Goal: Task Accomplishment & Management: Manage account settings

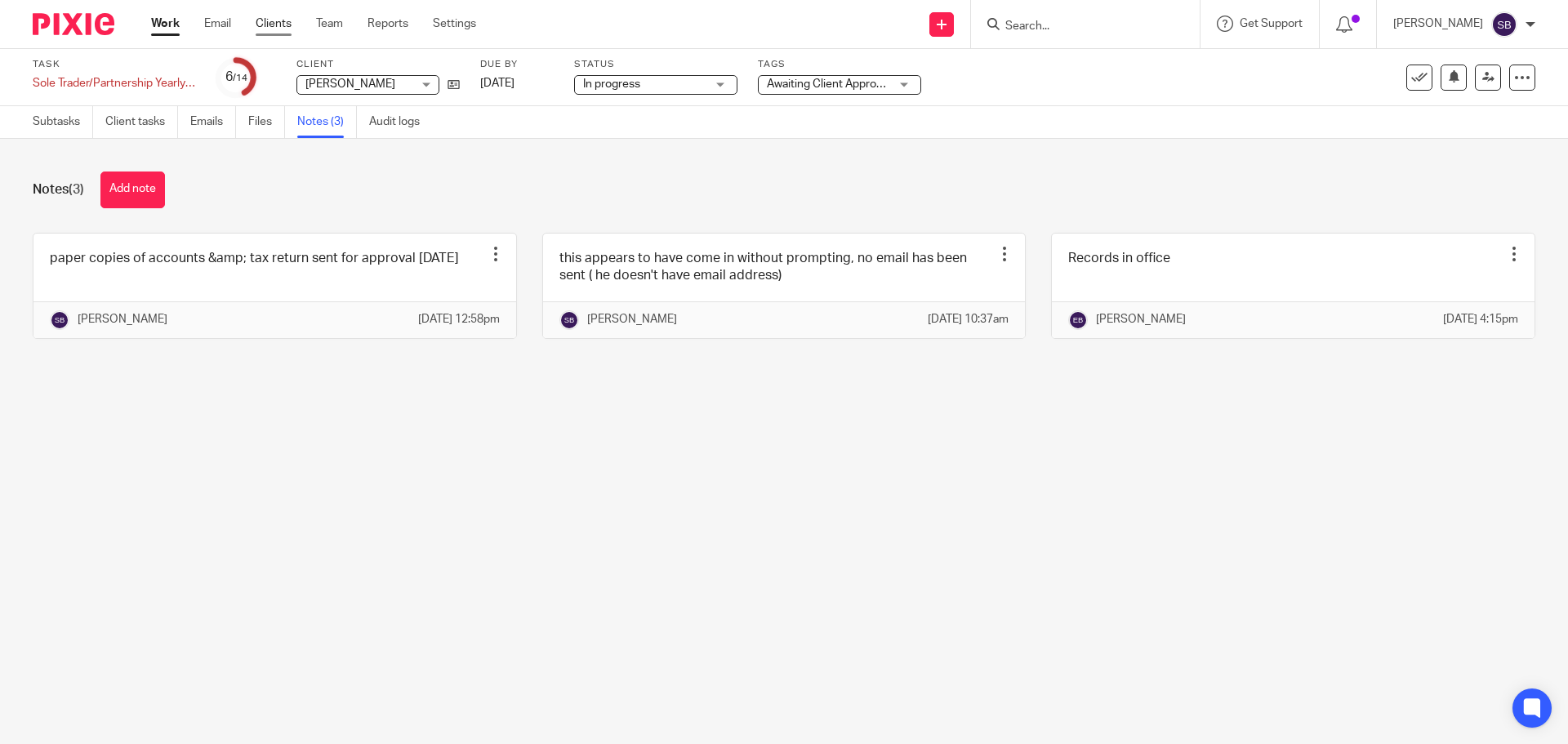
click at [264, 22] on link "Clients" at bounding box center [274, 23] width 36 height 16
click at [1090, 32] on input "Search" at bounding box center [1078, 27] width 147 height 15
type input "franci"
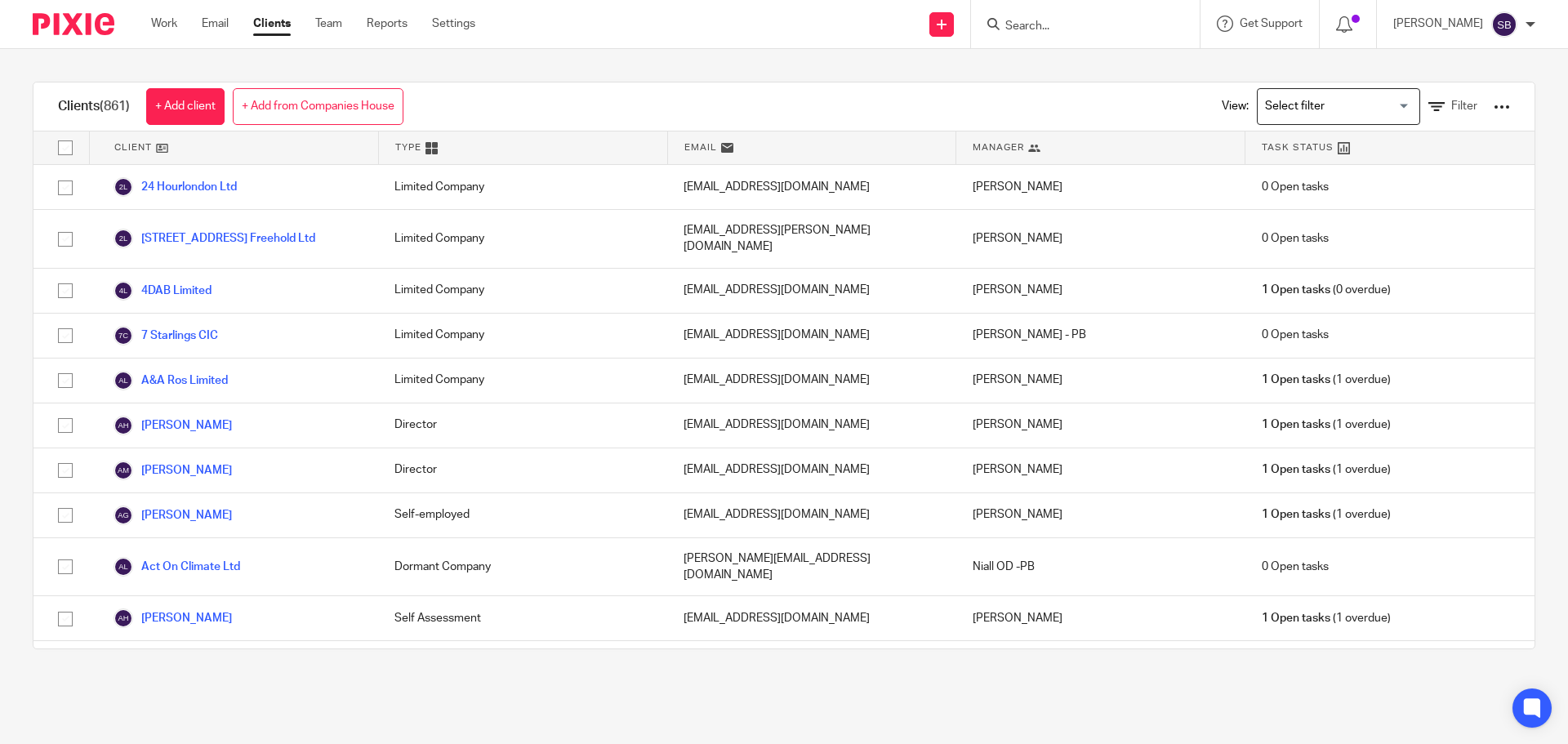
click at [1084, 34] on form at bounding box center [1091, 25] width 174 height 21
click at [1045, 18] on form at bounding box center [1091, 25] width 174 height 21
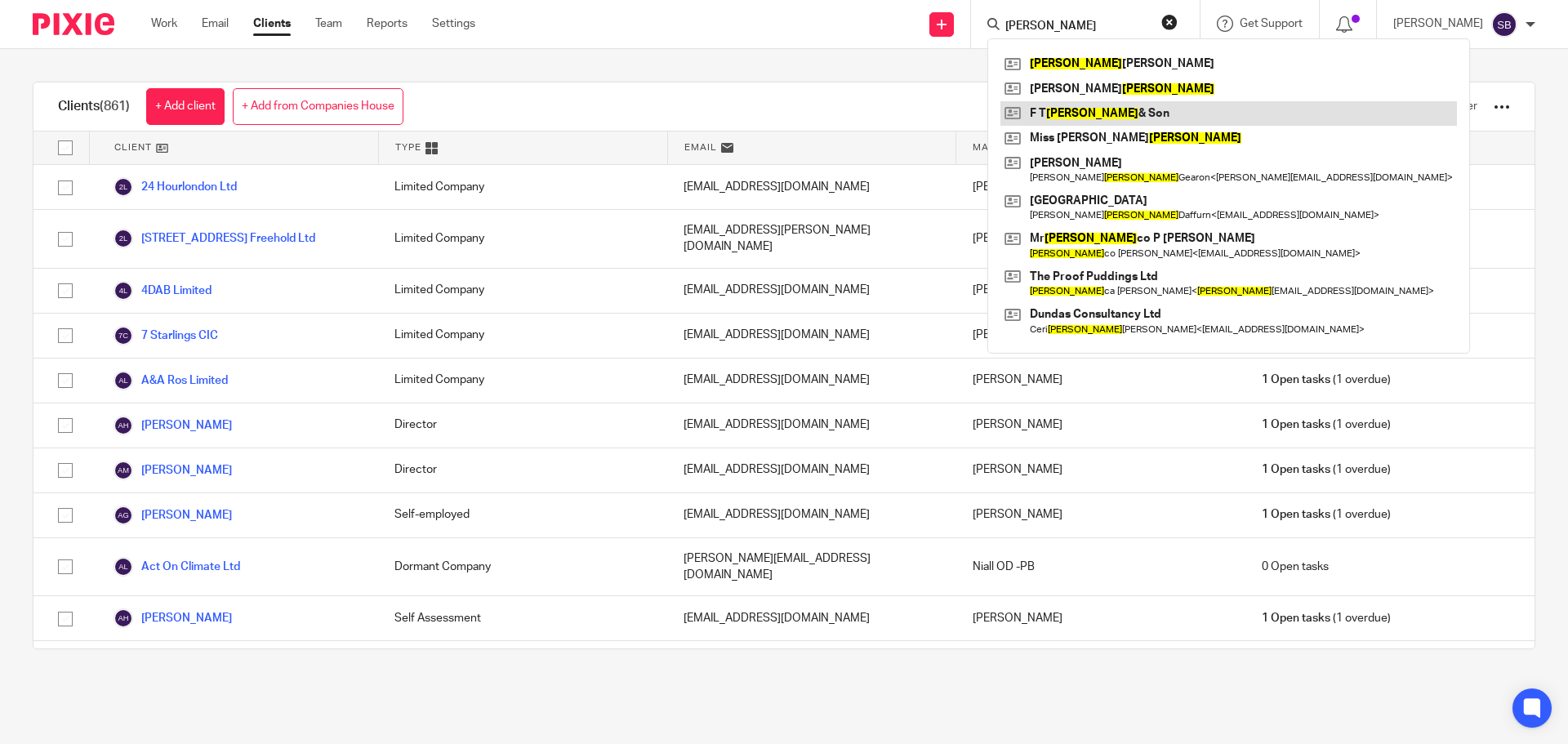
type input "francis"
click at [1110, 118] on link at bounding box center [1228, 113] width 456 height 25
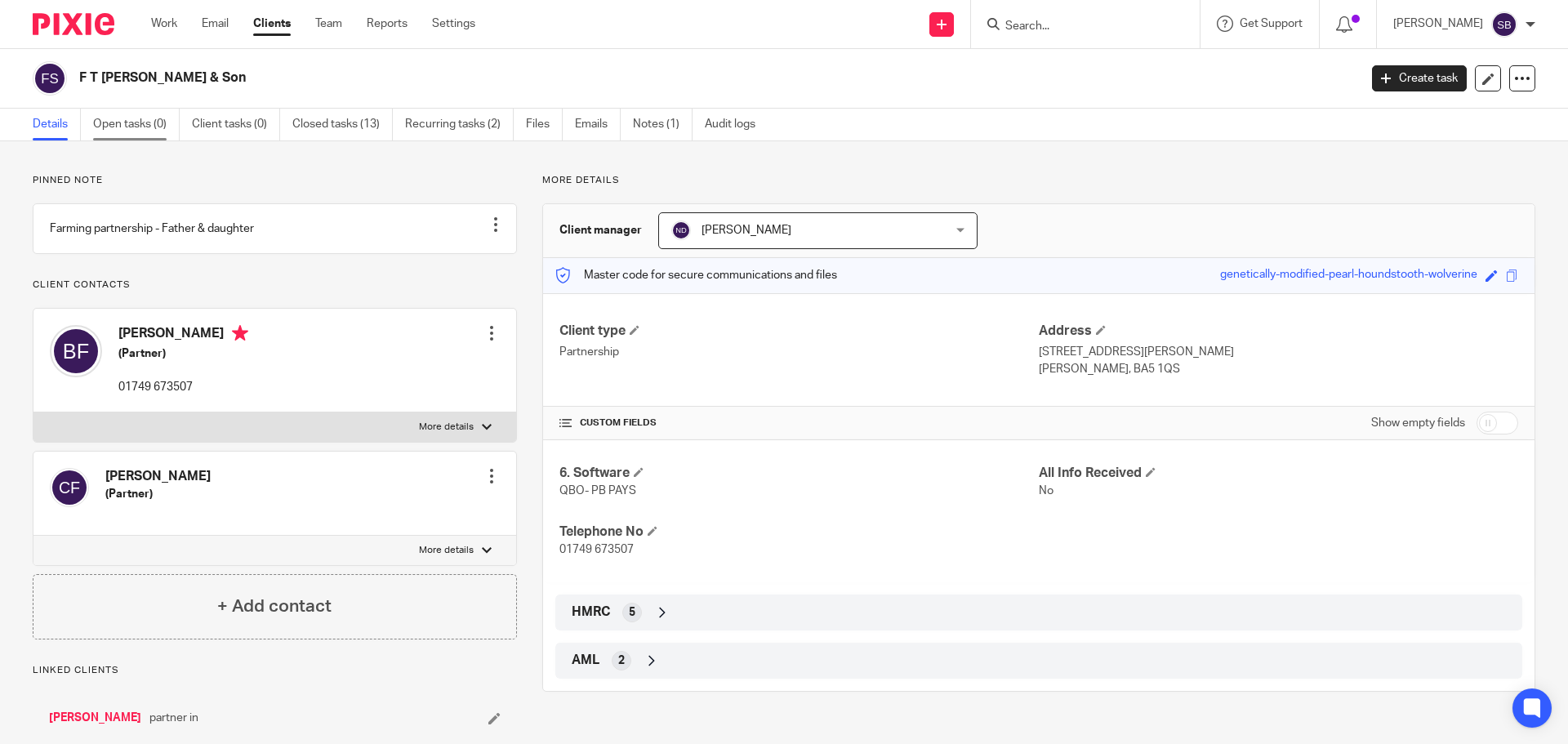
click at [130, 123] on link "Open tasks (0)" at bounding box center [137, 125] width 87 height 32
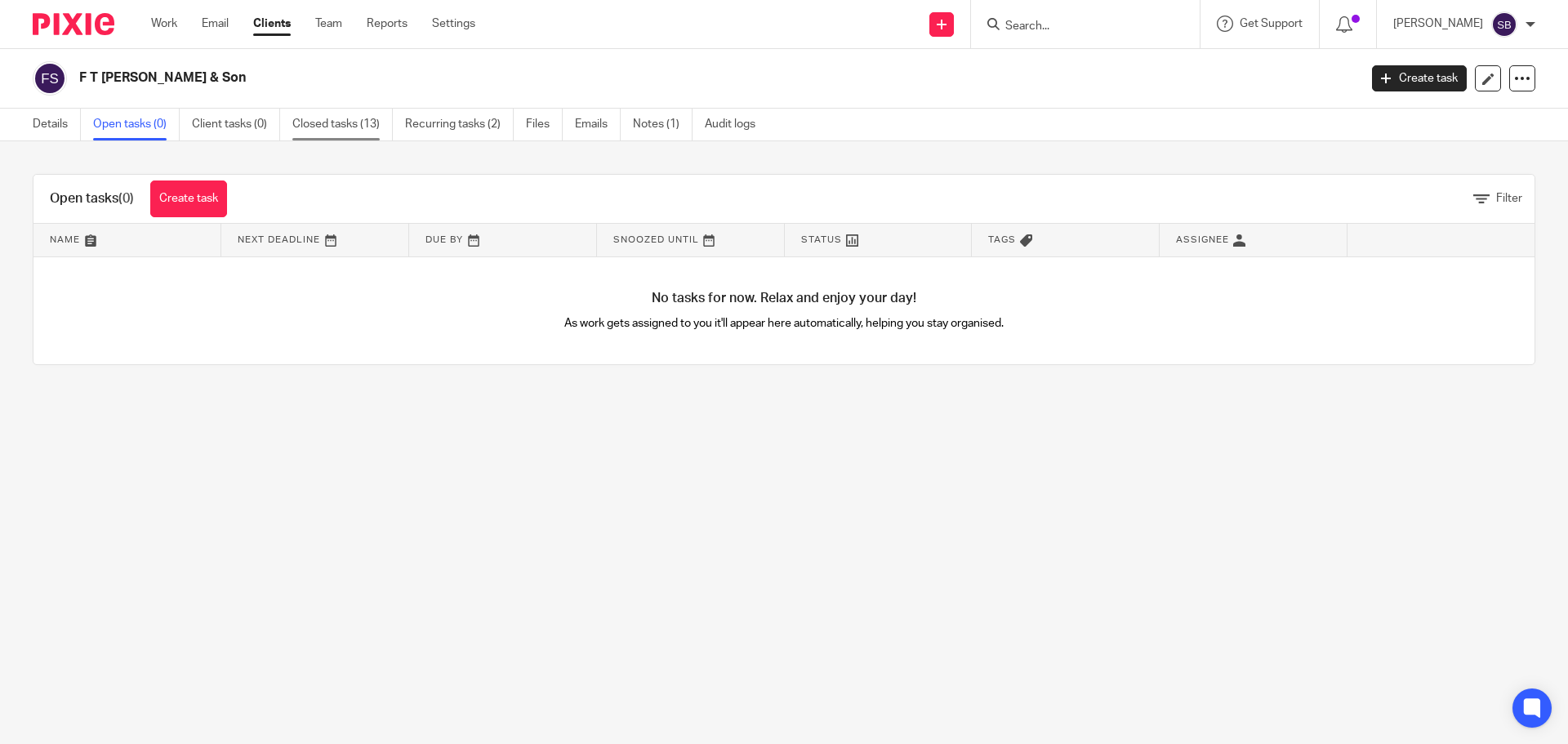
click at [381, 123] on link "Closed tasks (13)" at bounding box center [343, 125] width 100 height 32
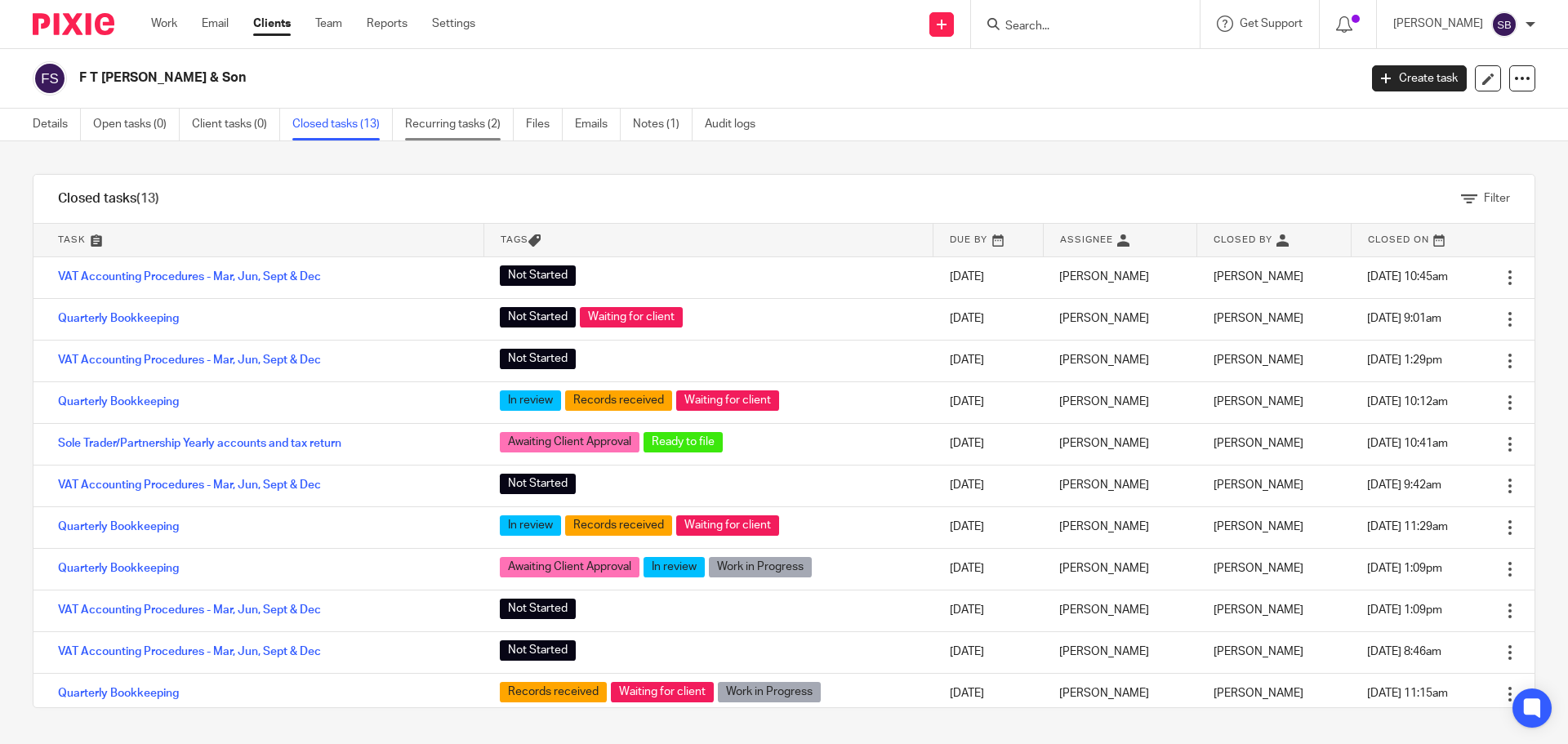
click at [464, 118] on link "Recurring tasks (2)" at bounding box center [459, 125] width 109 height 32
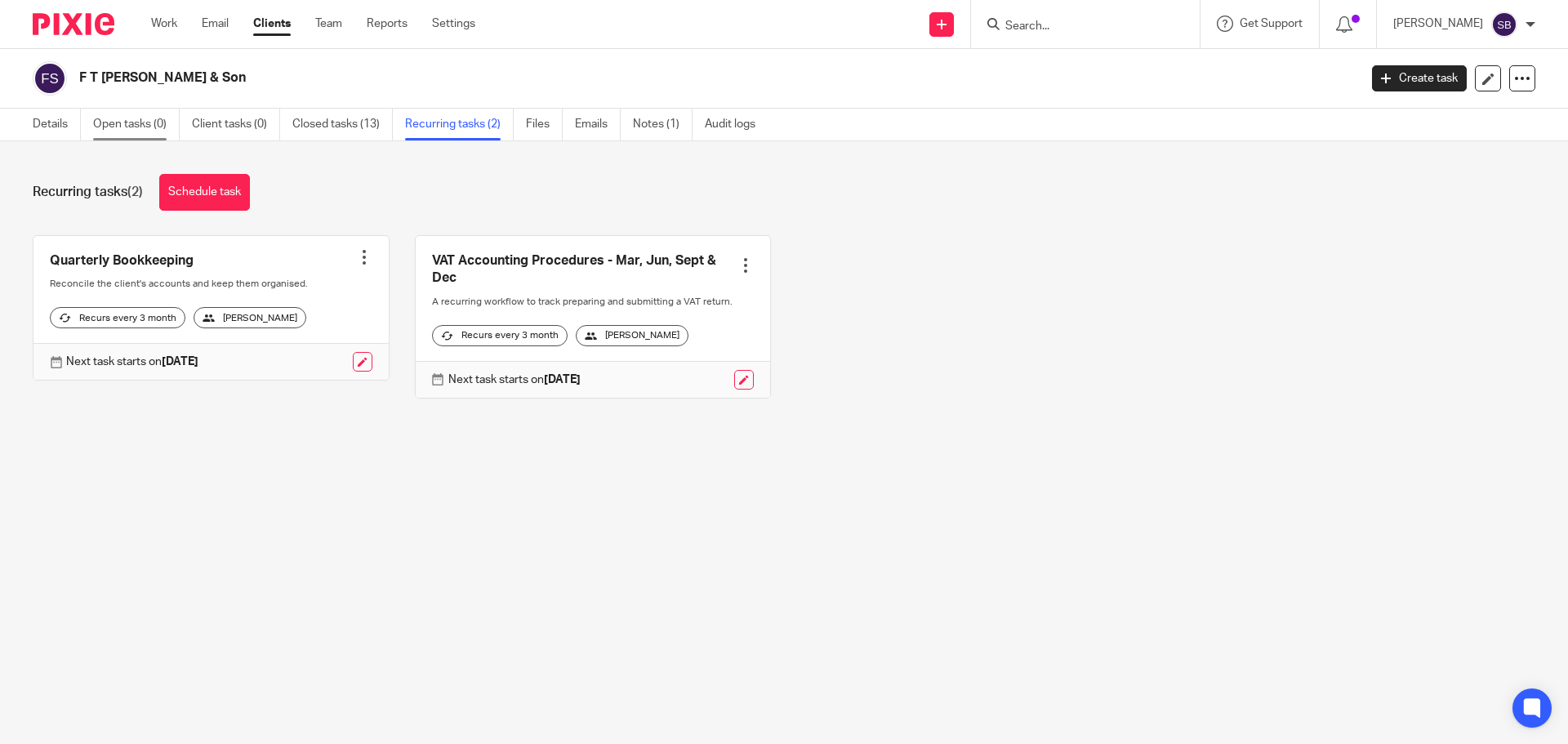
click at [107, 123] on link "Open tasks (0)" at bounding box center [137, 125] width 87 height 32
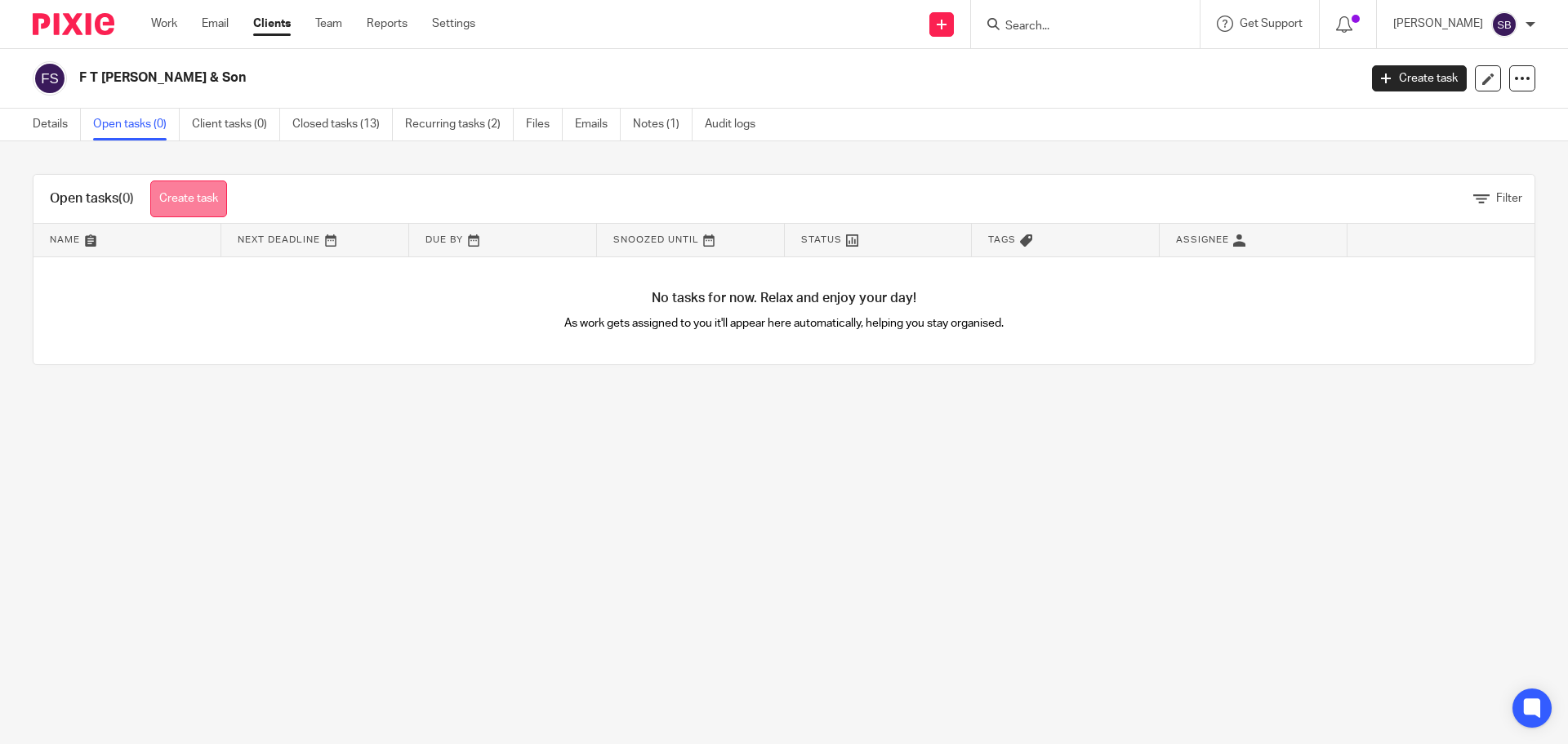
click at [183, 197] on link "Create task" at bounding box center [188, 198] width 77 height 37
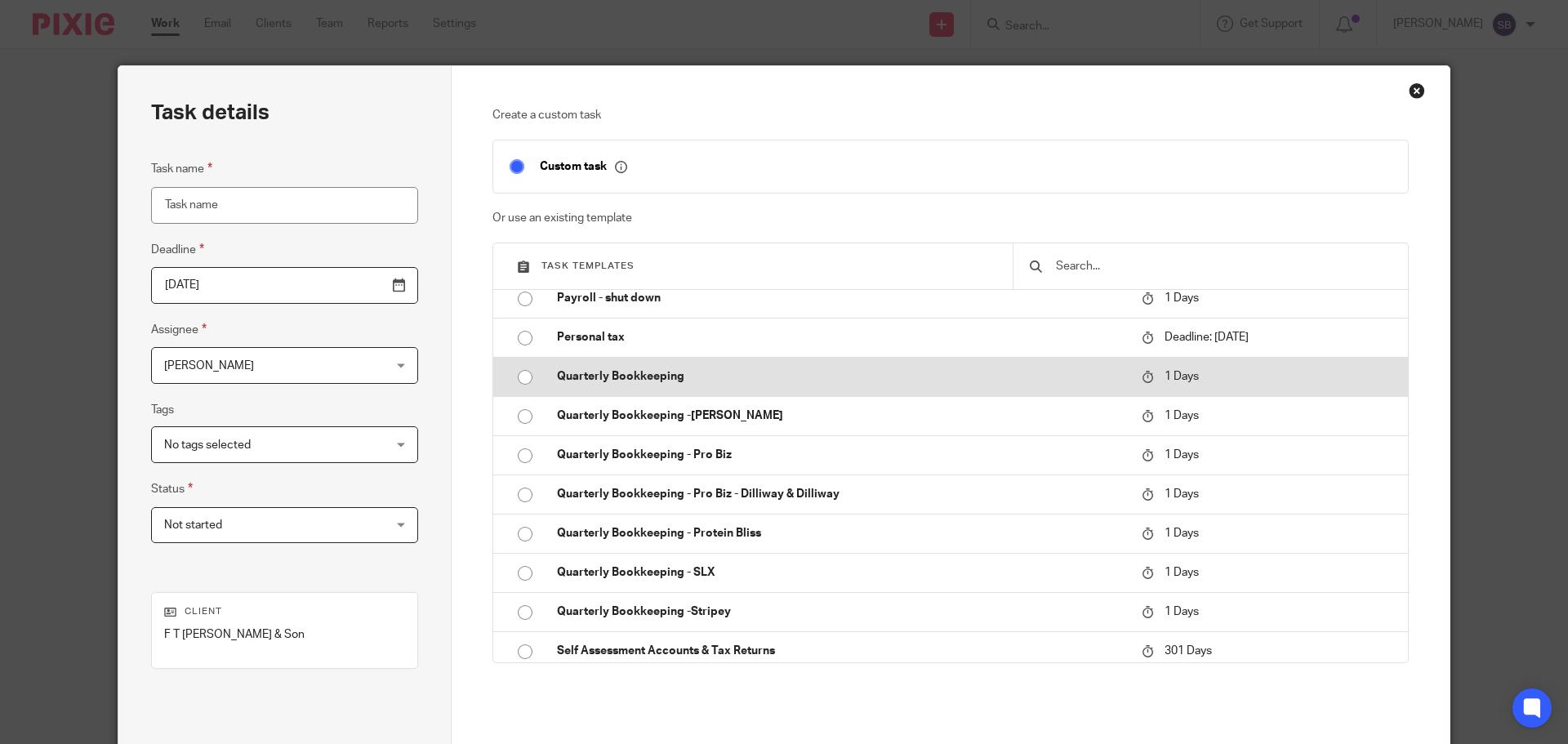
scroll to position [2123, 0]
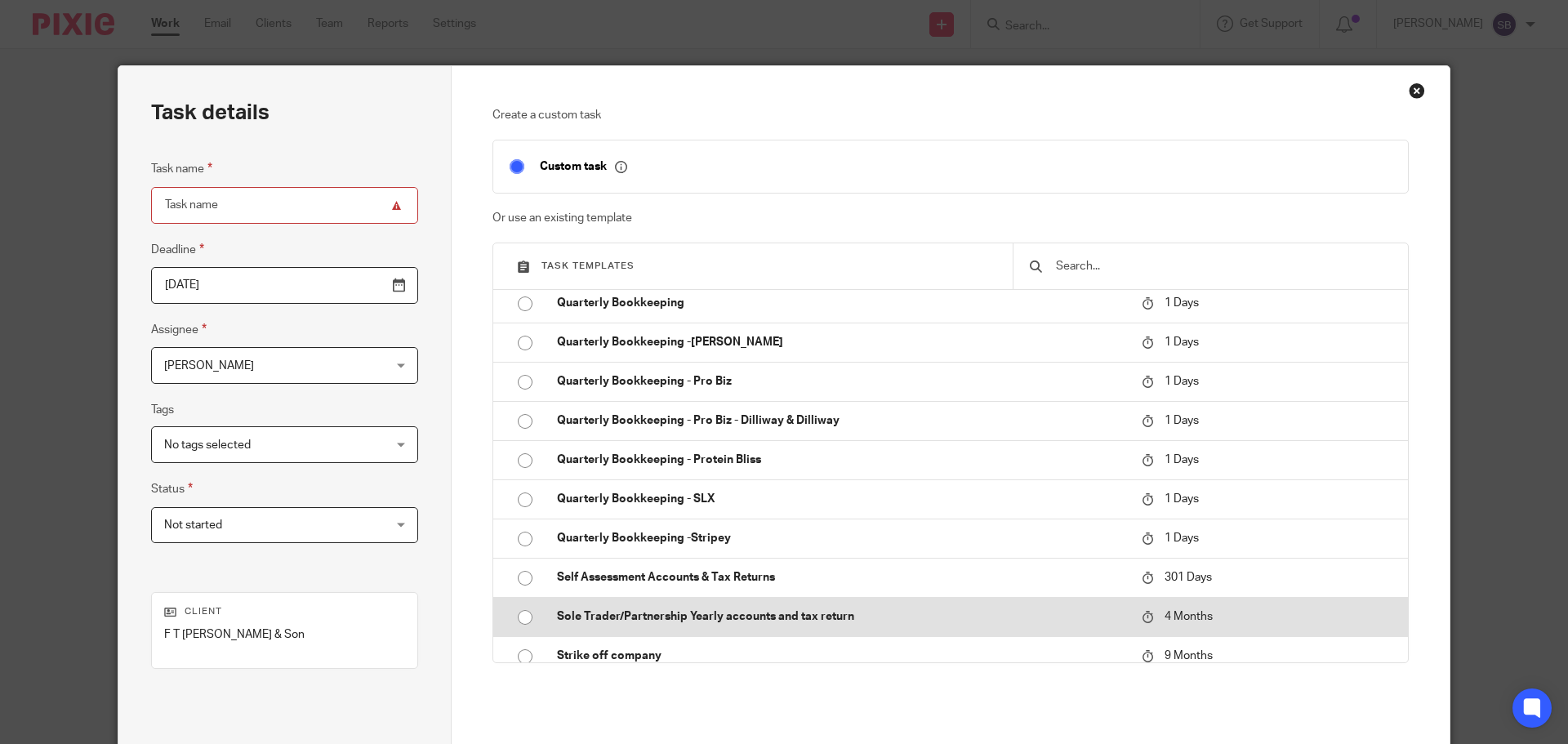
click at [517, 618] on input "radio" at bounding box center [525, 617] width 31 height 31
type input "[DATE]"
type input "Sole Trader/Partnership Yearly accounts and tax return"
checkbox input "false"
radio input "false"
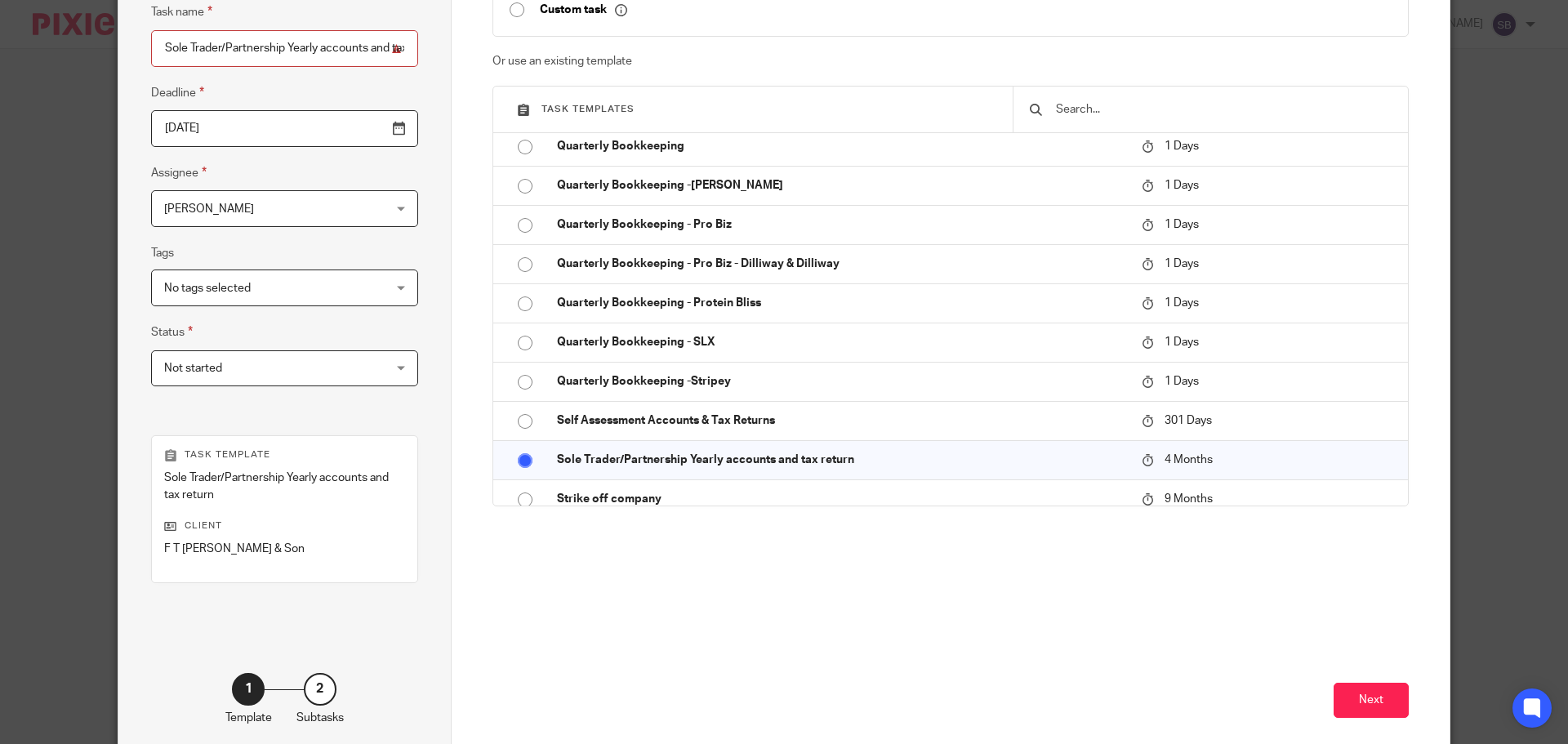
scroll to position [160, 0]
click at [1371, 692] on button "Next" at bounding box center [1372, 697] width 76 height 35
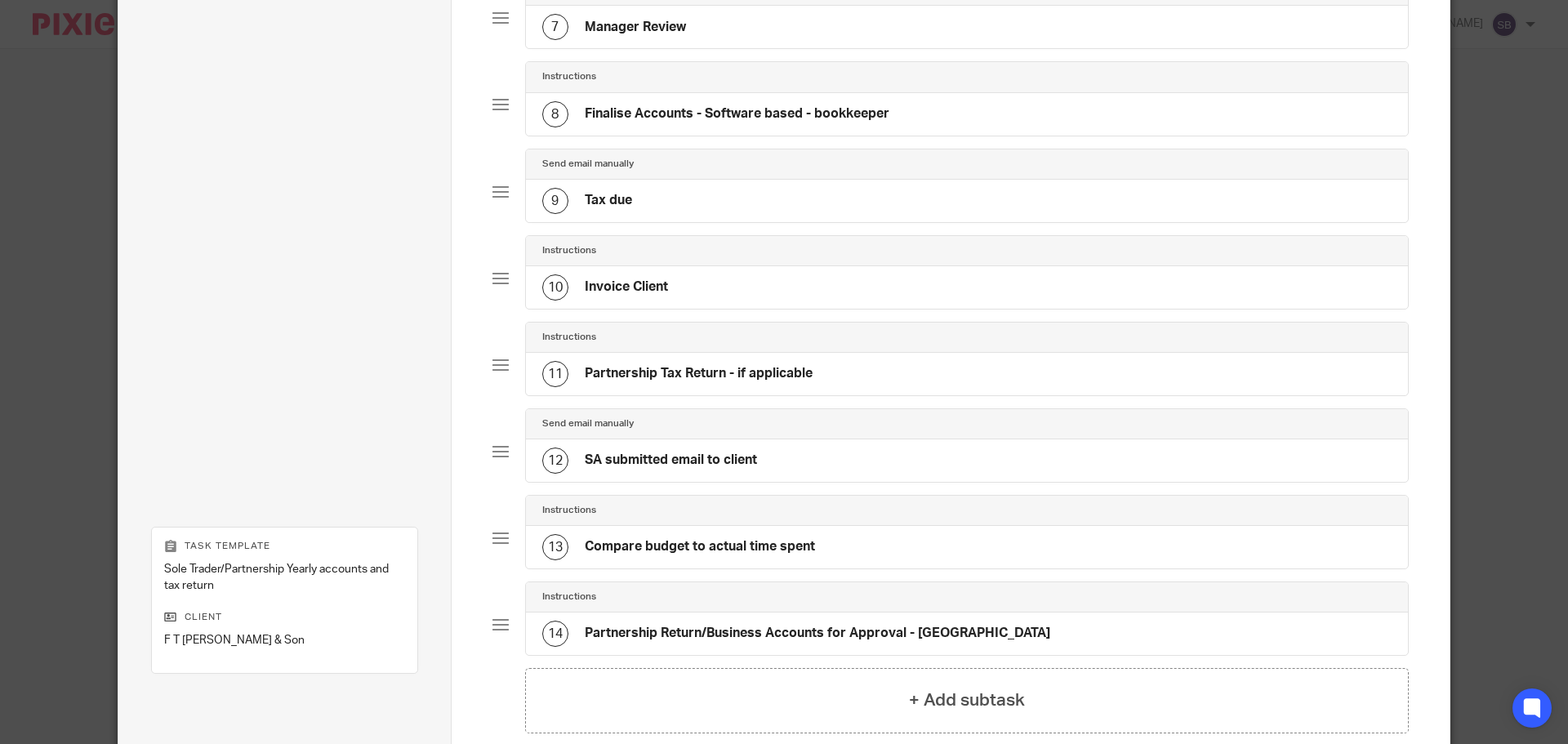
scroll to position [867, 0]
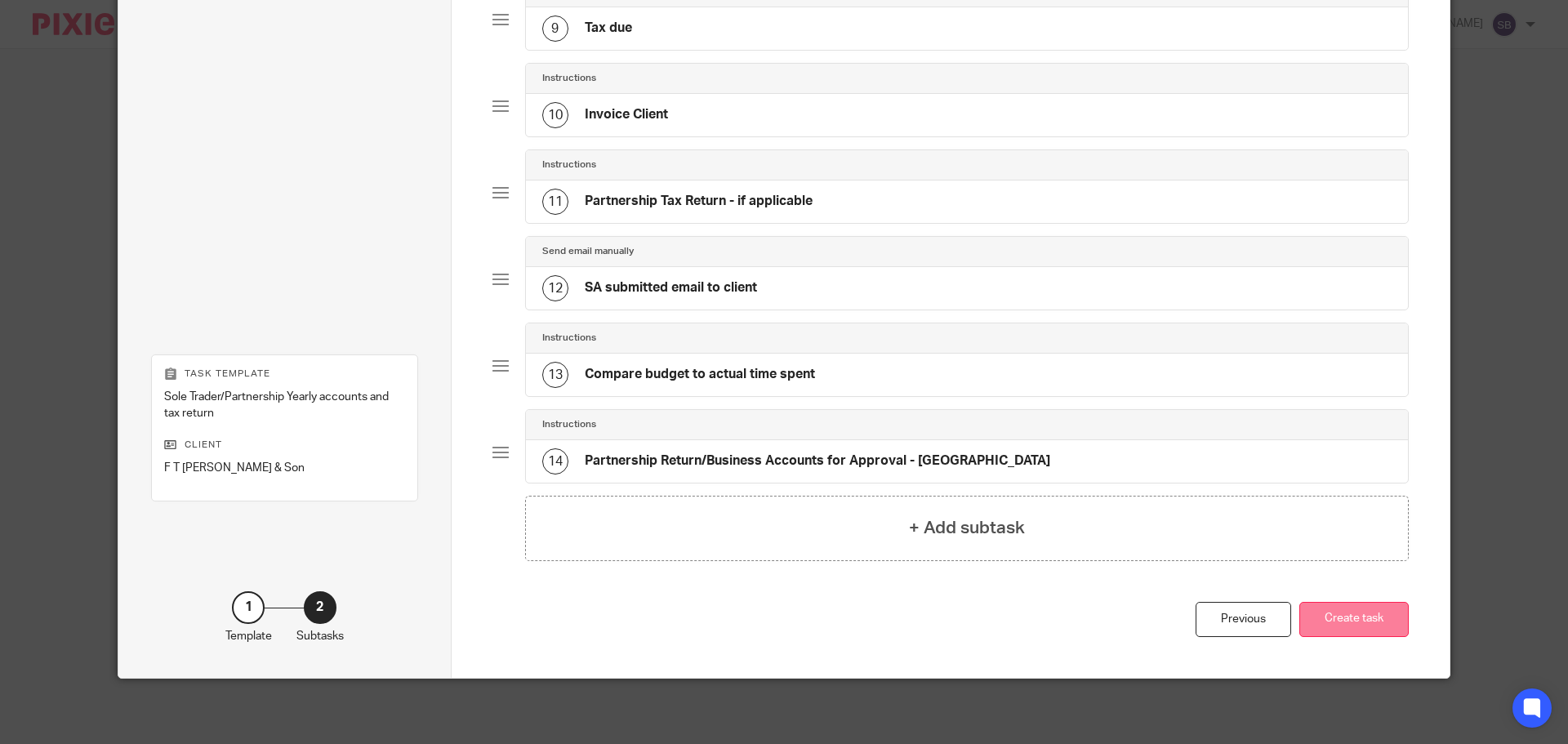
click at [1368, 631] on button "Create task" at bounding box center [1355, 618] width 110 height 35
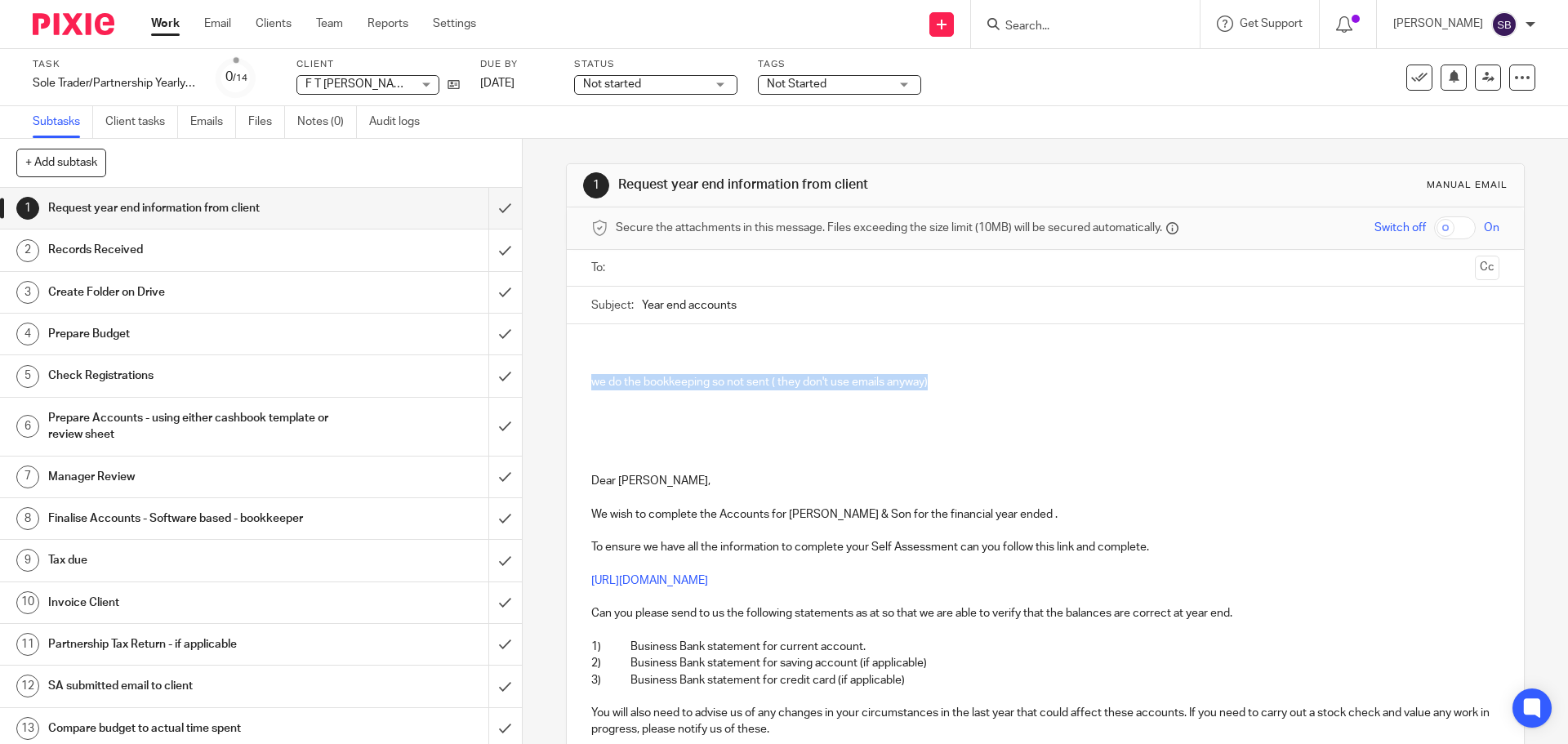
drag, startPoint x: 928, startPoint y: 387, endPoint x: 582, endPoint y: 387, distance: 346.0
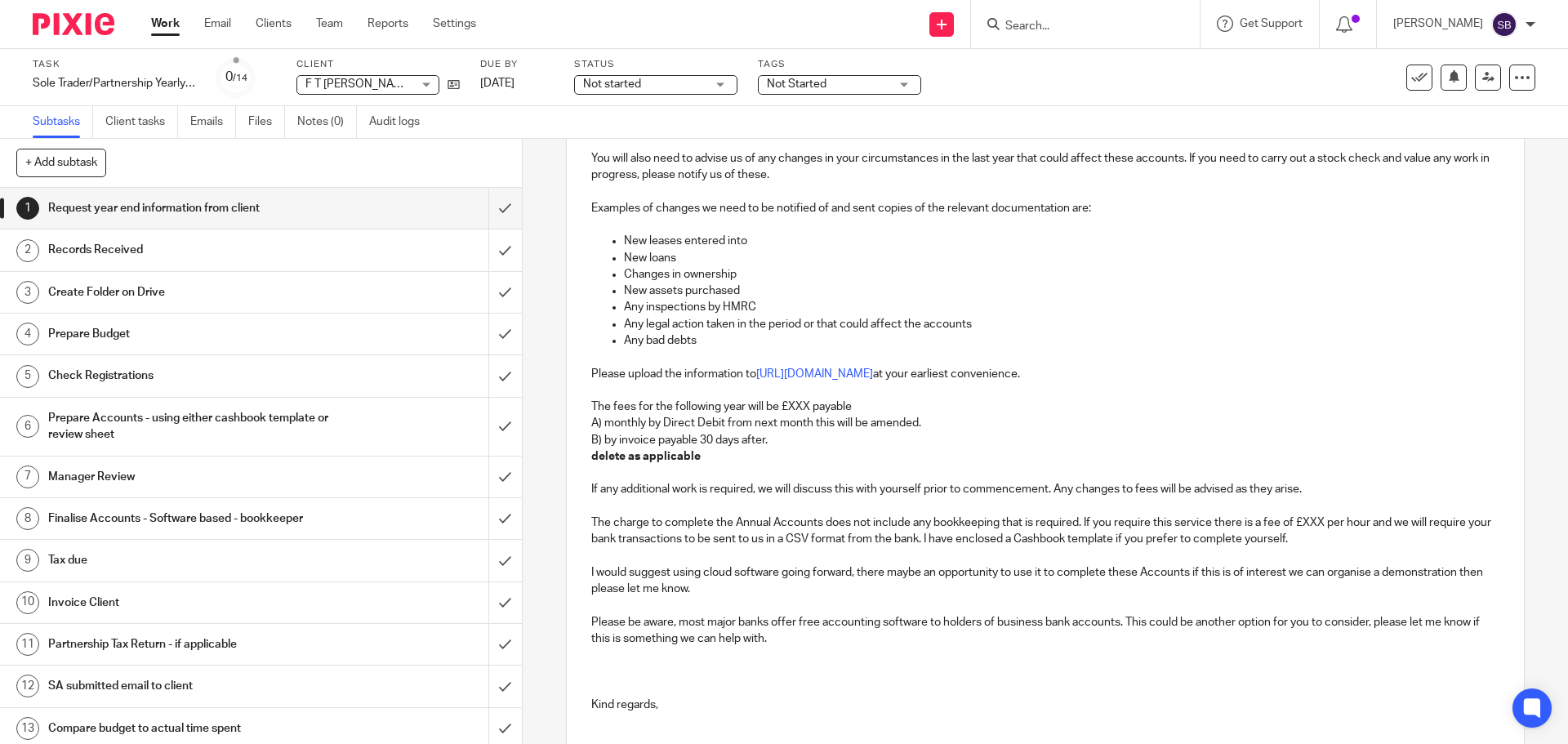
scroll to position [682, 0]
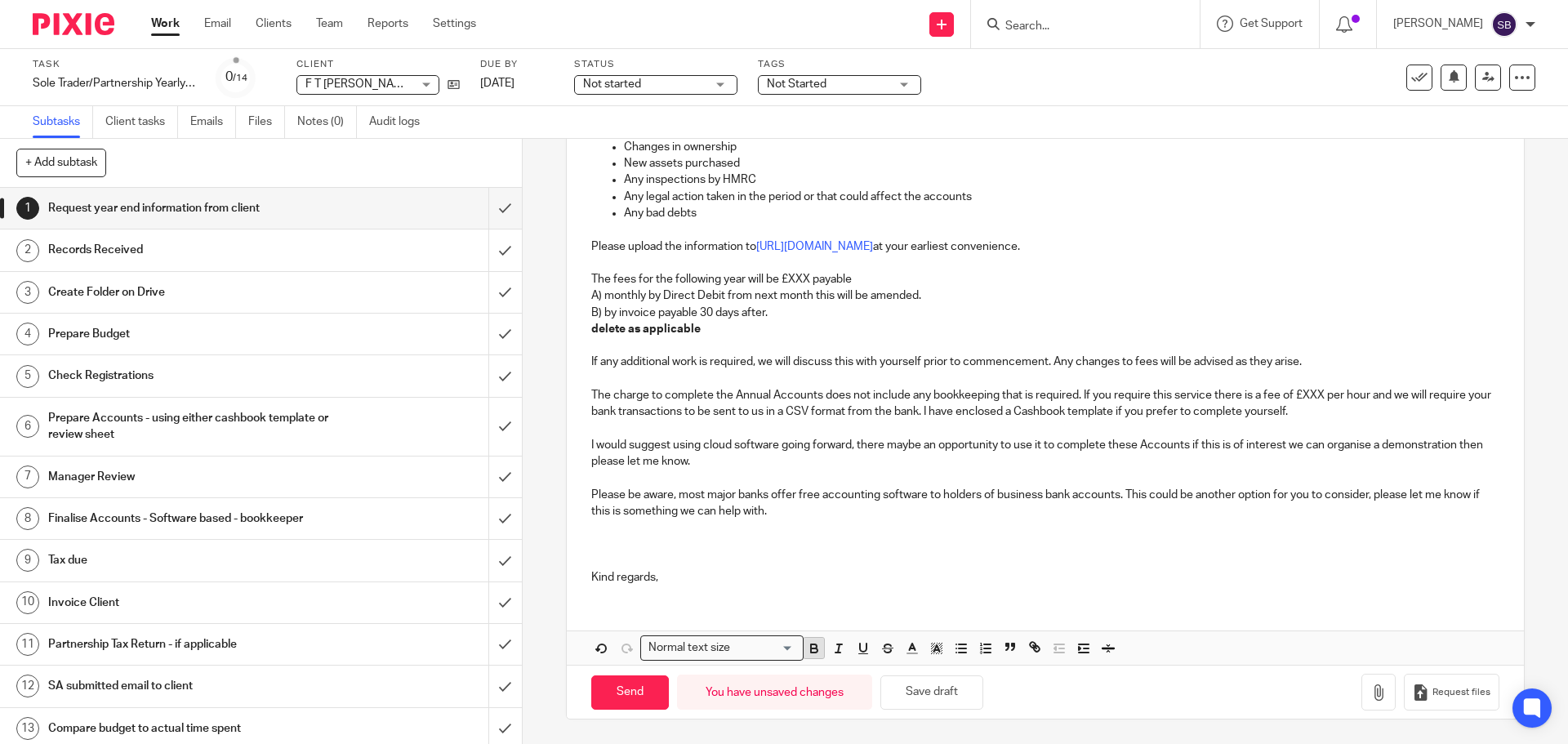
click at [810, 650] on icon "button" at bounding box center [814, 649] width 15 height 15
click at [929, 696] on button "Save draft" at bounding box center [931, 692] width 103 height 35
click at [934, 688] on button "Save draft" at bounding box center [931, 692] width 103 height 35
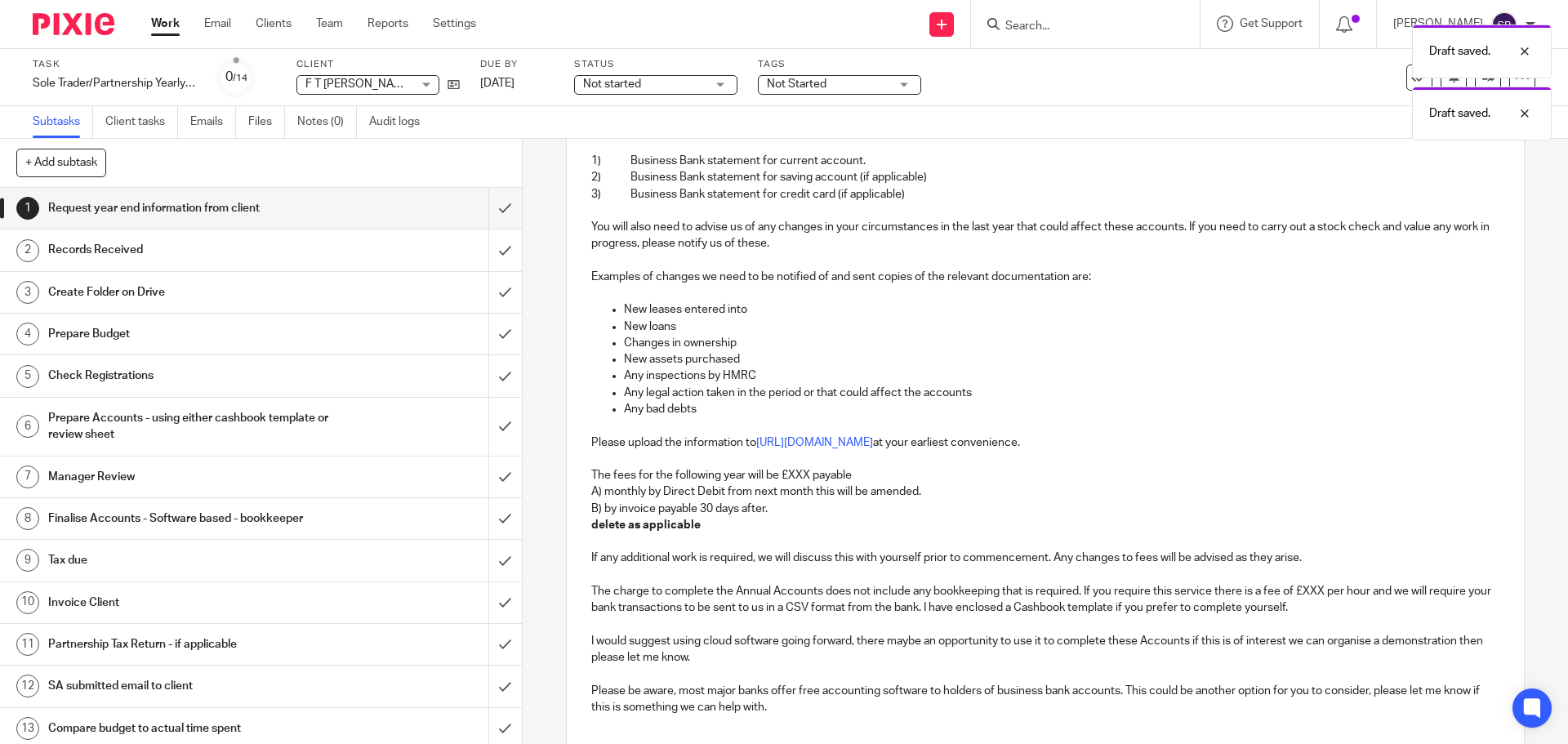
scroll to position [110, 0]
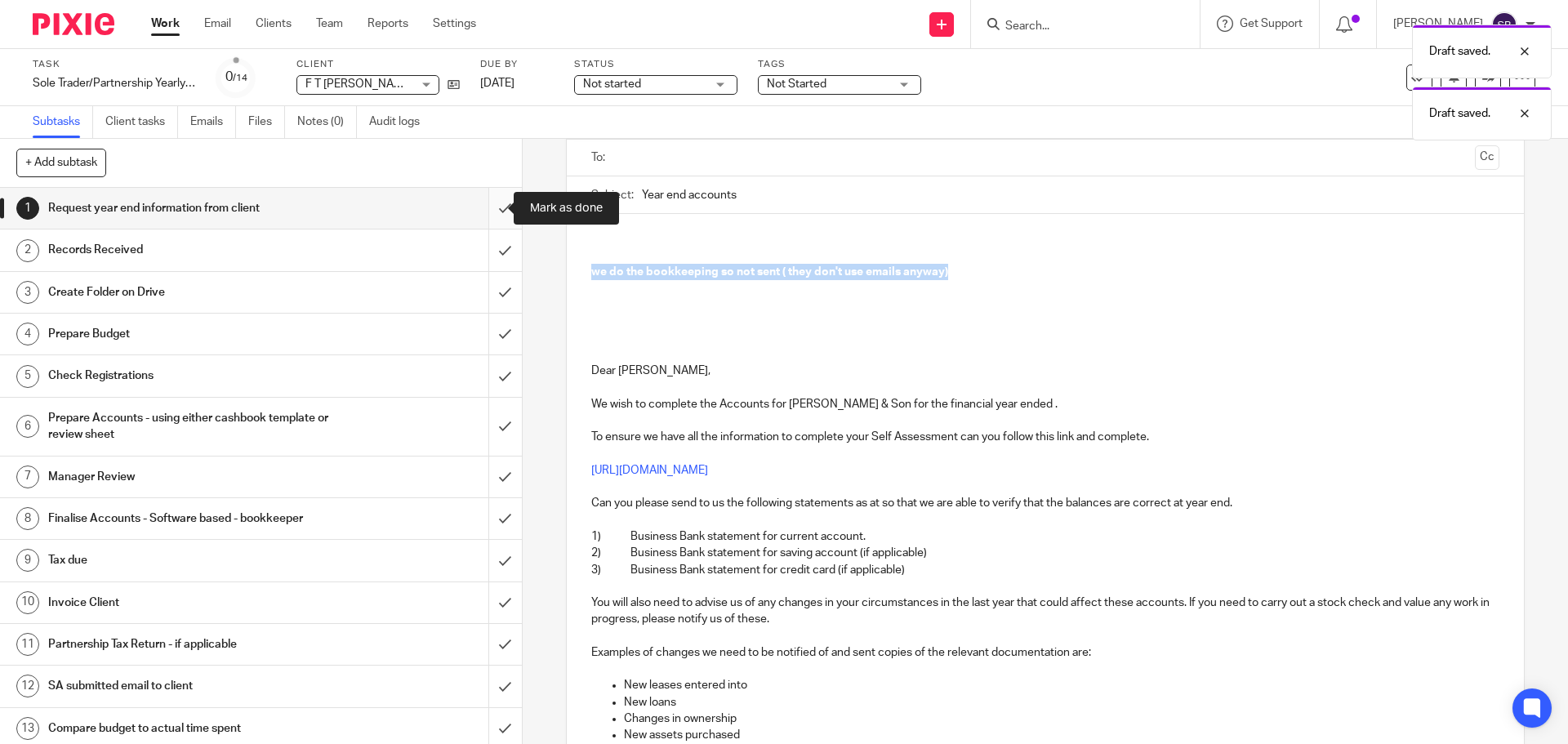
click at [488, 204] on input "submit" at bounding box center [261, 208] width 522 height 41
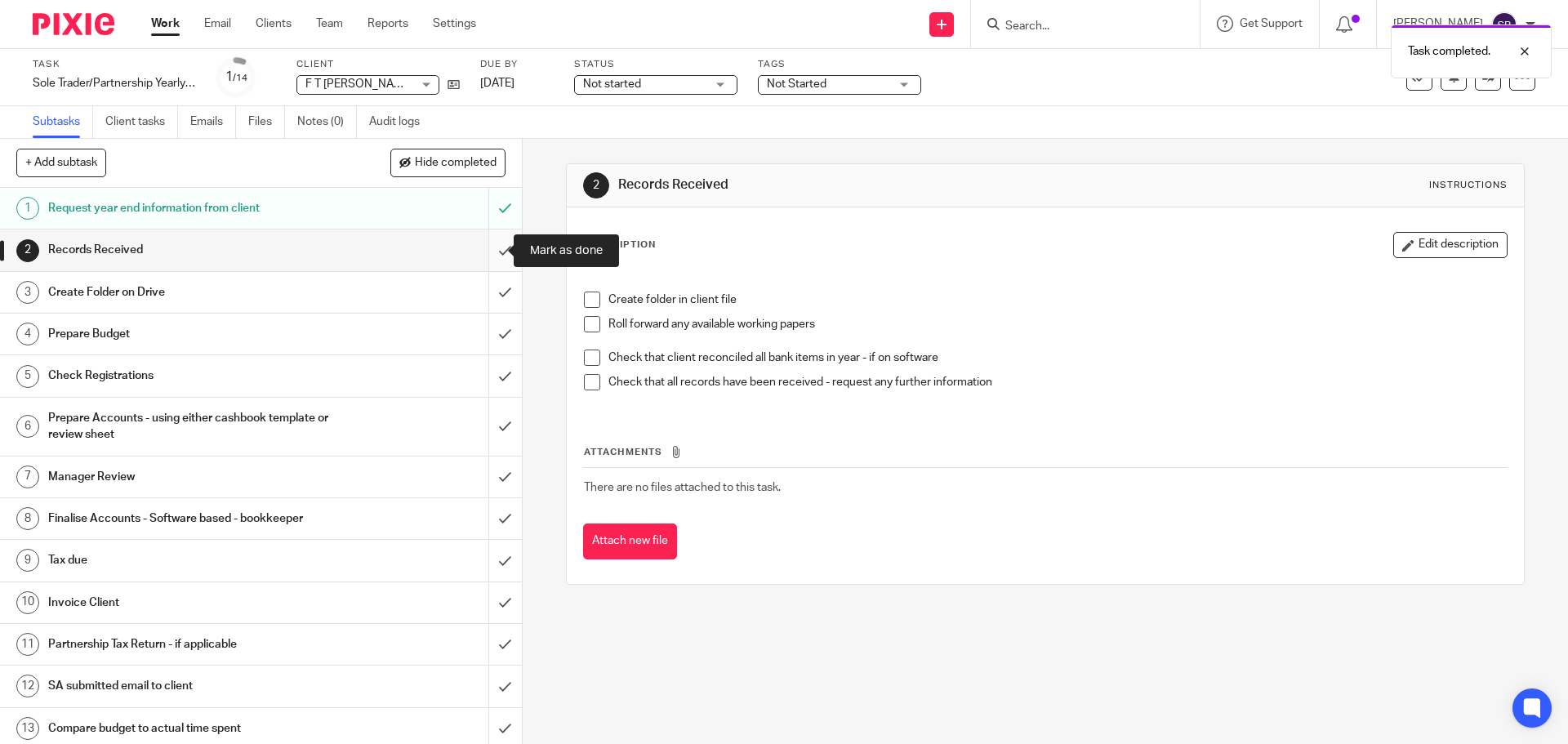
click at [494, 250] on input "submit" at bounding box center [261, 249] width 522 height 41
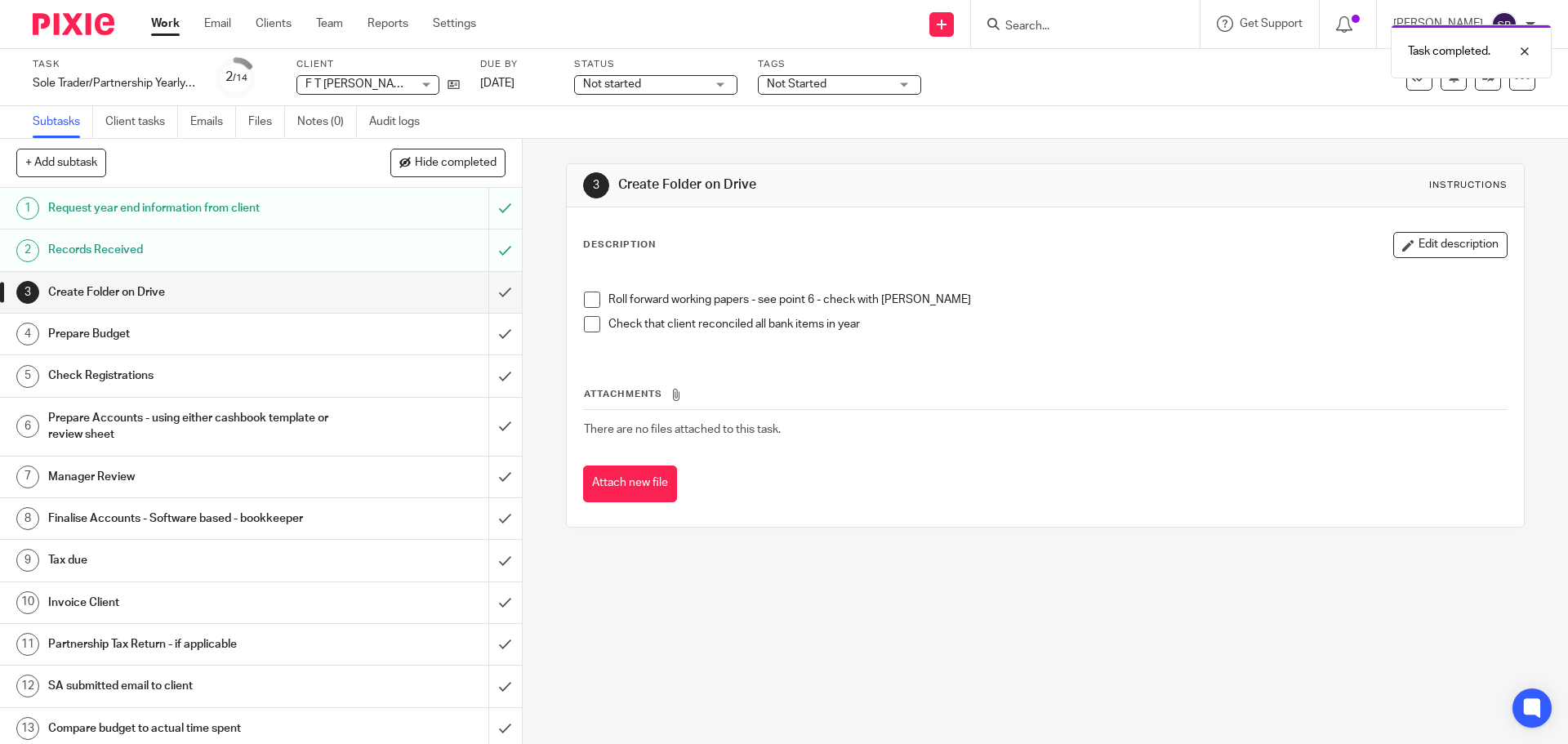
click at [124, 336] on h1 "Prepare Budget" at bounding box center [189, 334] width 282 height 25
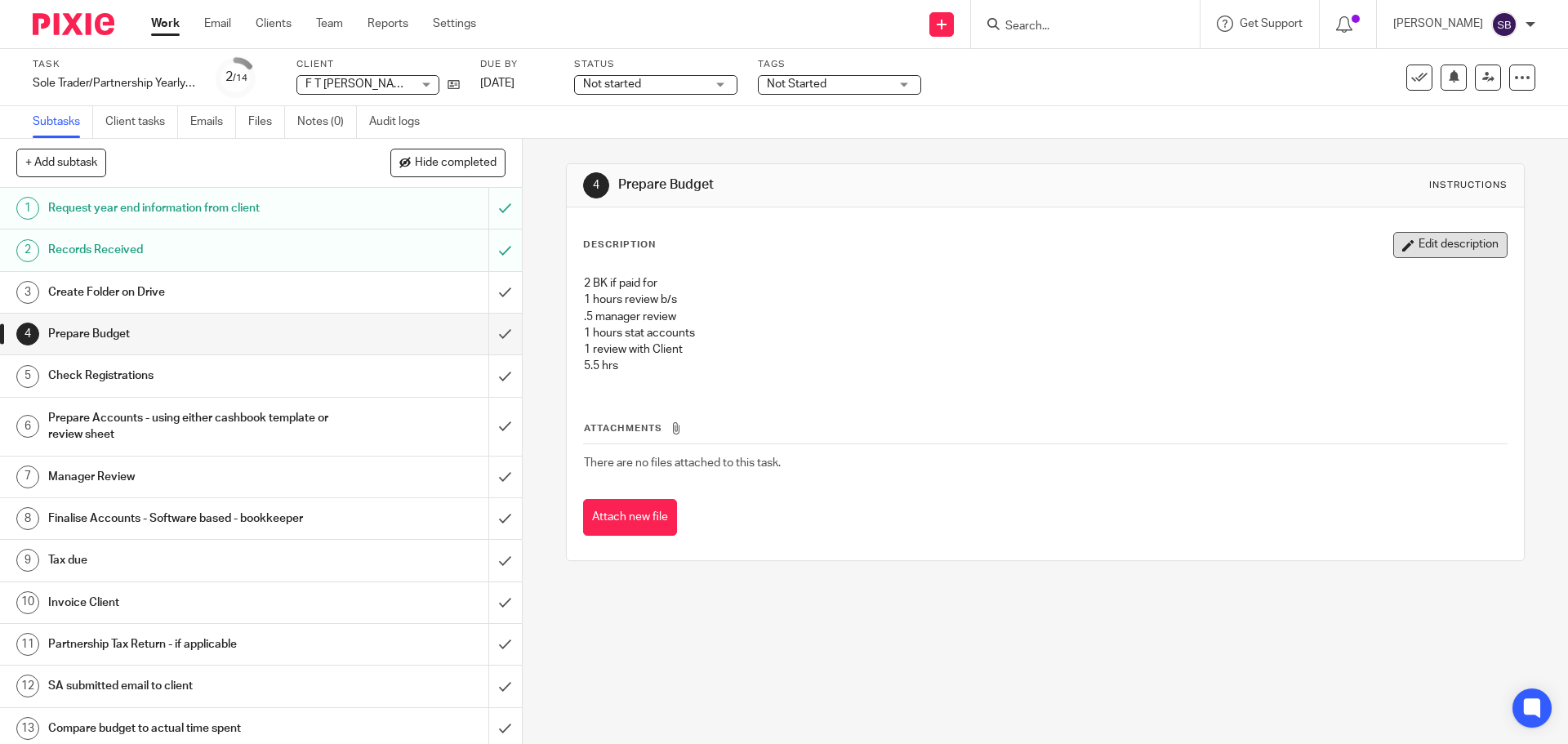
click at [1436, 245] on button "Edit description" at bounding box center [1450, 245] width 114 height 26
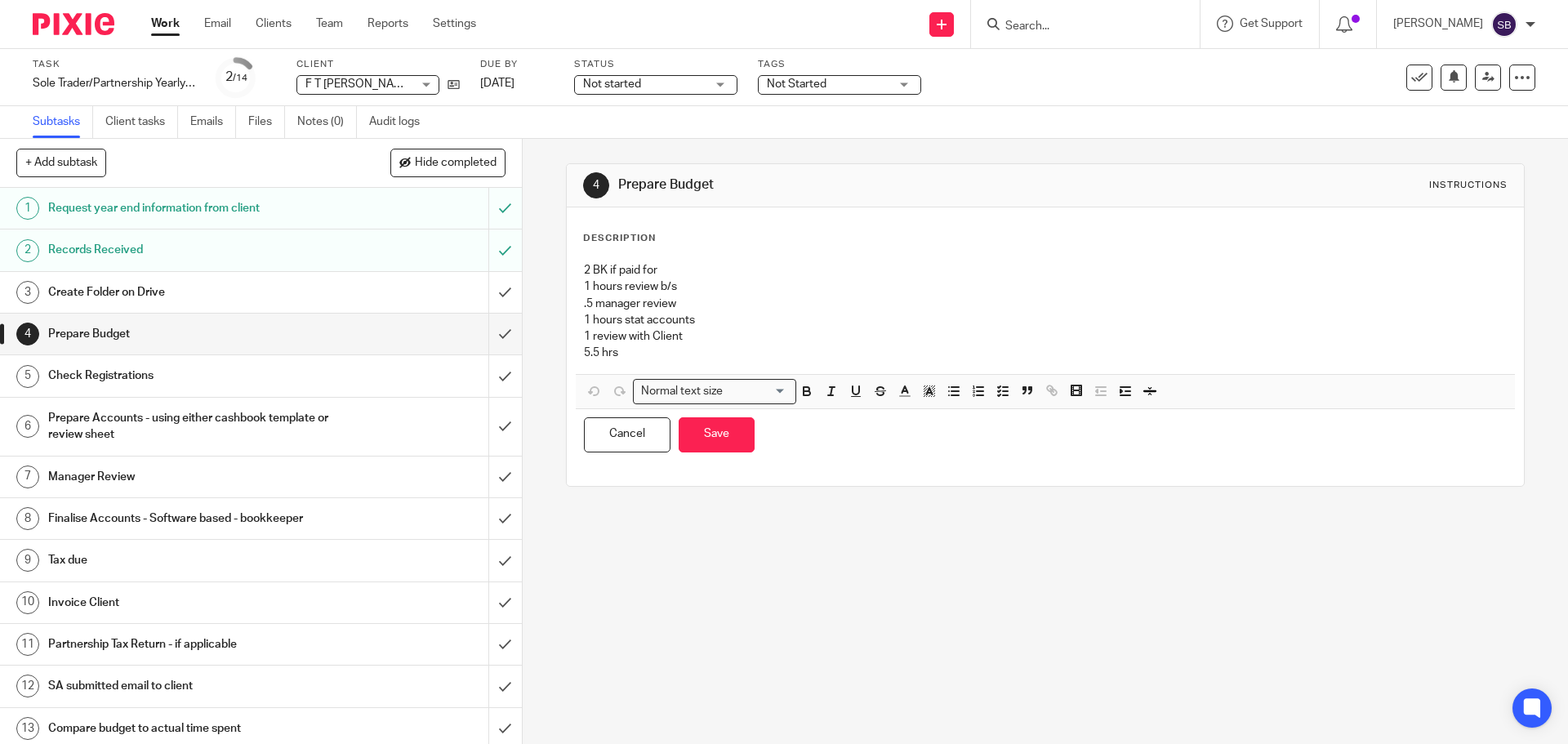
click at [583, 247] on div "Description 2 BK if paid for 1 hours review b/s .5 manager review 1 hours stat …" at bounding box center [1045, 347] width 924 height 229
click at [704, 361] on p "5.5 hrs" at bounding box center [1045, 352] width 922 height 16
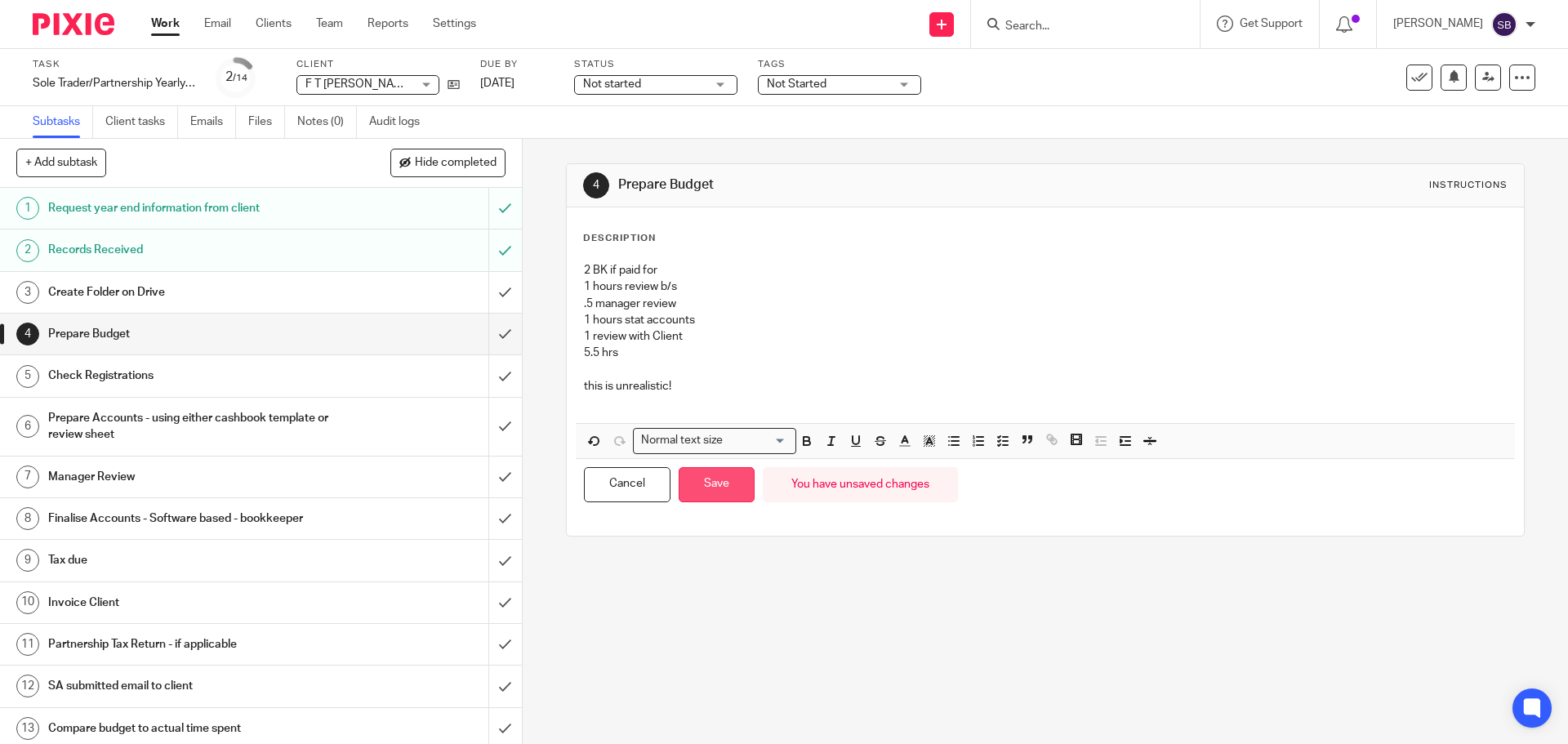
click at [722, 484] on button "Save" at bounding box center [717, 484] width 76 height 35
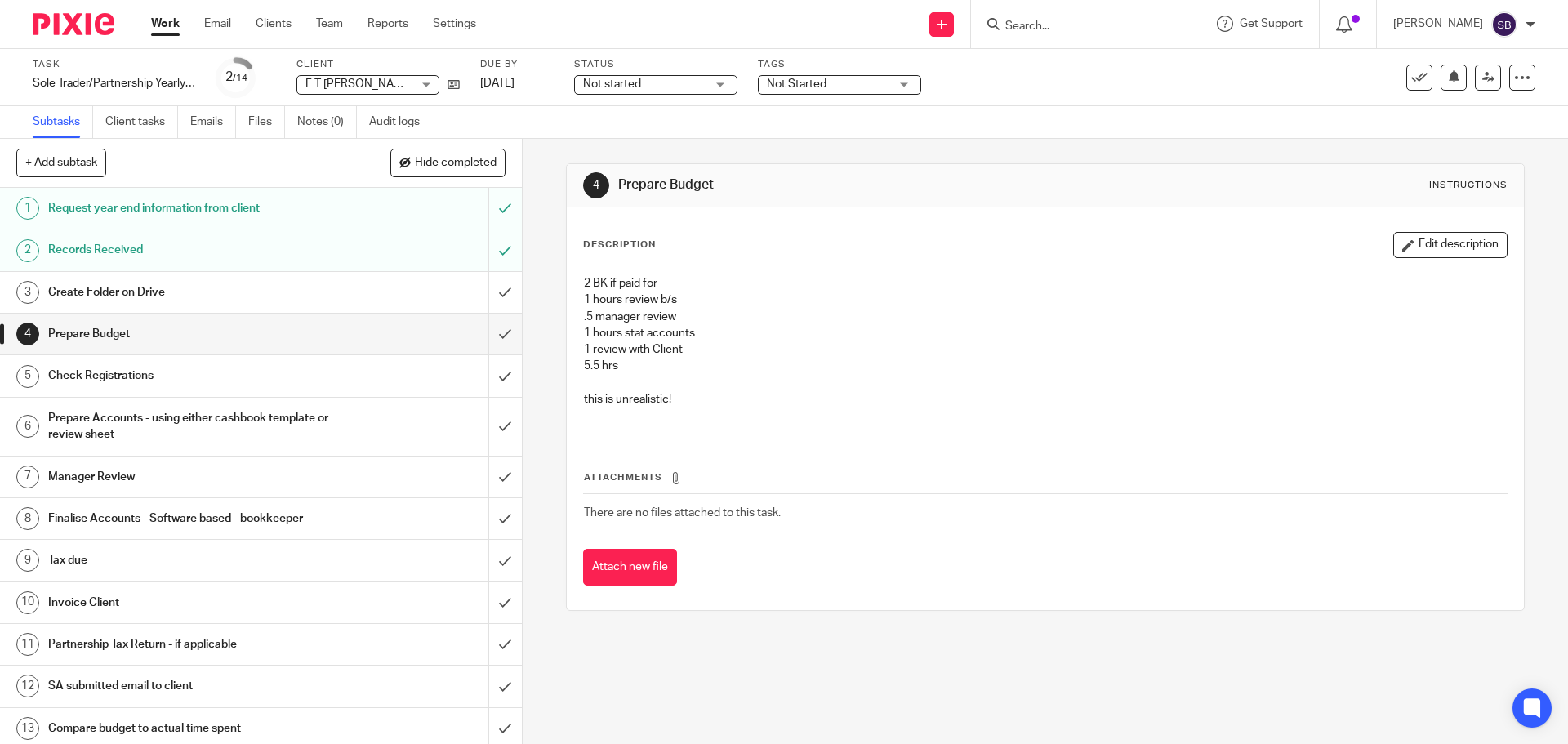
click at [692, 84] on span "Not started" at bounding box center [644, 84] width 123 height 17
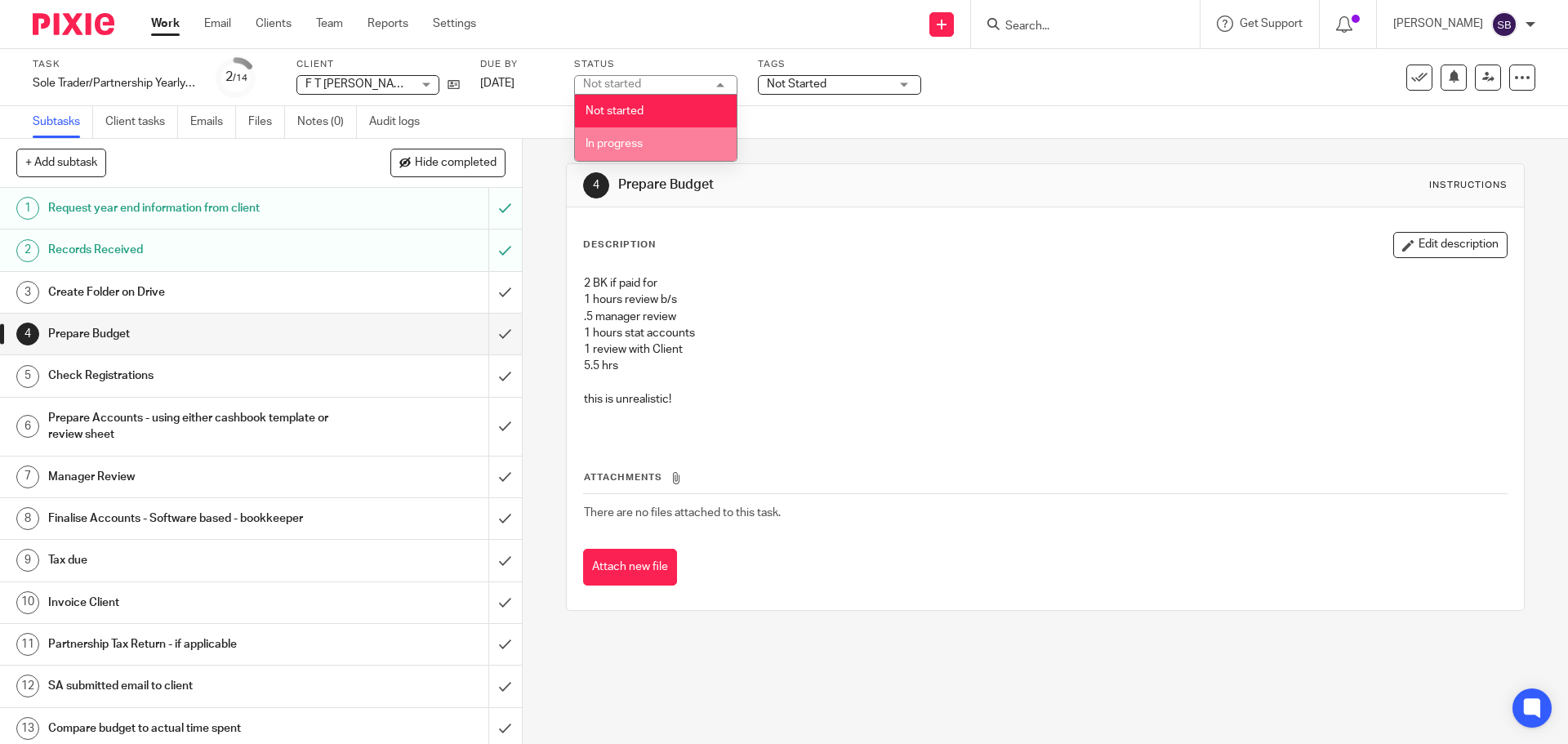
drag, startPoint x: 643, startPoint y: 139, endPoint x: 747, endPoint y: 106, distance: 109.1
click at [643, 140] on span "In progress" at bounding box center [614, 144] width 58 height 11
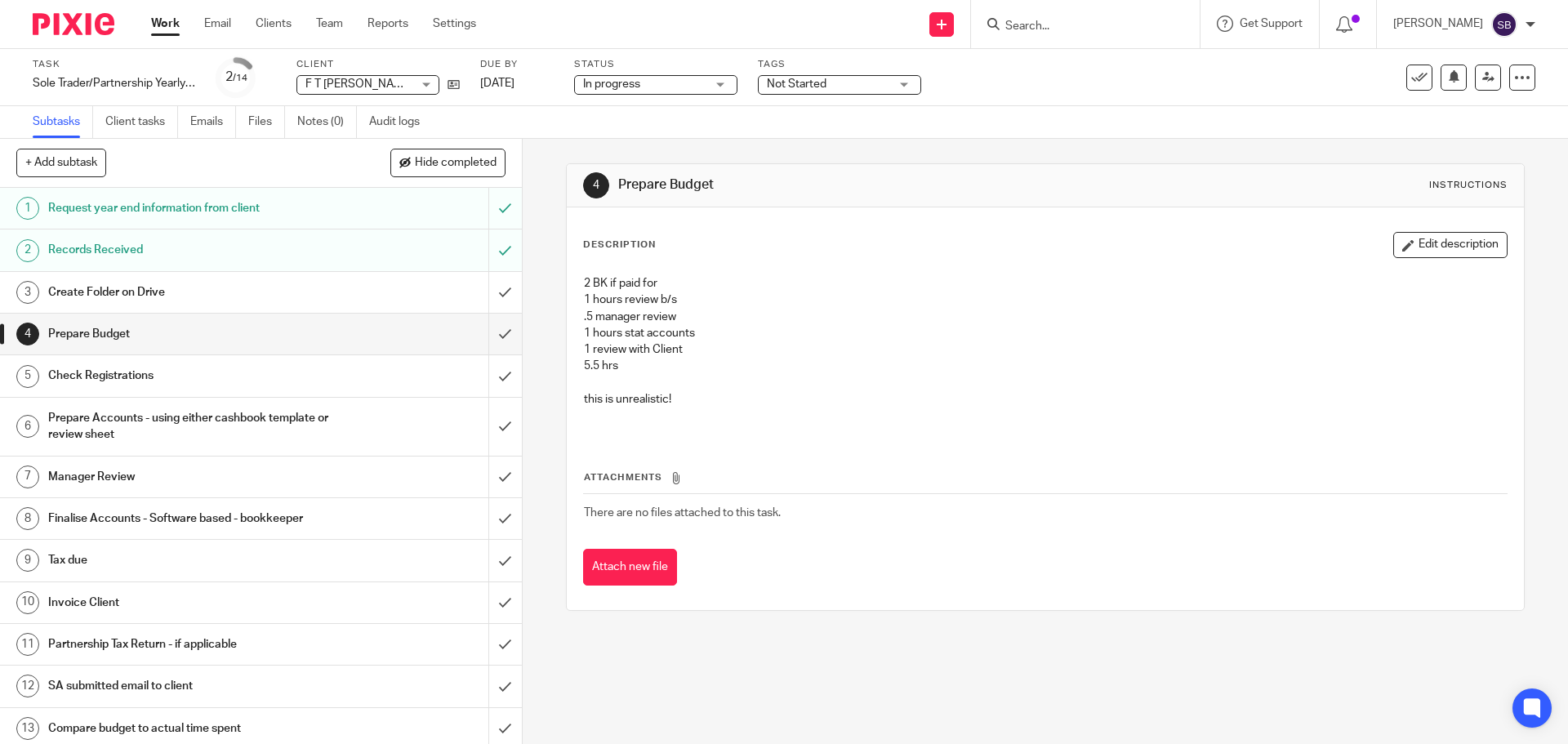
click at [798, 81] on span "Not Started" at bounding box center [796, 84] width 60 height 11
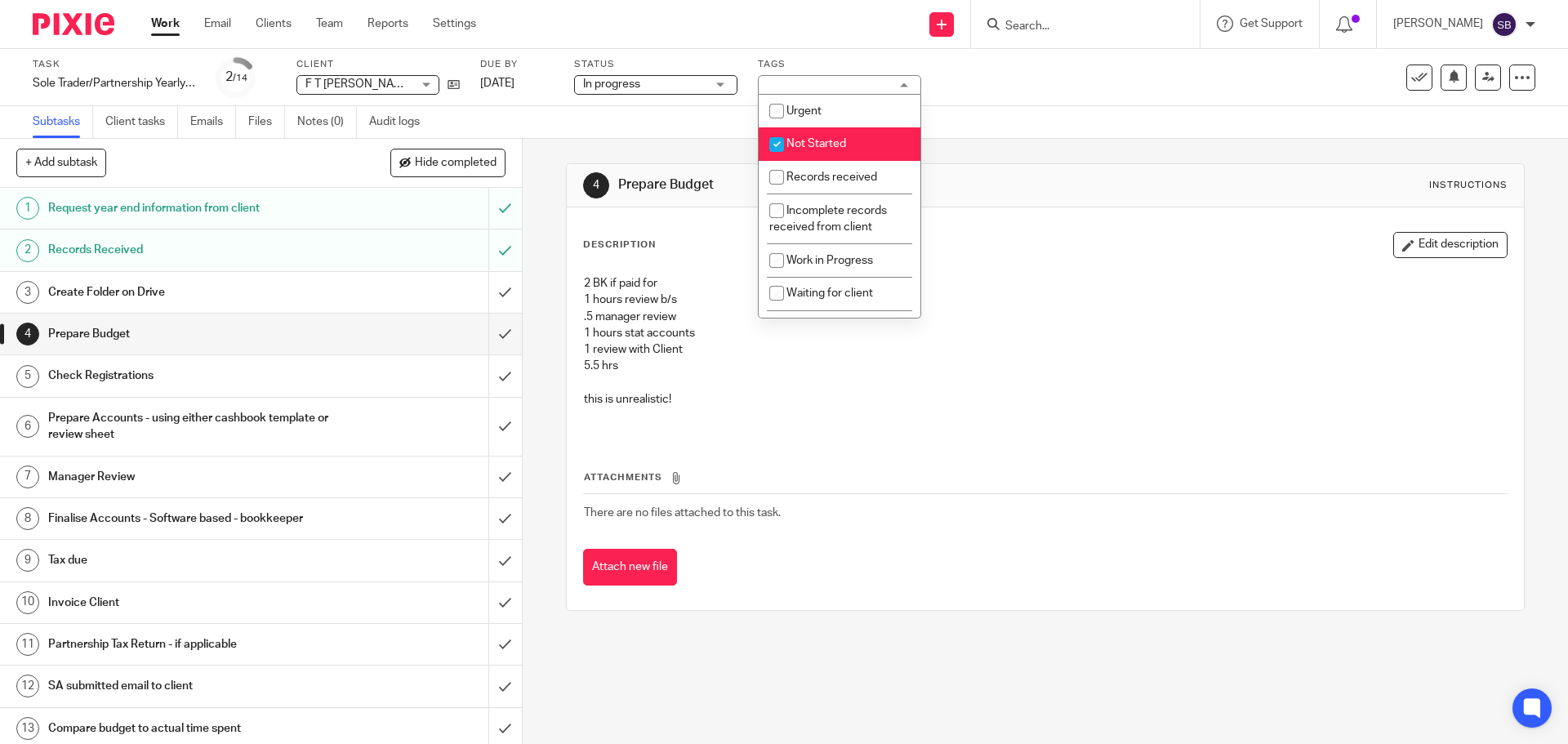
click at [775, 137] on input "checkbox" at bounding box center [776, 144] width 31 height 31
checkbox input "false"
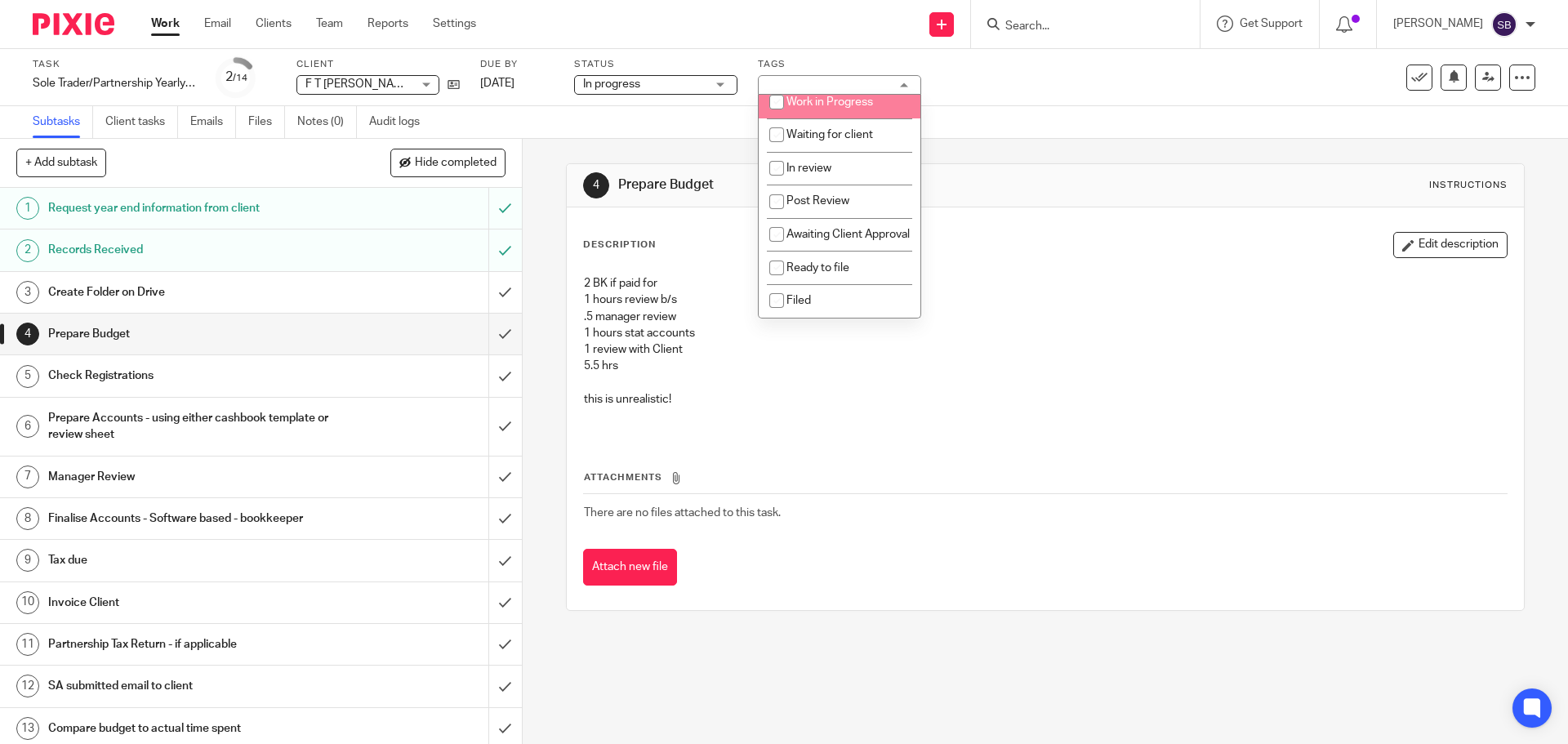
scroll to position [175, 0]
click at [776, 153] on input "checkbox" at bounding box center [776, 168] width 31 height 31
checkbox input "true"
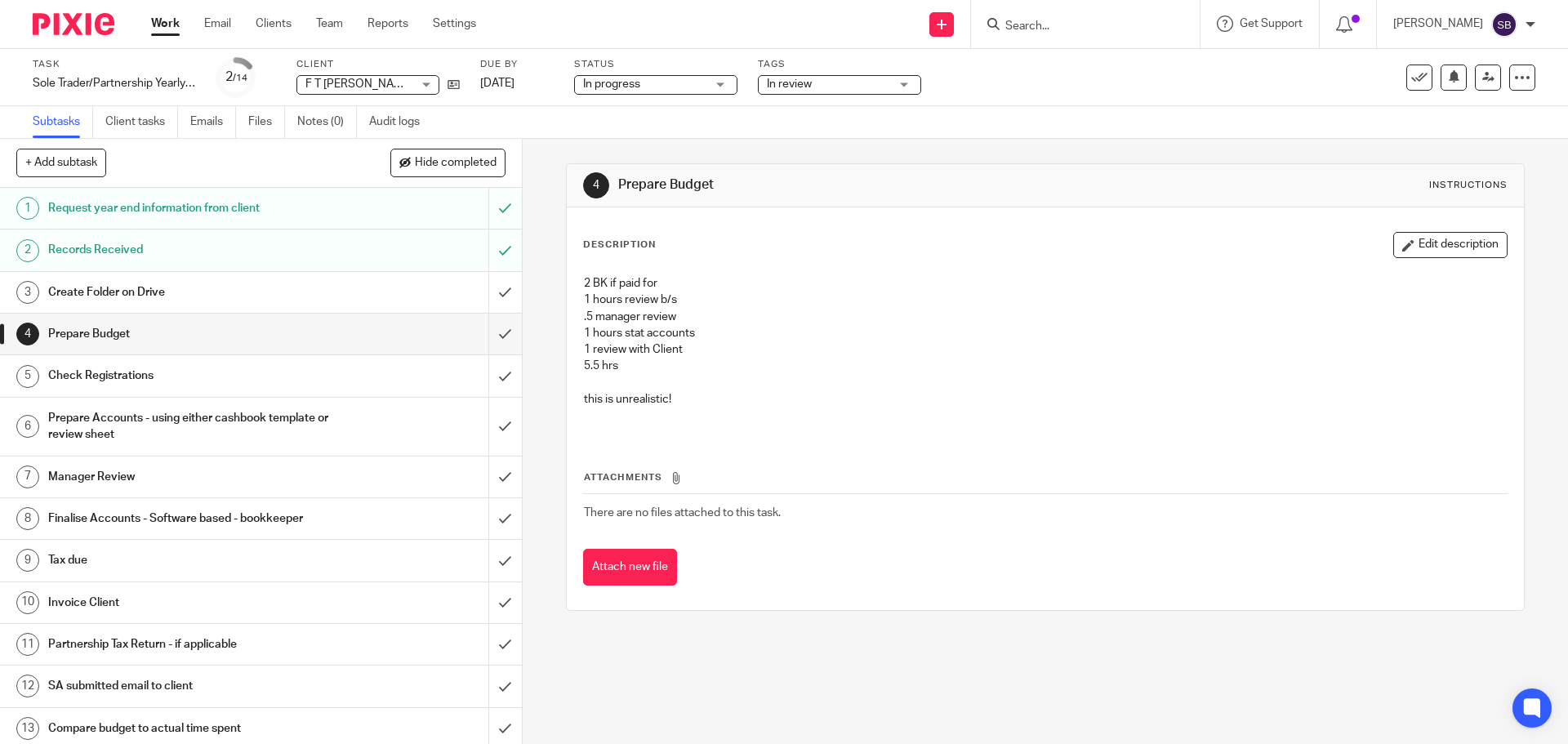
click at [109, 341] on h1 "Prepare Budget" at bounding box center [189, 334] width 282 height 25
click at [455, 81] on icon at bounding box center [453, 84] width 12 height 12
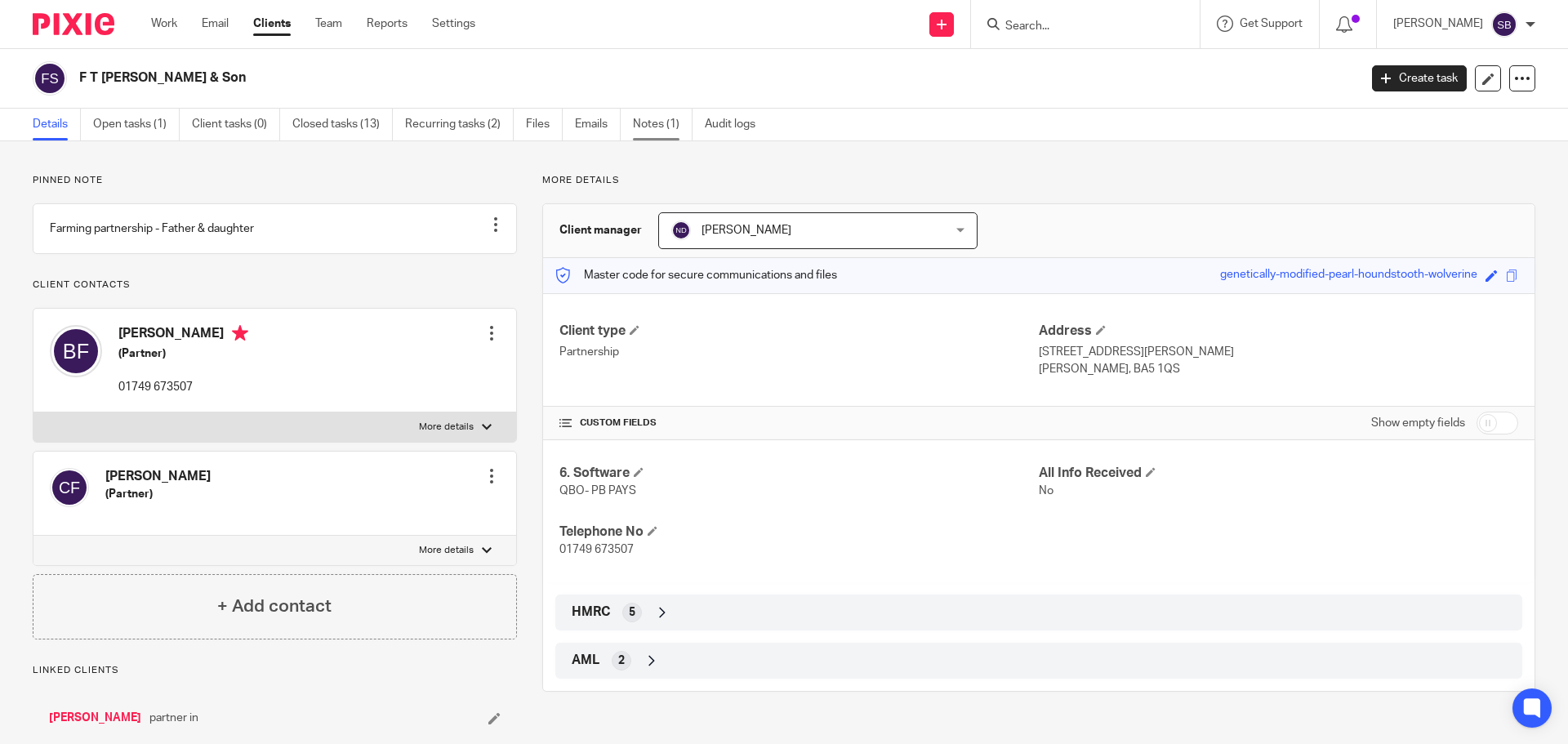
click at [648, 126] on link "Notes (1)" at bounding box center [662, 125] width 60 height 32
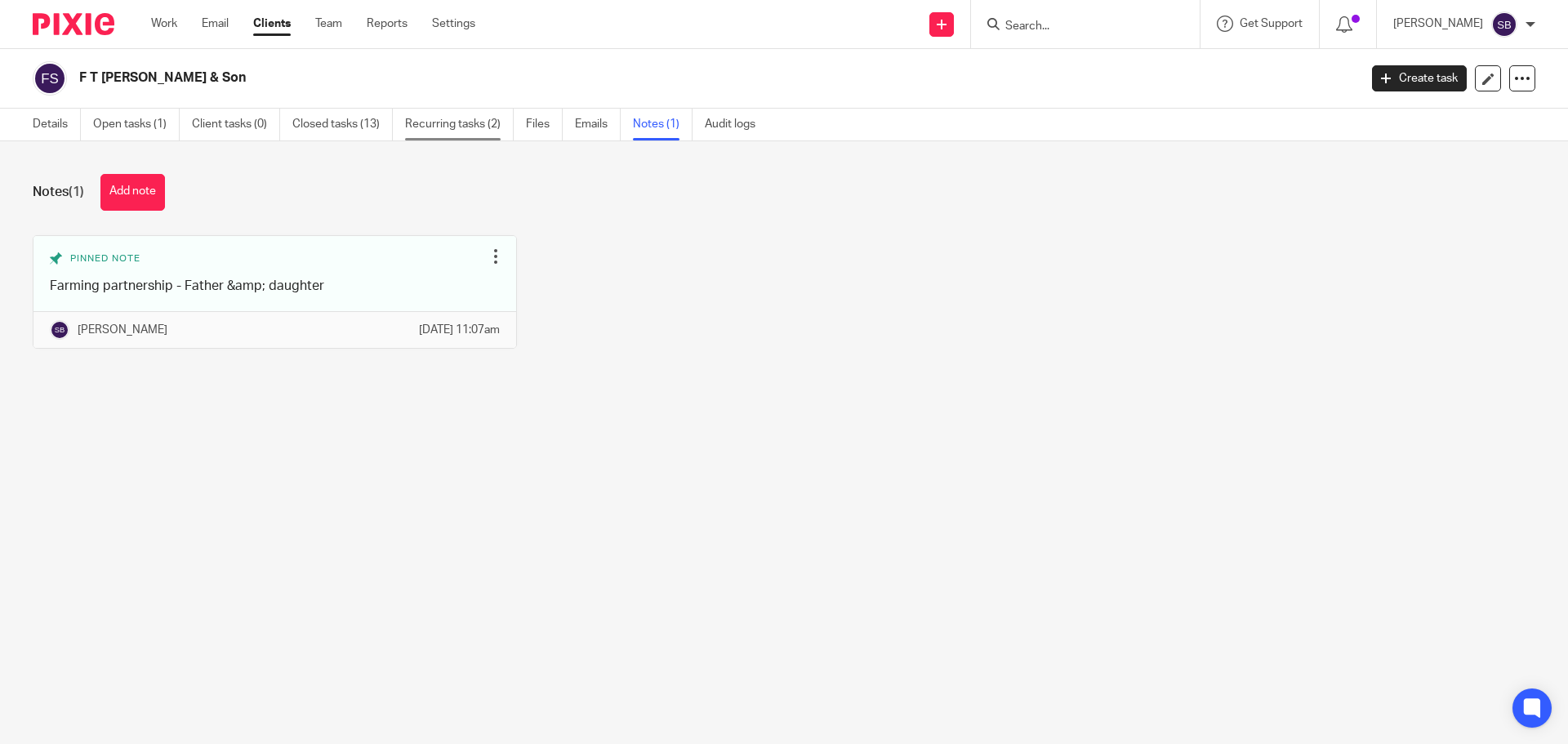
click at [479, 127] on link "Recurring tasks (2)" at bounding box center [459, 125] width 109 height 32
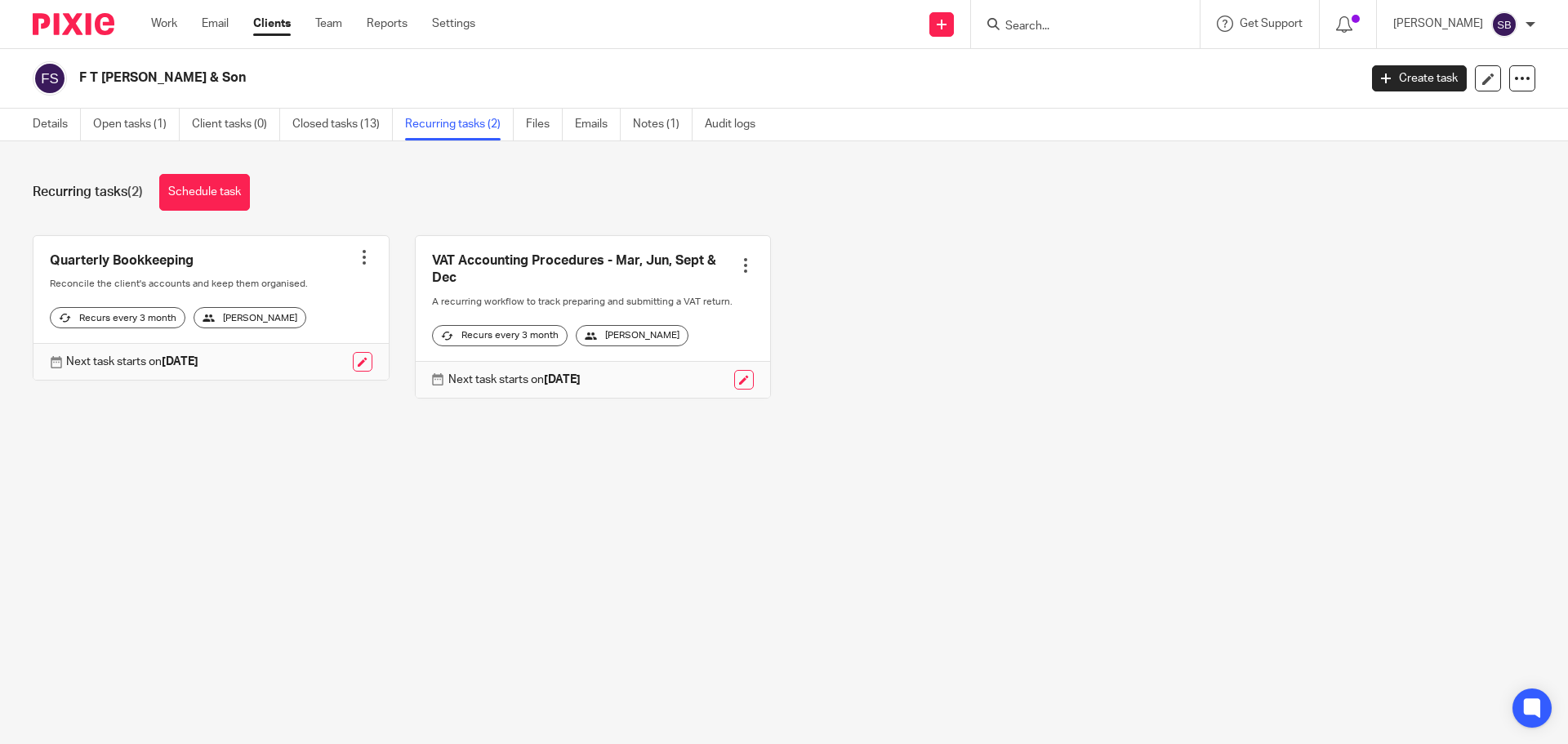
click at [448, 127] on link "Recurring tasks (2)" at bounding box center [459, 125] width 109 height 32
click at [212, 186] on link "Schedule task" at bounding box center [205, 192] width 91 height 37
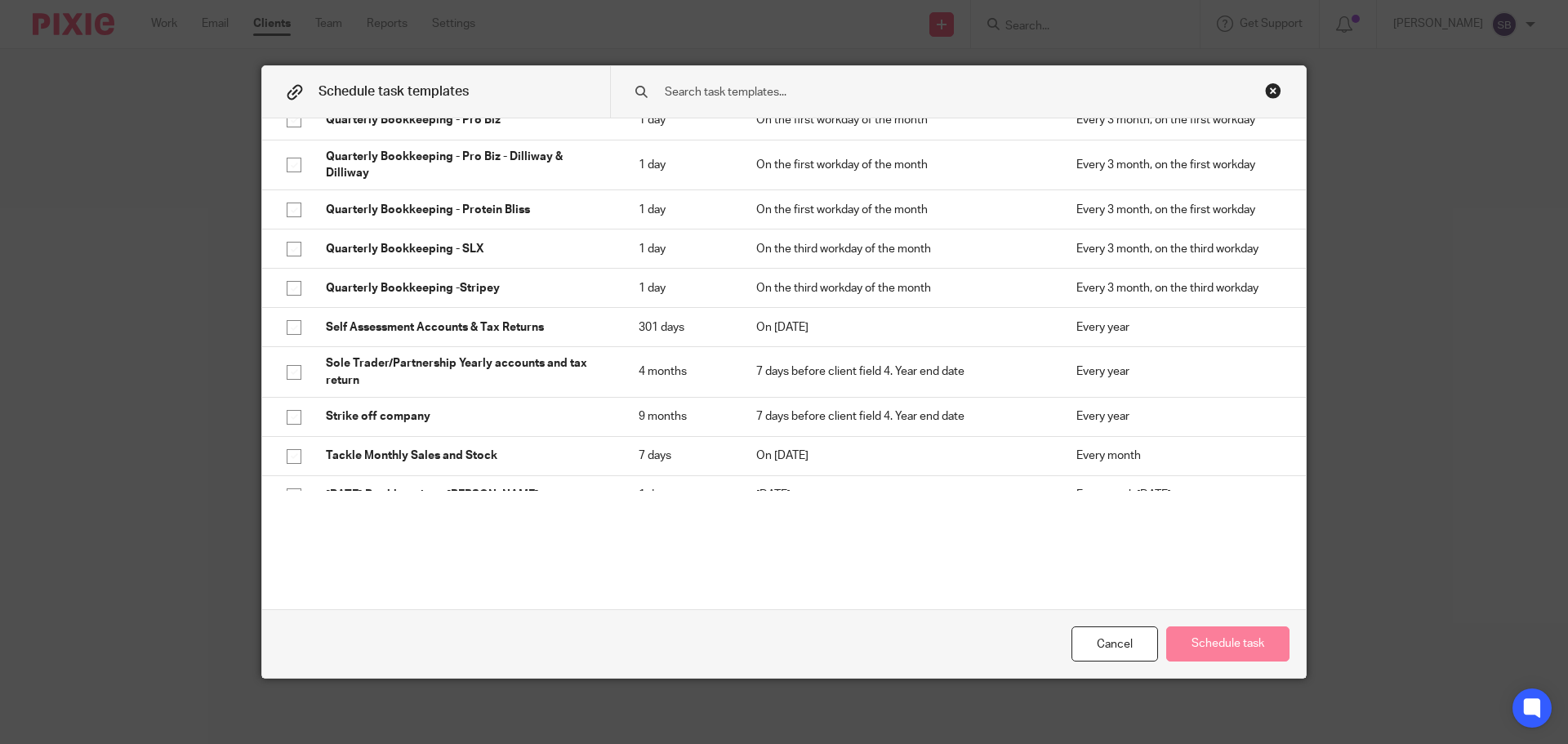
scroll to position [2368, 0]
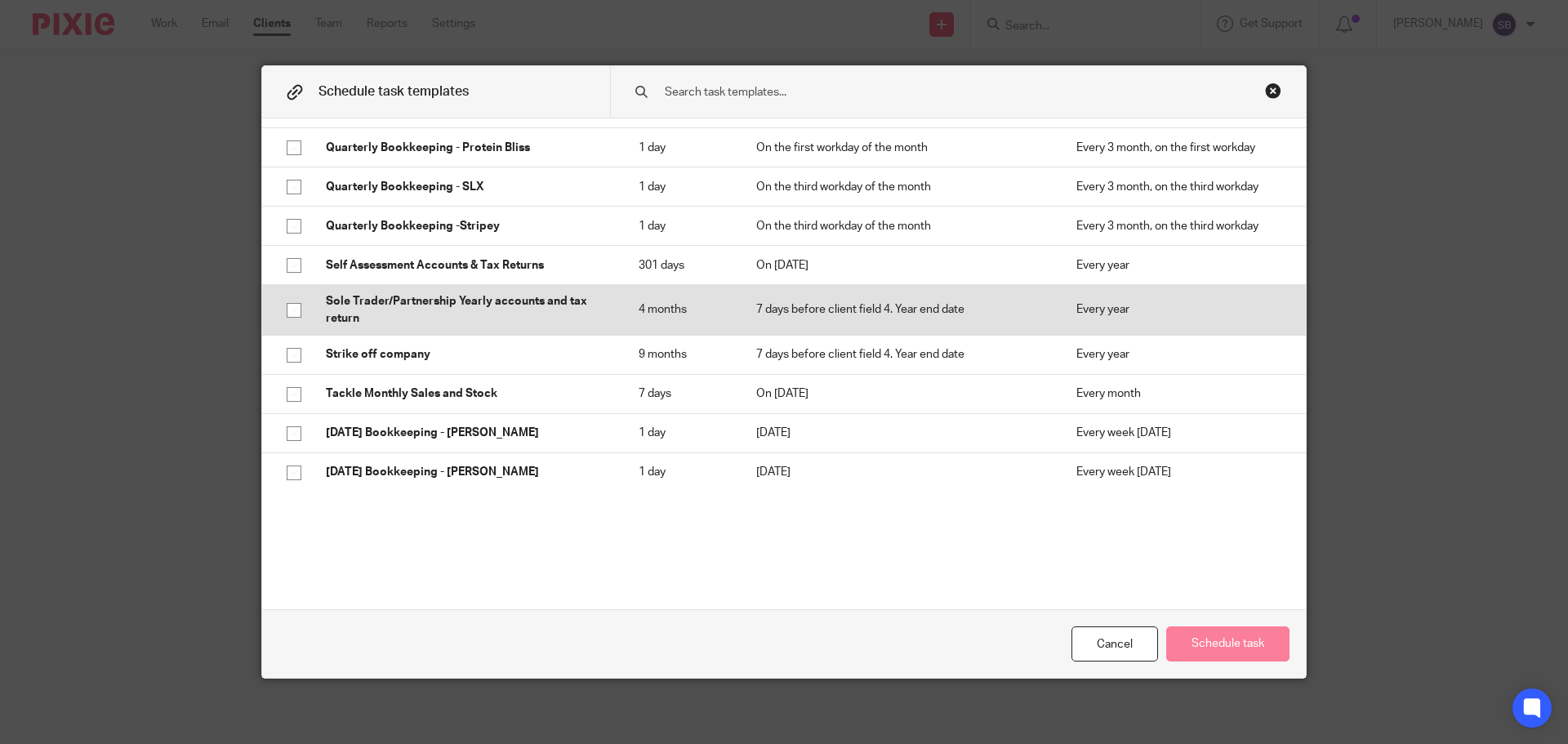
click at [293, 295] on input "checkbox" at bounding box center [294, 310] width 31 height 31
checkbox input "true"
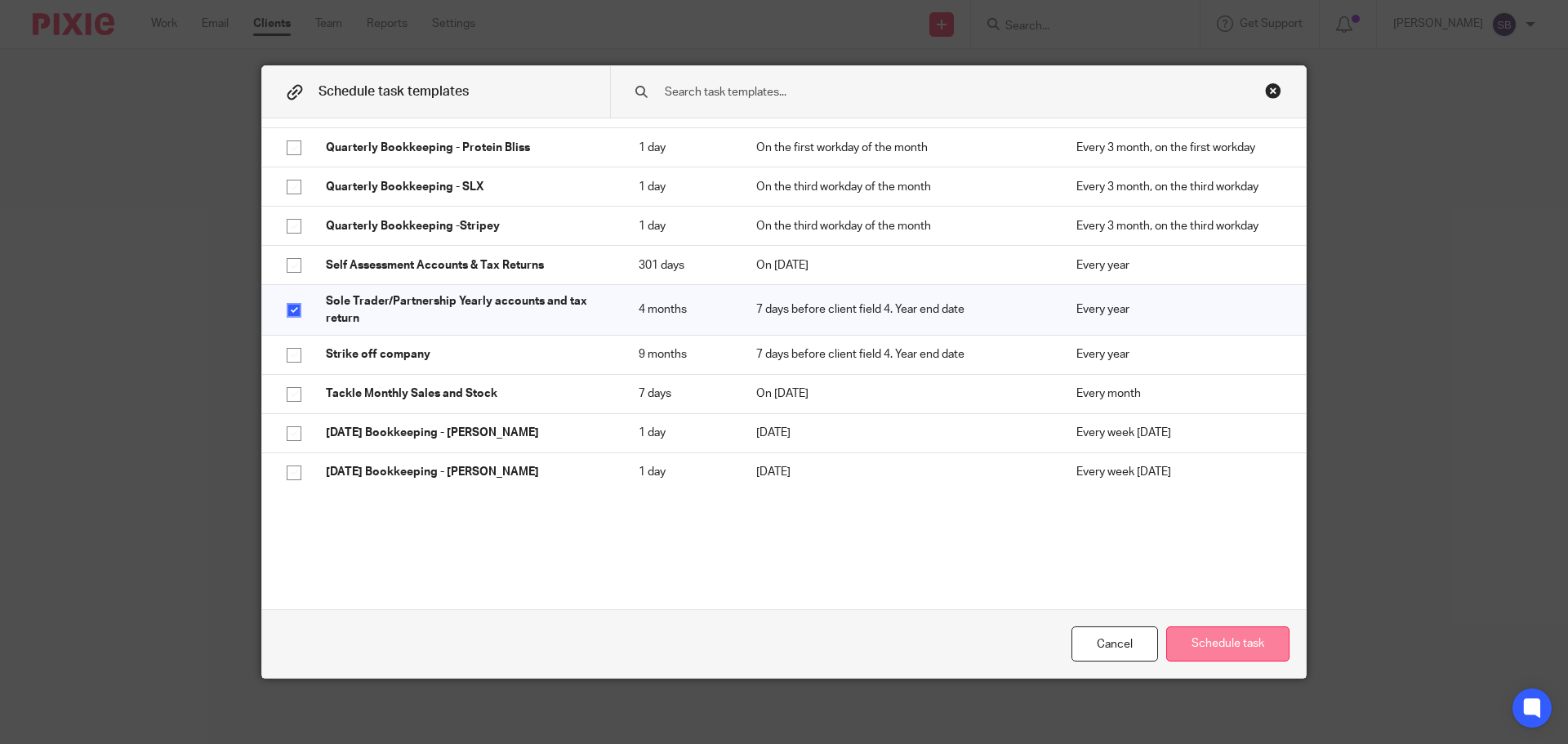
click at [1218, 651] on button "Schedule task" at bounding box center [1228, 643] width 124 height 35
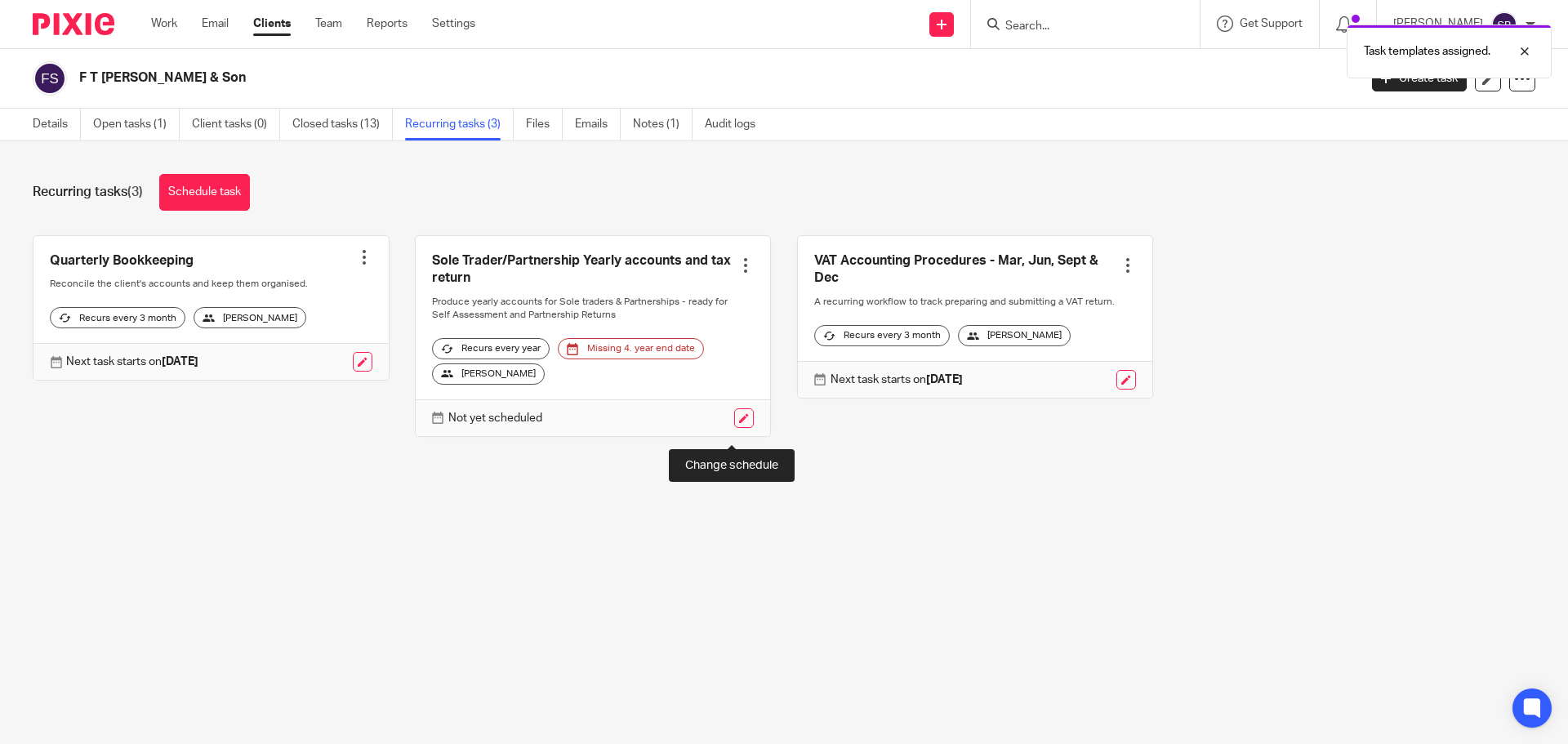
click at [734, 424] on link at bounding box center [743, 417] width 20 height 20
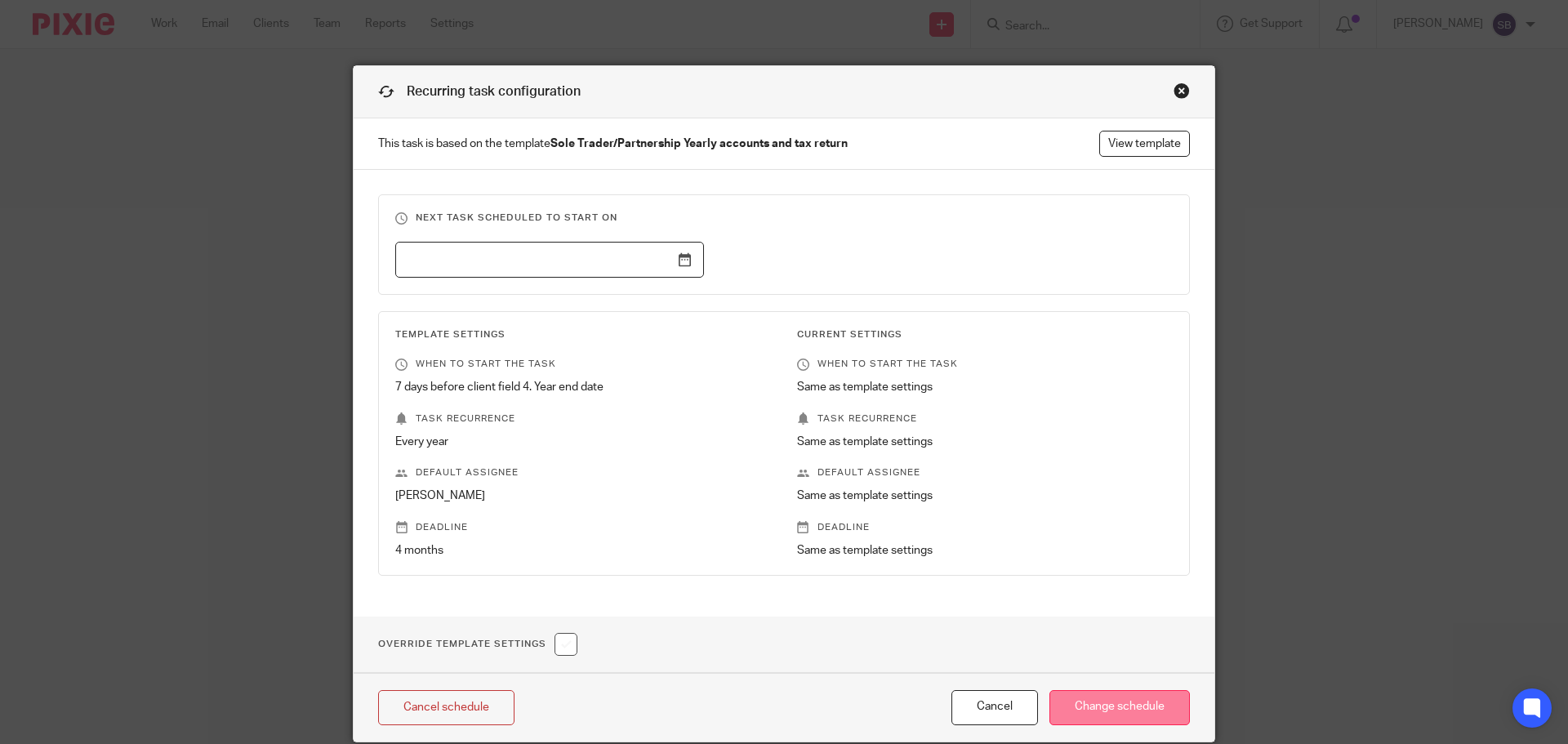
click at [1103, 706] on input "Change schedule" at bounding box center [1119, 707] width 141 height 35
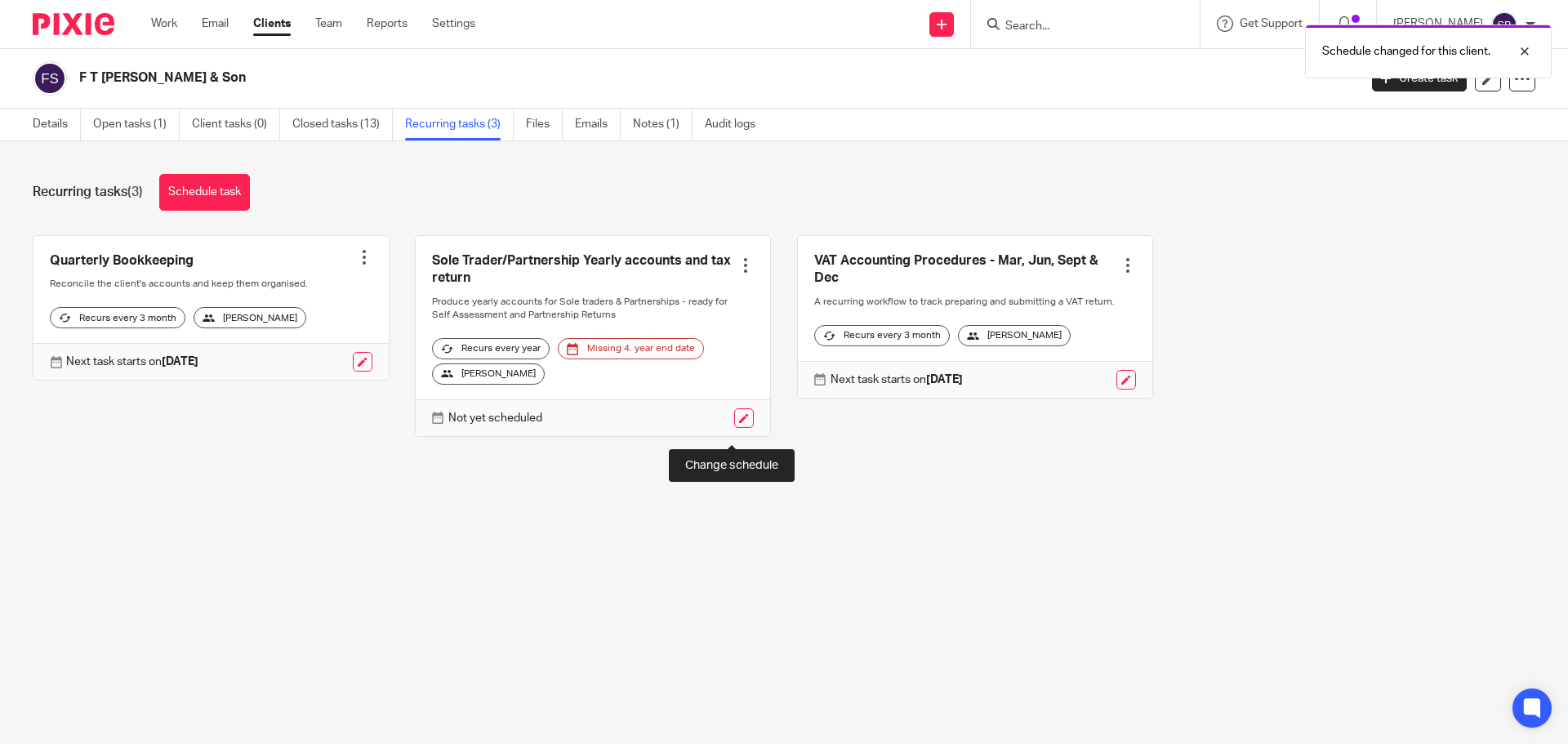
click at [736, 428] on link at bounding box center [743, 417] width 20 height 20
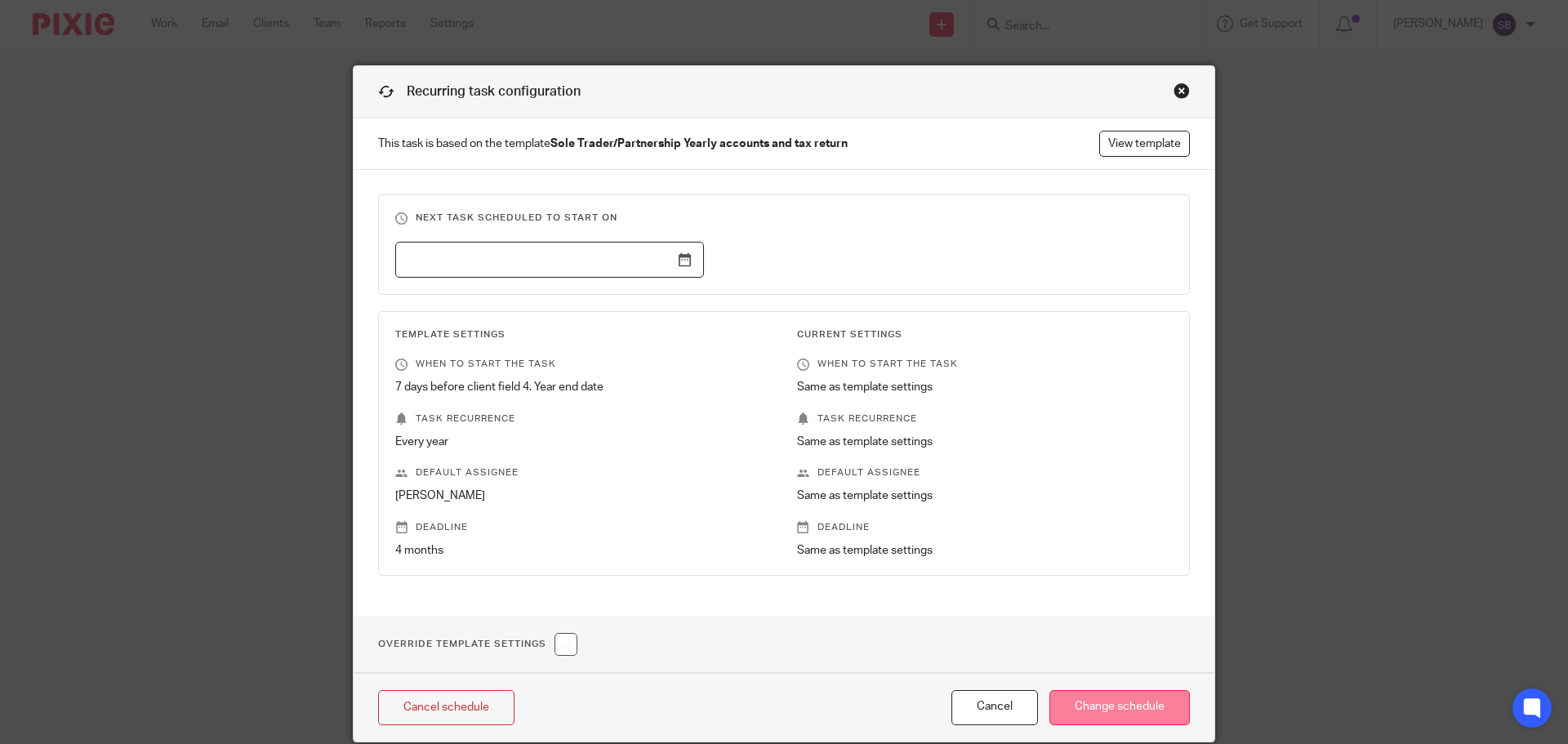
click at [1091, 707] on input "Change schedule" at bounding box center [1119, 707] width 141 height 35
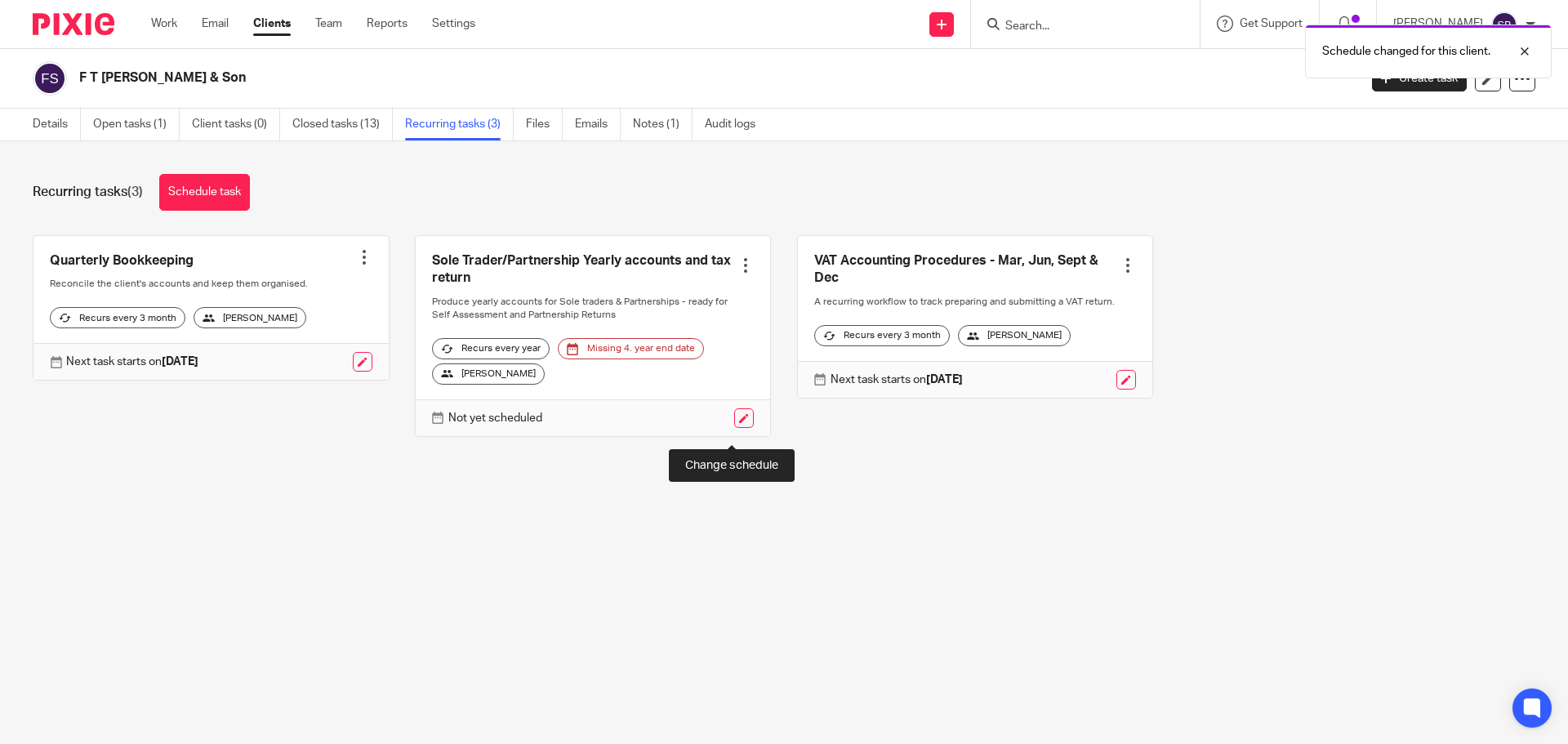
click at [734, 428] on link at bounding box center [743, 417] width 20 height 20
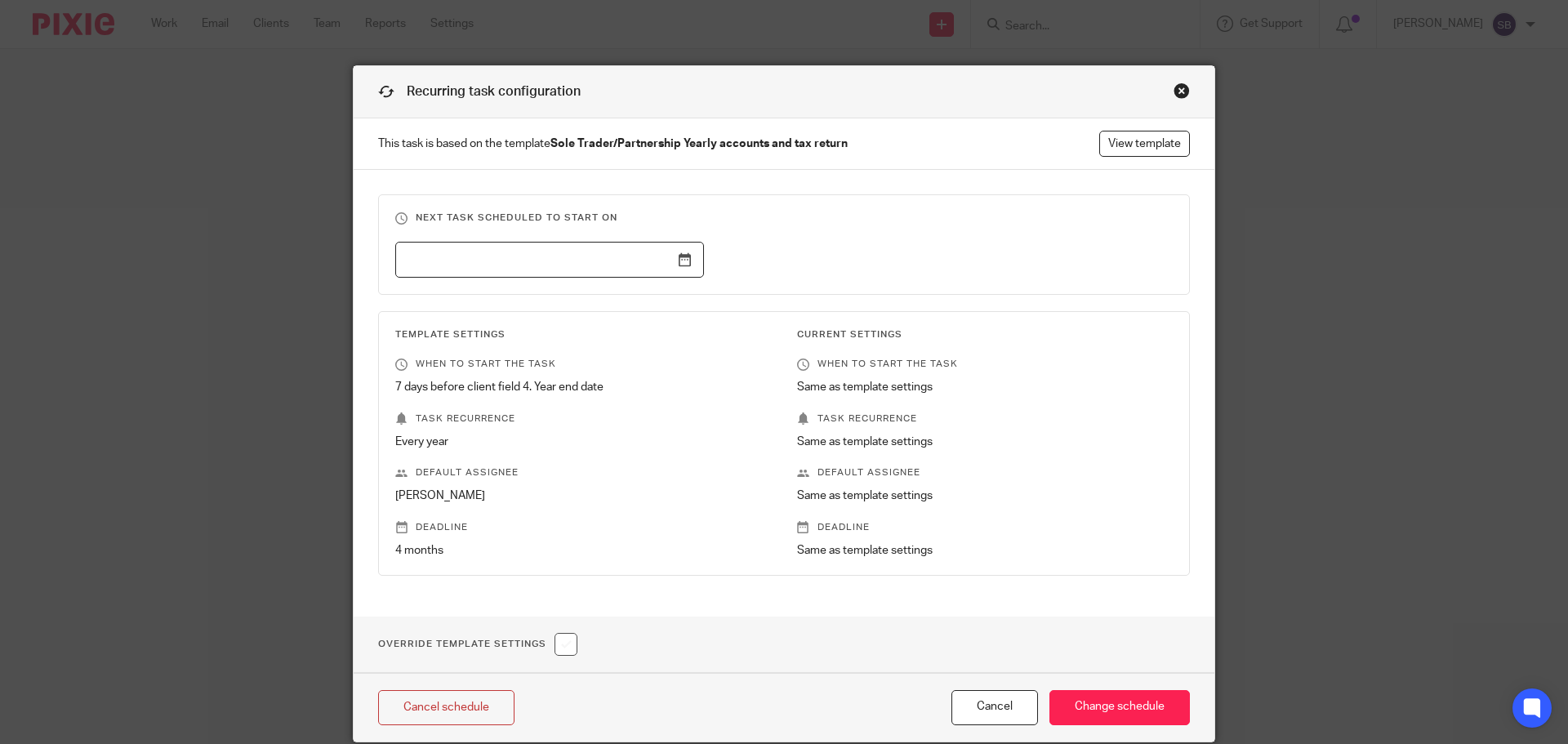
drag, startPoint x: 796, startPoint y: 76, endPoint x: 810, endPoint y: 23, distance: 54.8
click at [810, 24] on div "Recurring task configuration This task is based on the template Sole Trader/Par…" at bounding box center [784, 372] width 1568 height 744
click at [487, 475] on p "Default assignee" at bounding box center [584, 473] width 376 height 13
click at [444, 495] on p "[PERSON_NAME]" at bounding box center [584, 495] width 376 height 16
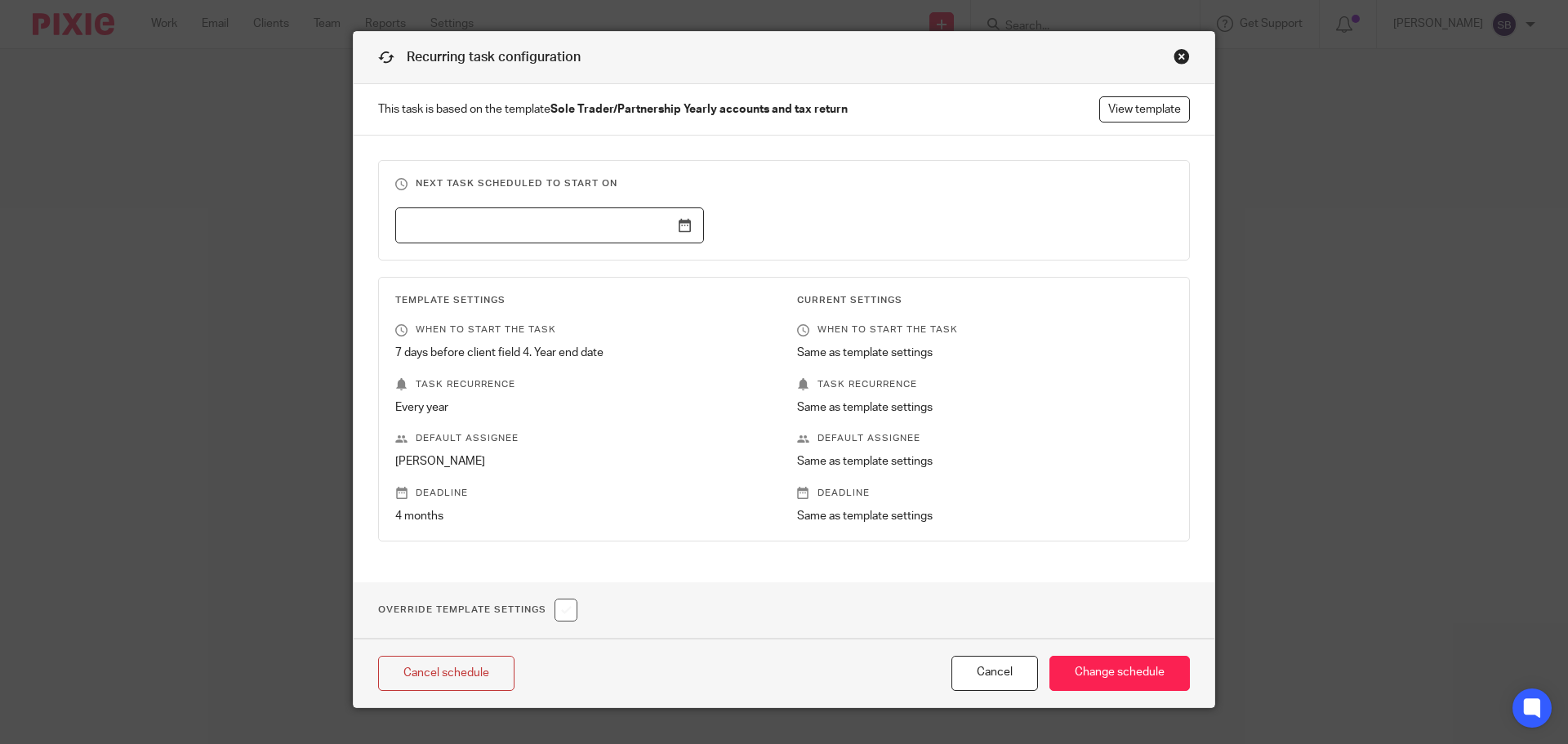
scroll to position [63, 0]
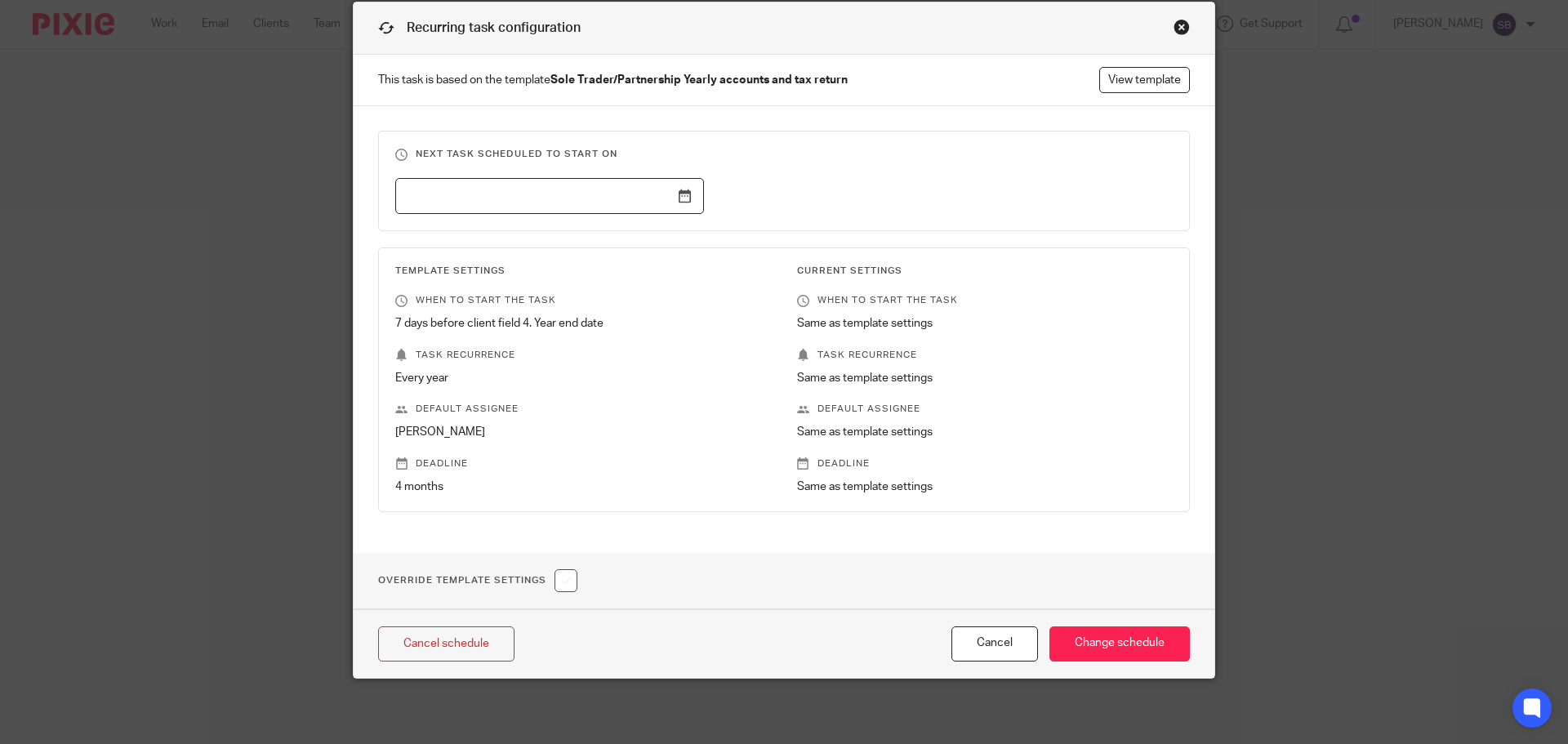
click at [561, 583] on input "checkbox" at bounding box center [566, 581] width 23 height 23
checkbox input "true"
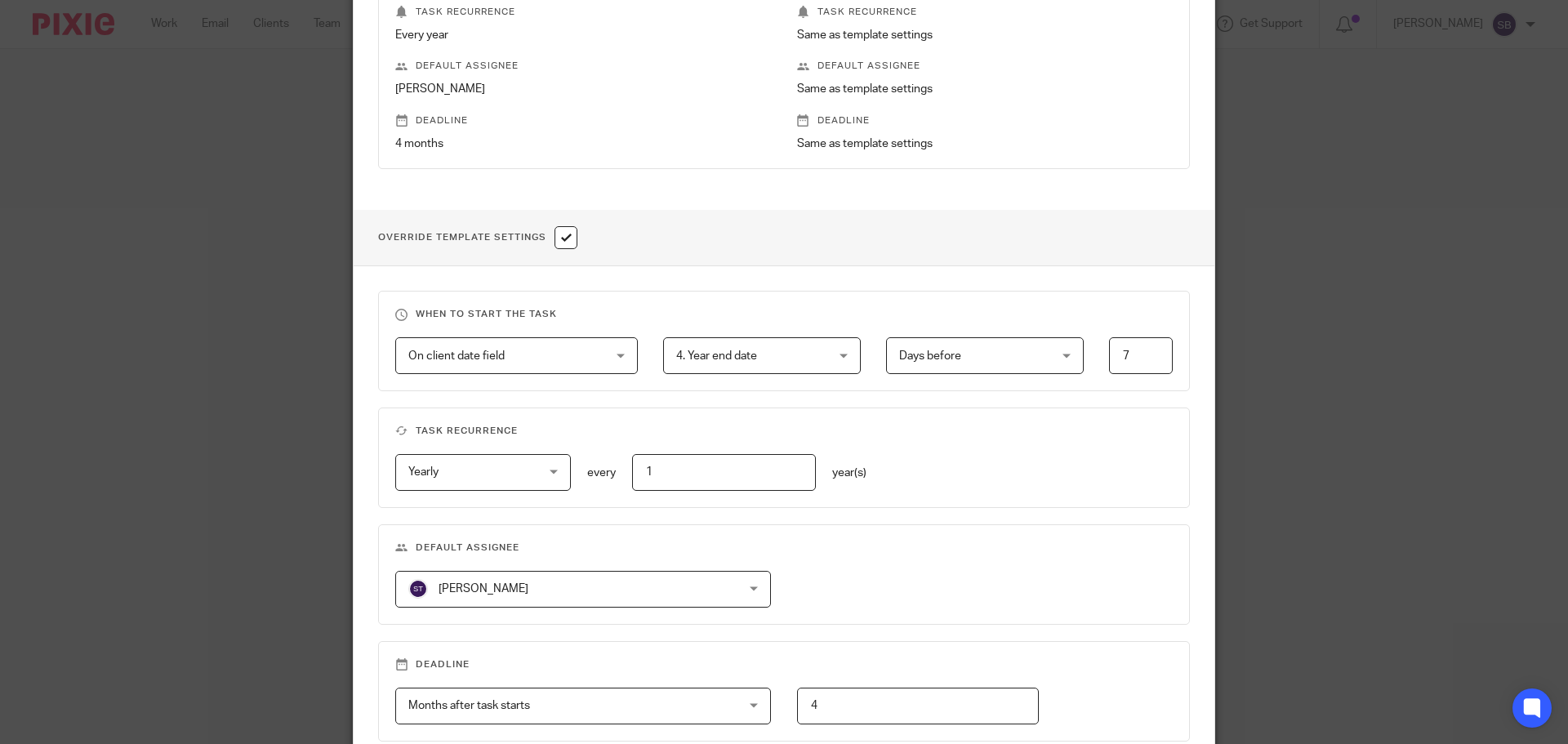
scroll to position [472, 0]
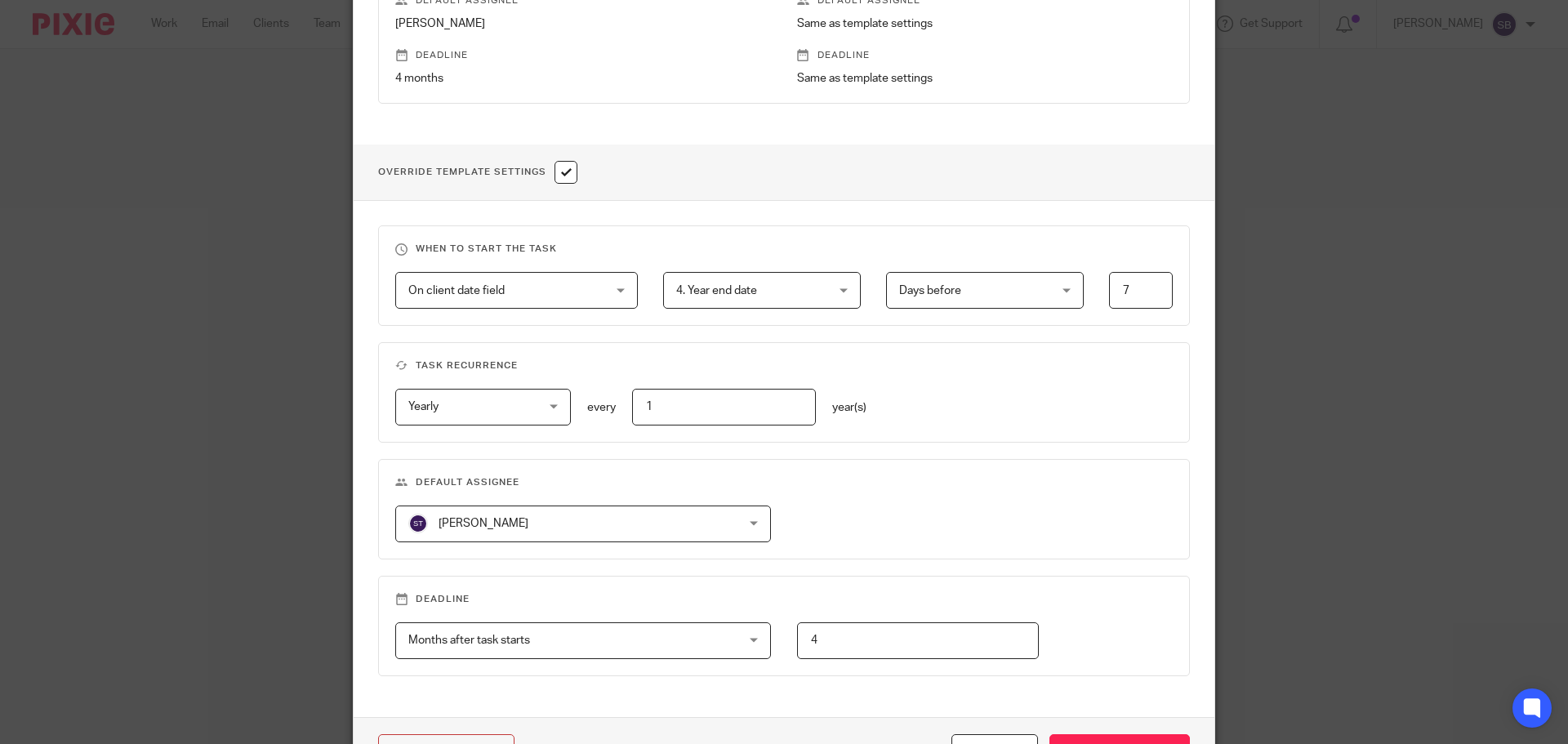
click at [739, 516] on div "[PERSON_NAME] [PERSON_NAME]" at bounding box center [584, 523] width 376 height 37
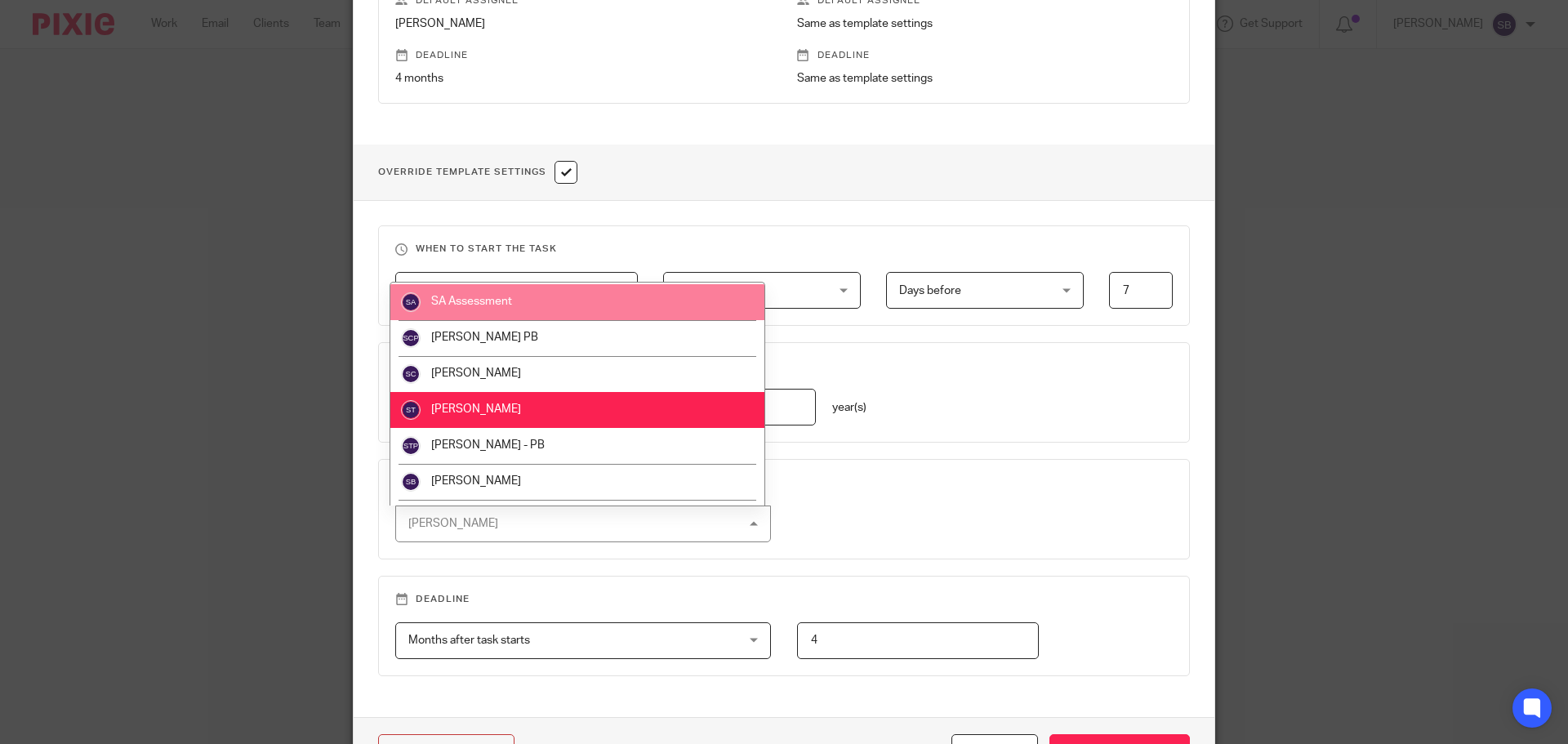
scroll to position [603, 0]
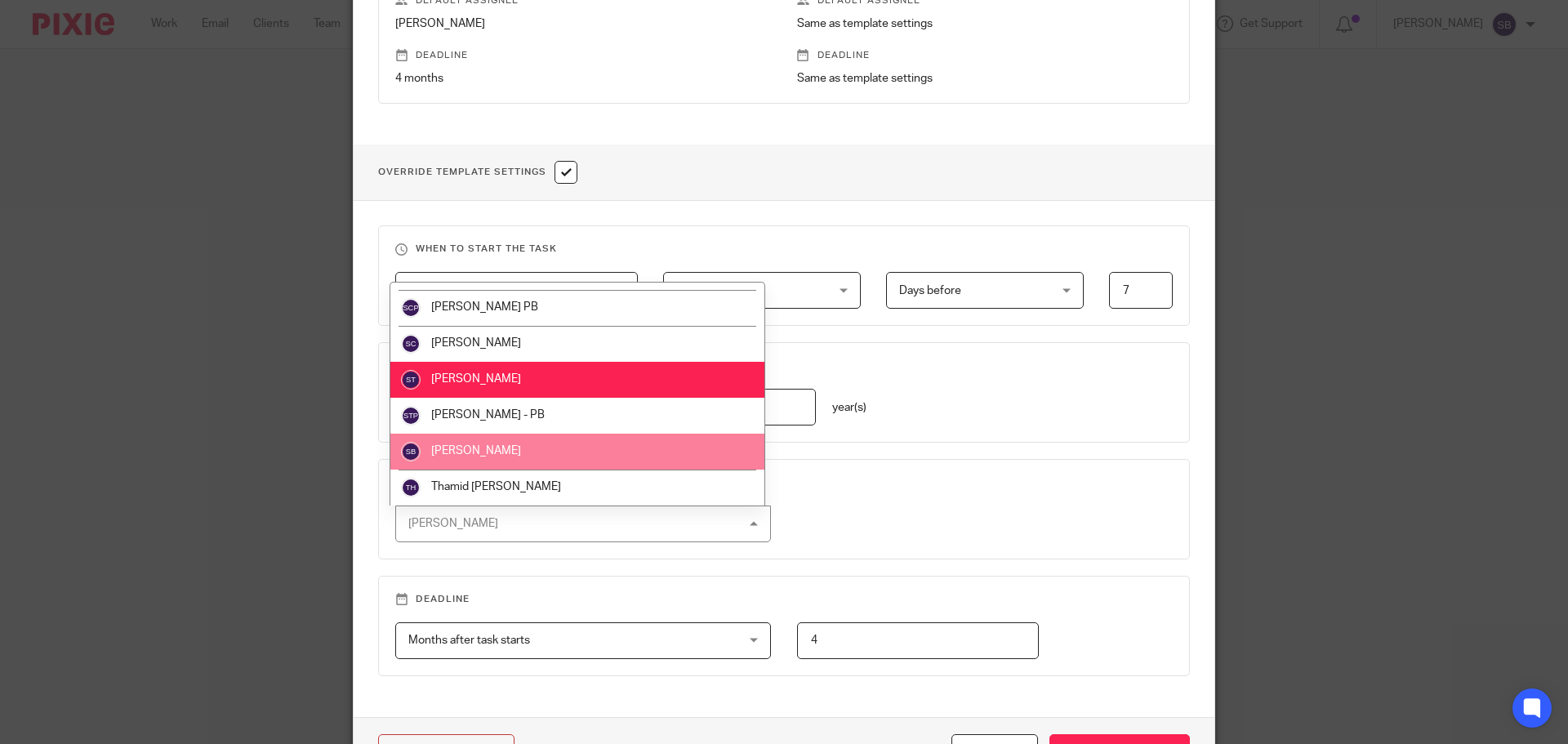
click at [455, 444] on li "[PERSON_NAME]" at bounding box center [577, 451] width 374 height 36
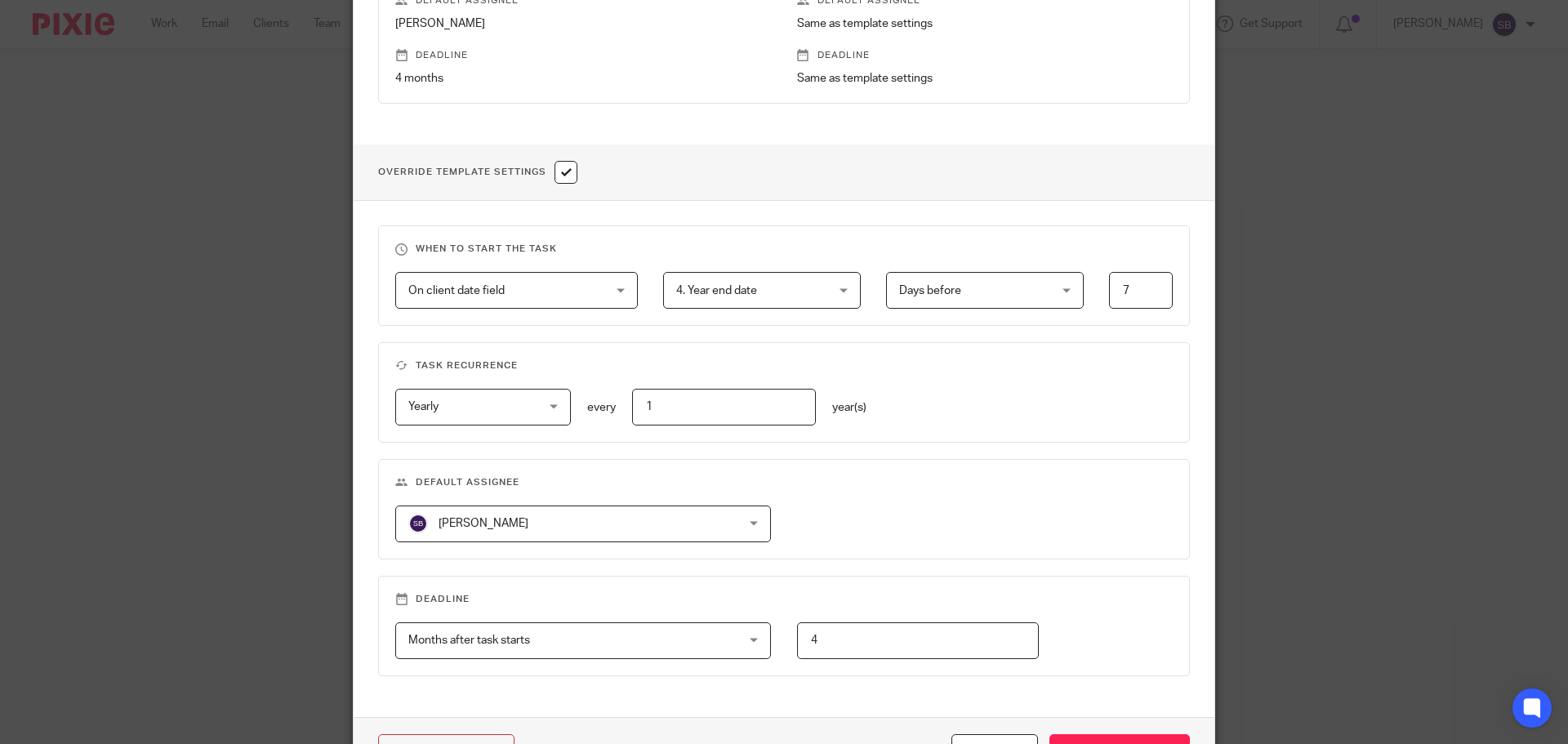
click at [741, 534] on div "Sonia Bird Sonia Bird" at bounding box center [584, 523] width 376 height 37
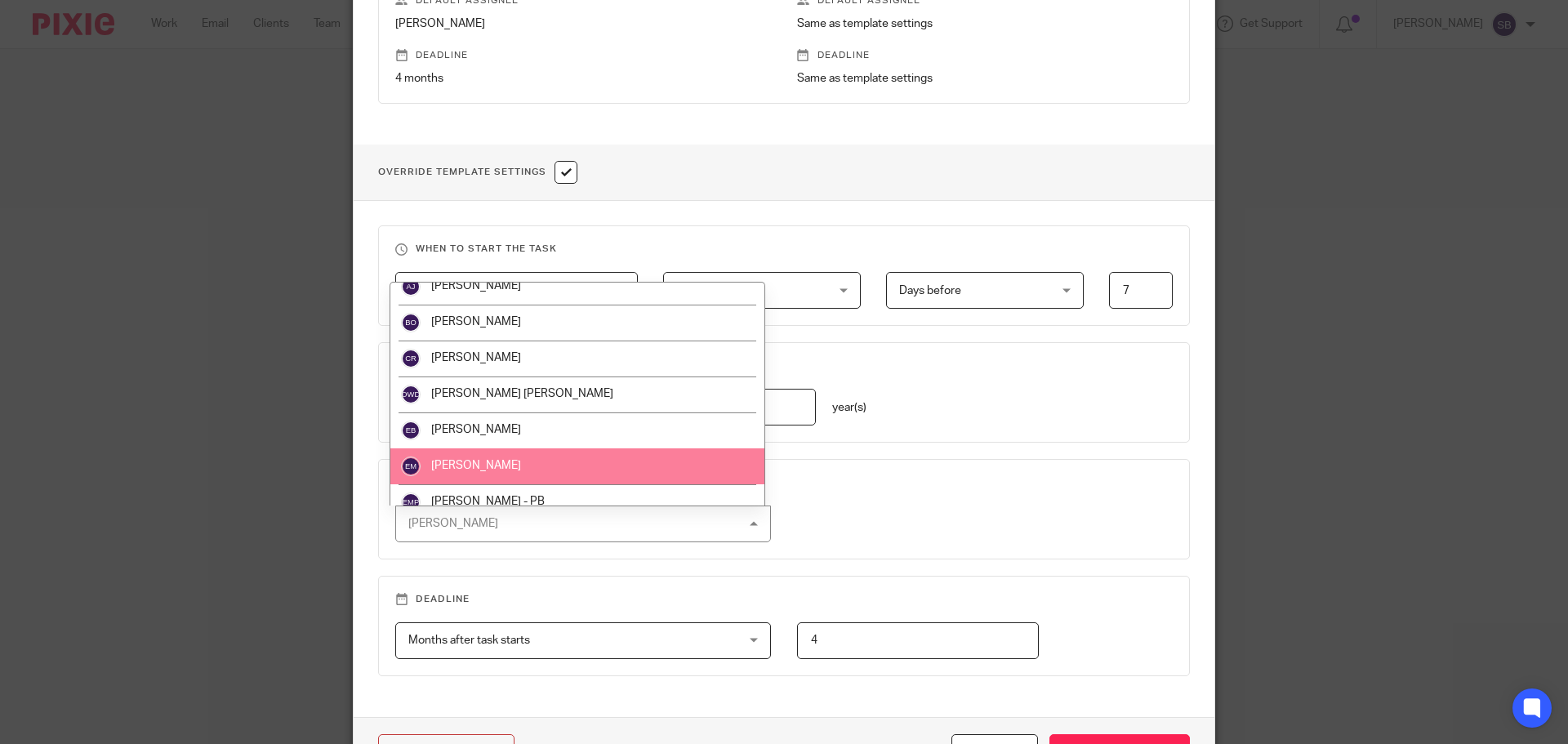
scroll to position [0, 0]
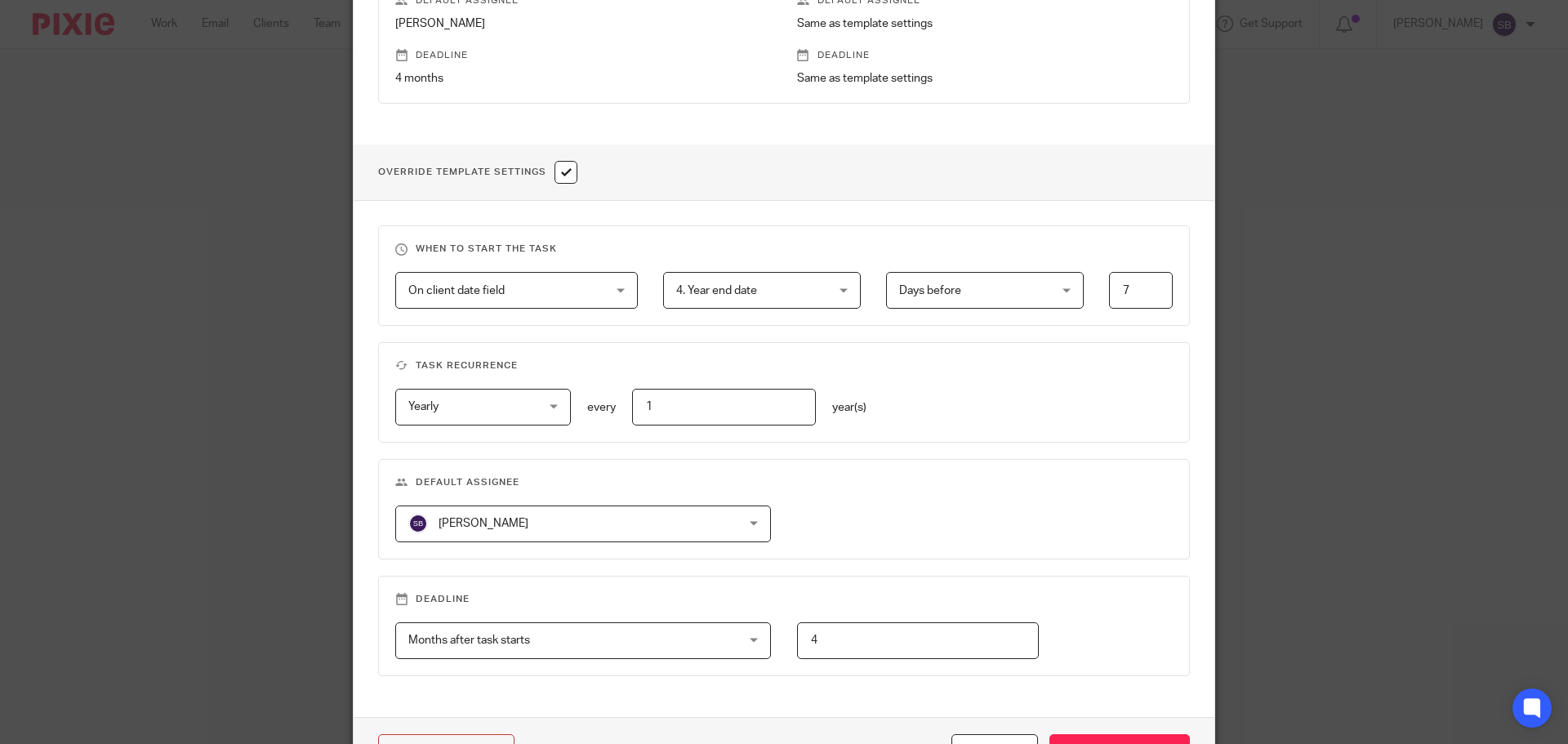
click at [211, 448] on div "Recurring task configuration This task is based on the template Sole Trader/Par…" at bounding box center [784, 372] width 1568 height 744
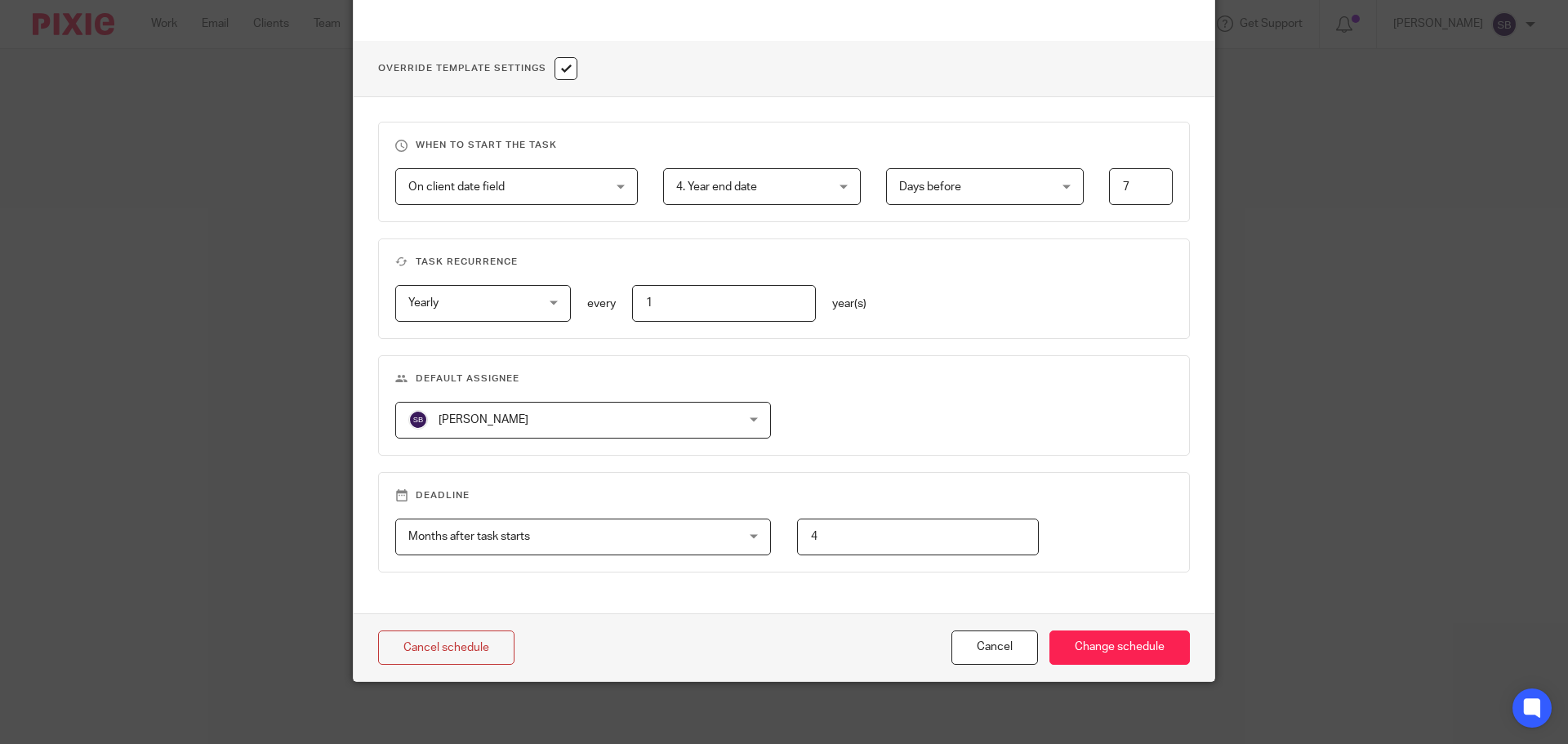
scroll to position [579, 0]
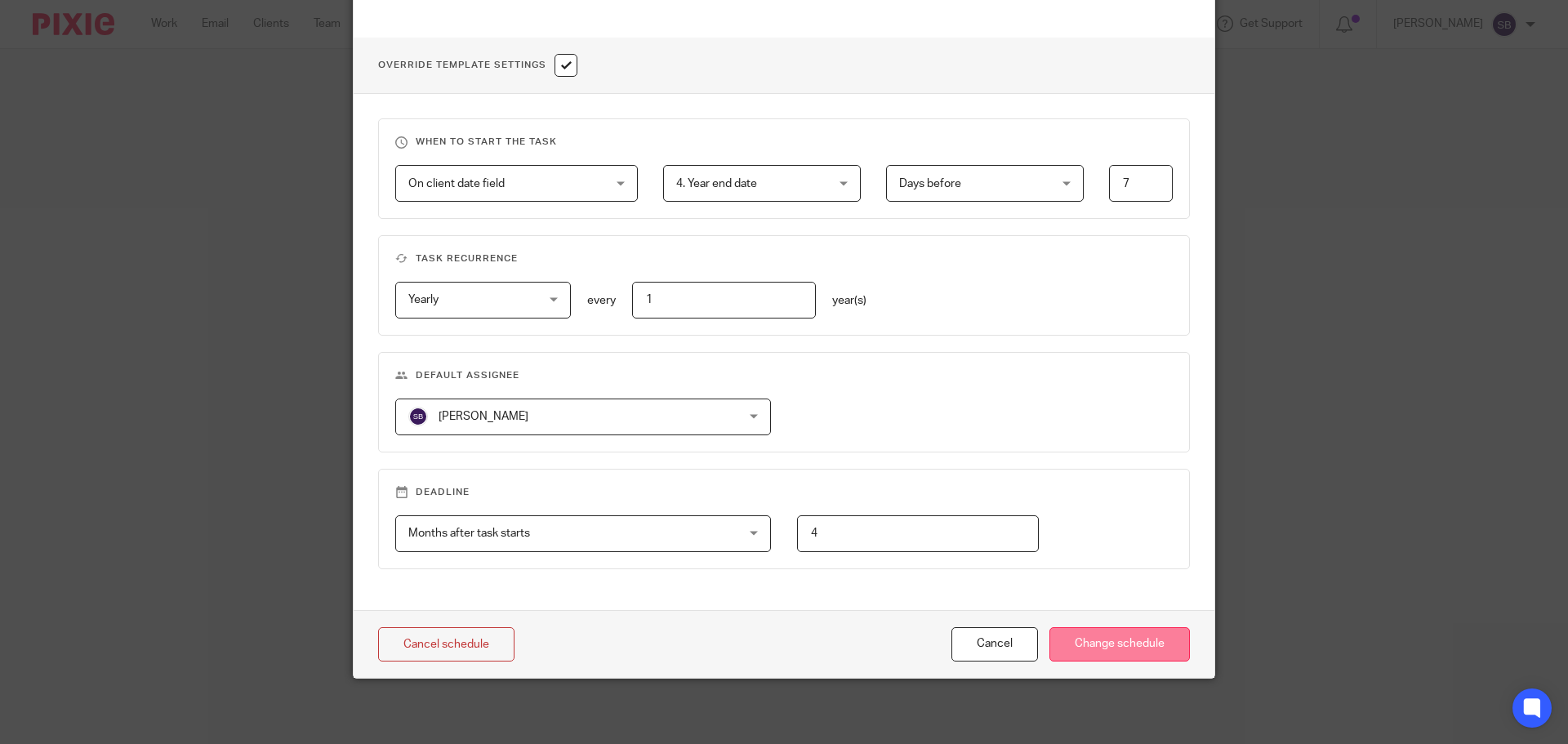
click at [1113, 653] on input "Change schedule" at bounding box center [1119, 644] width 141 height 35
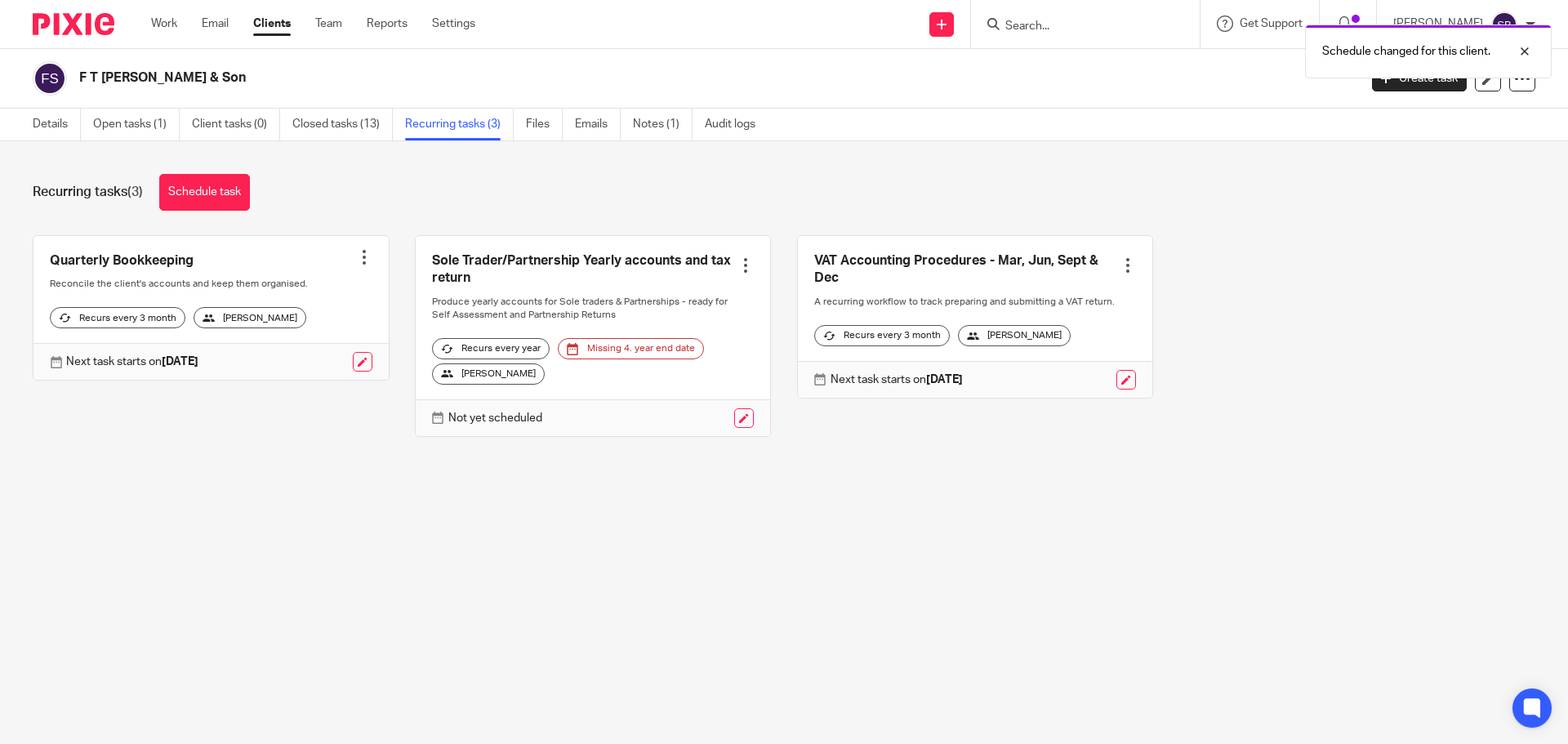
click at [1093, 31] on div "Schedule changed for this client." at bounding box center [1167, 47] width 768 height 62
click at [1056, 24] on div "Schedule changed for this client." at bounding box center [1167, 47] width 768 height 62
drag, startPoint x: 276, startPoint y: 27, endPoint x: 391, endPoint y: 26, distance: 115.0
click at [275, 26] on link "Clients" at bounding box center [272, 23] width 38 height 16
click at [1071, 29] on input "Search" at bounding box center [1078, 27] width 147 height 15
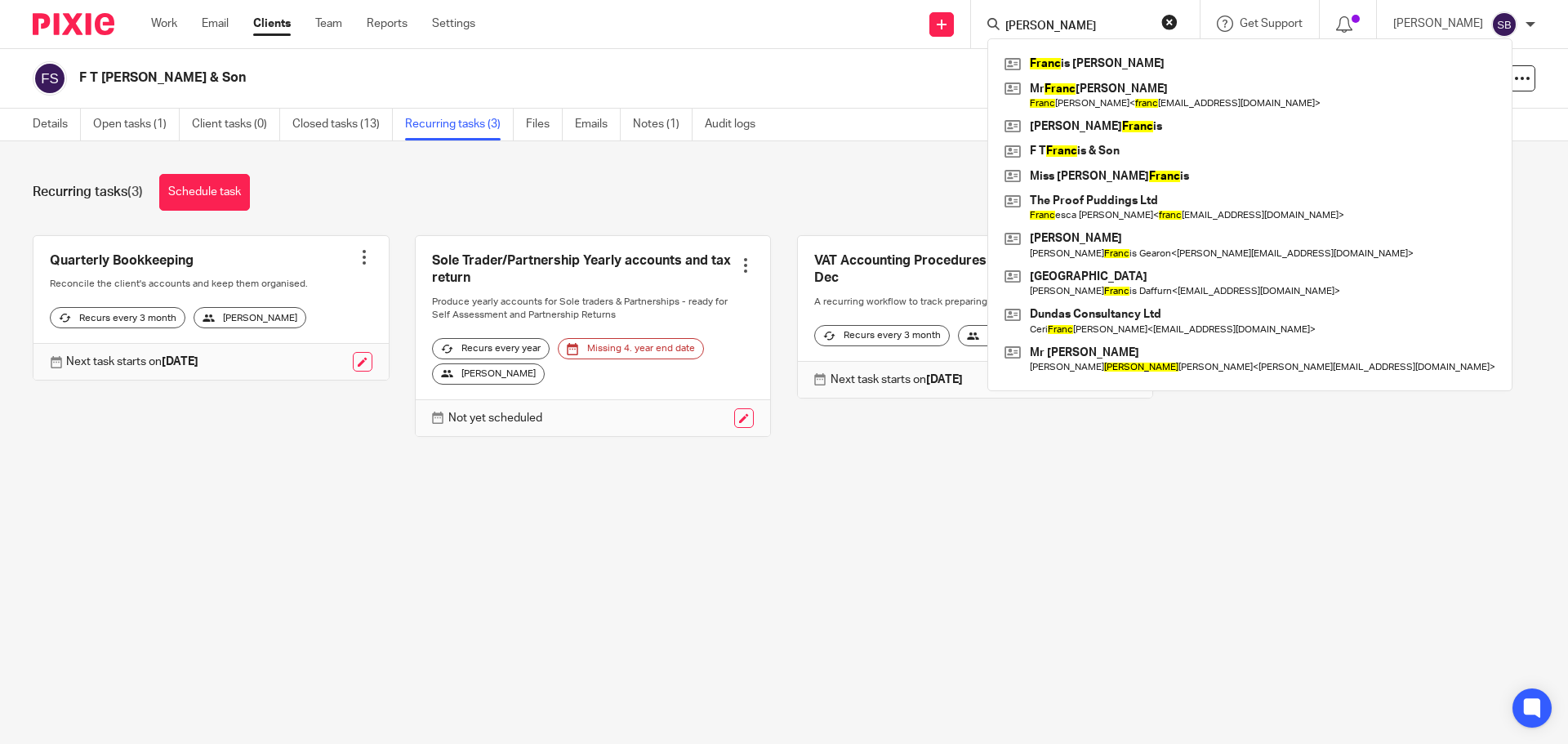
type input "francis"
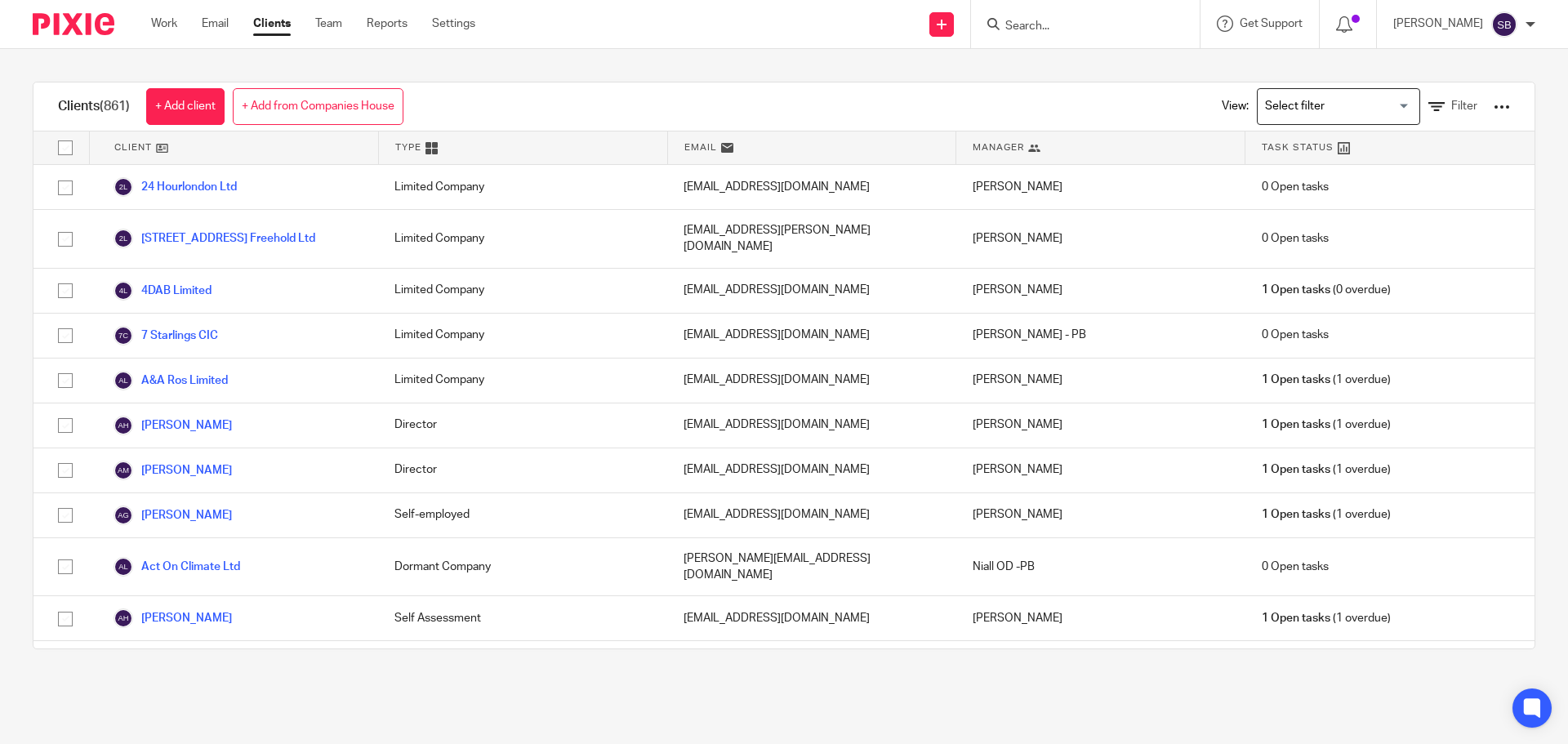
click at [1062, 25] on input "Search" at bounding box center [1078, 27] width 147 height 15
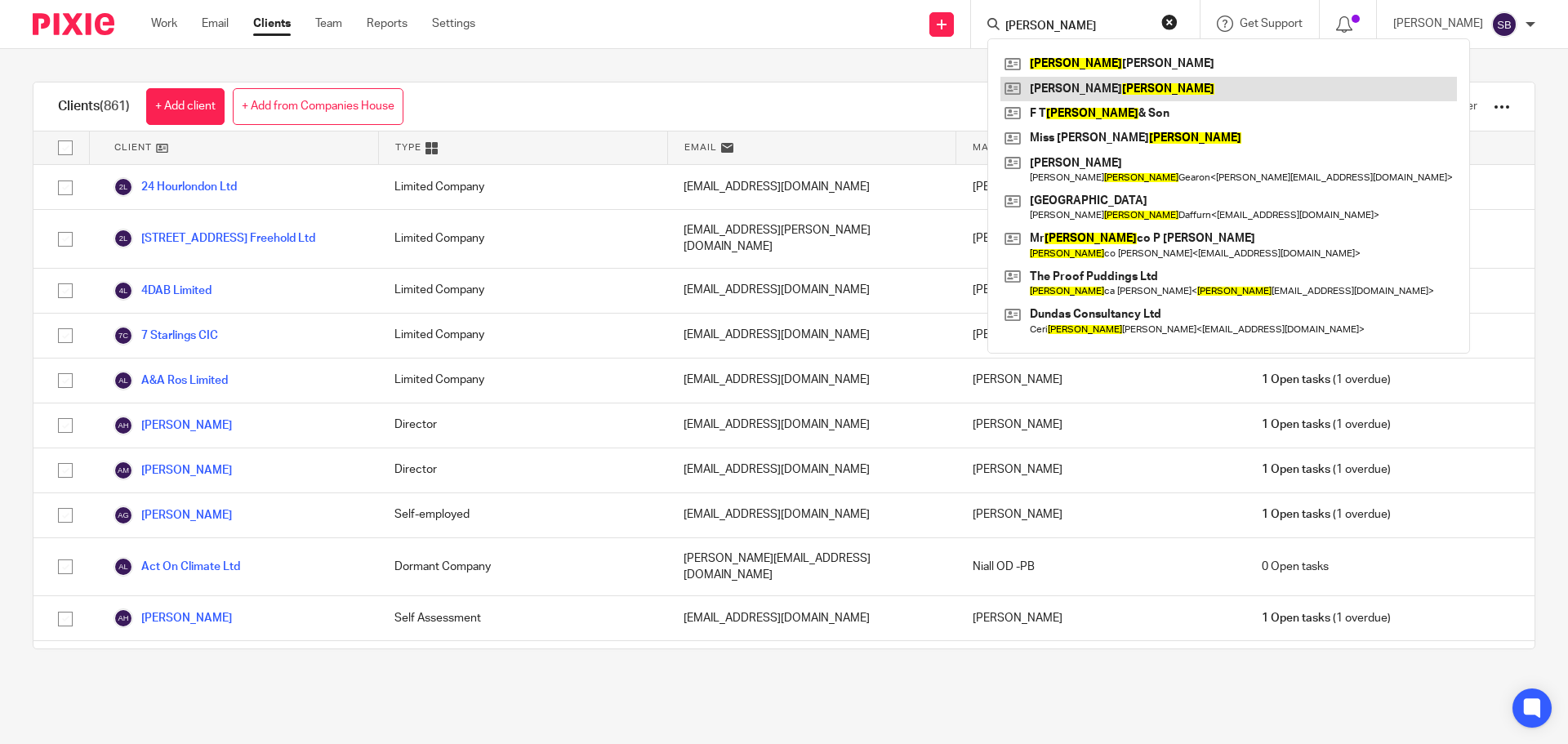
type input "francis"
click at [1105, 88] on link at bounding box center [1228, 89] width 456 height 25
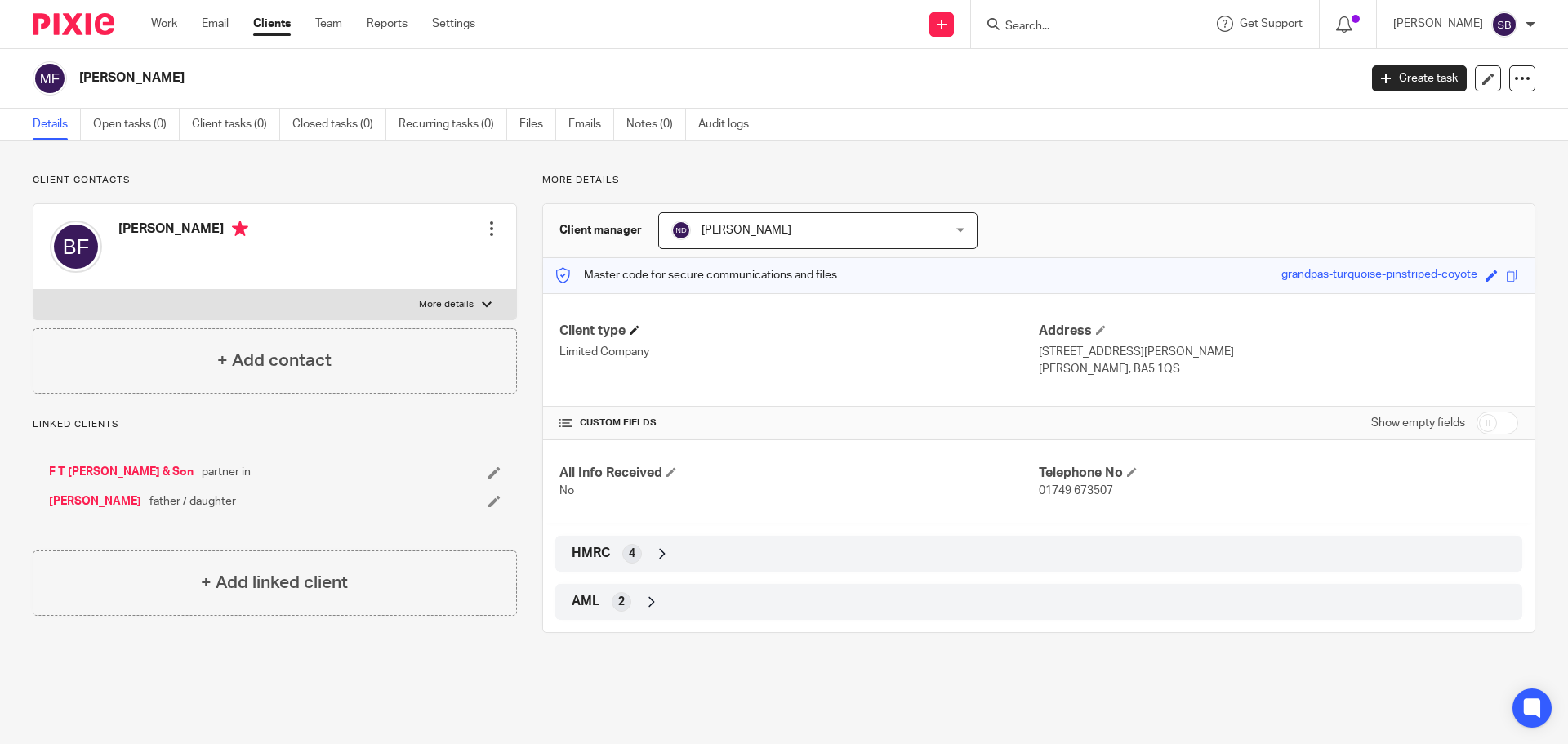
click at [629, 325] on h4 "Client type" at bounding box center [799, 331] width 480 height 17
click at [637, 330] on span at bounding box center [635, 330] width 9 height 9
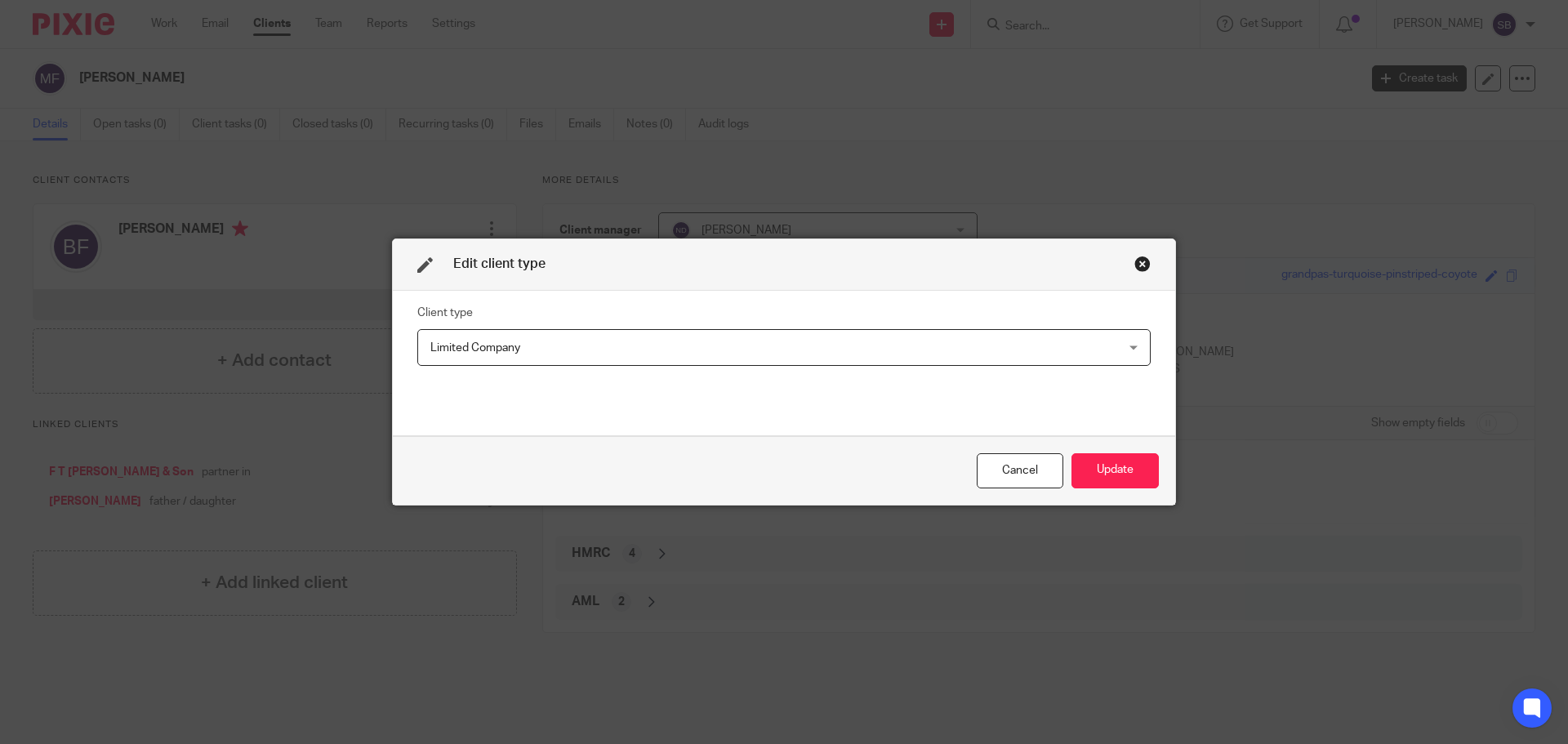
click at [1120, 347] on div "Limited Company Limited Company" at bounding box center [784, 347] width 734 height 37
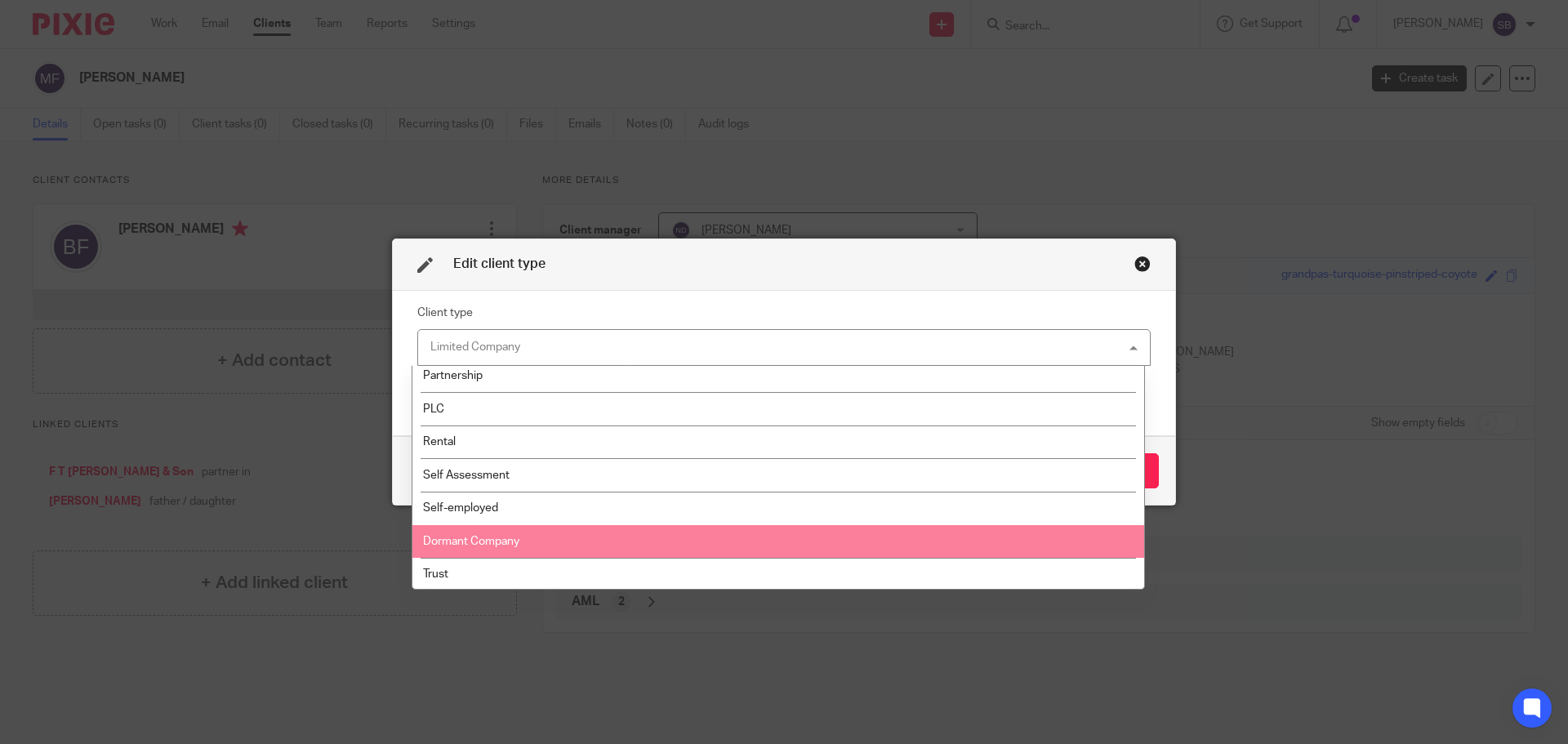
scroll to position [109, 0]
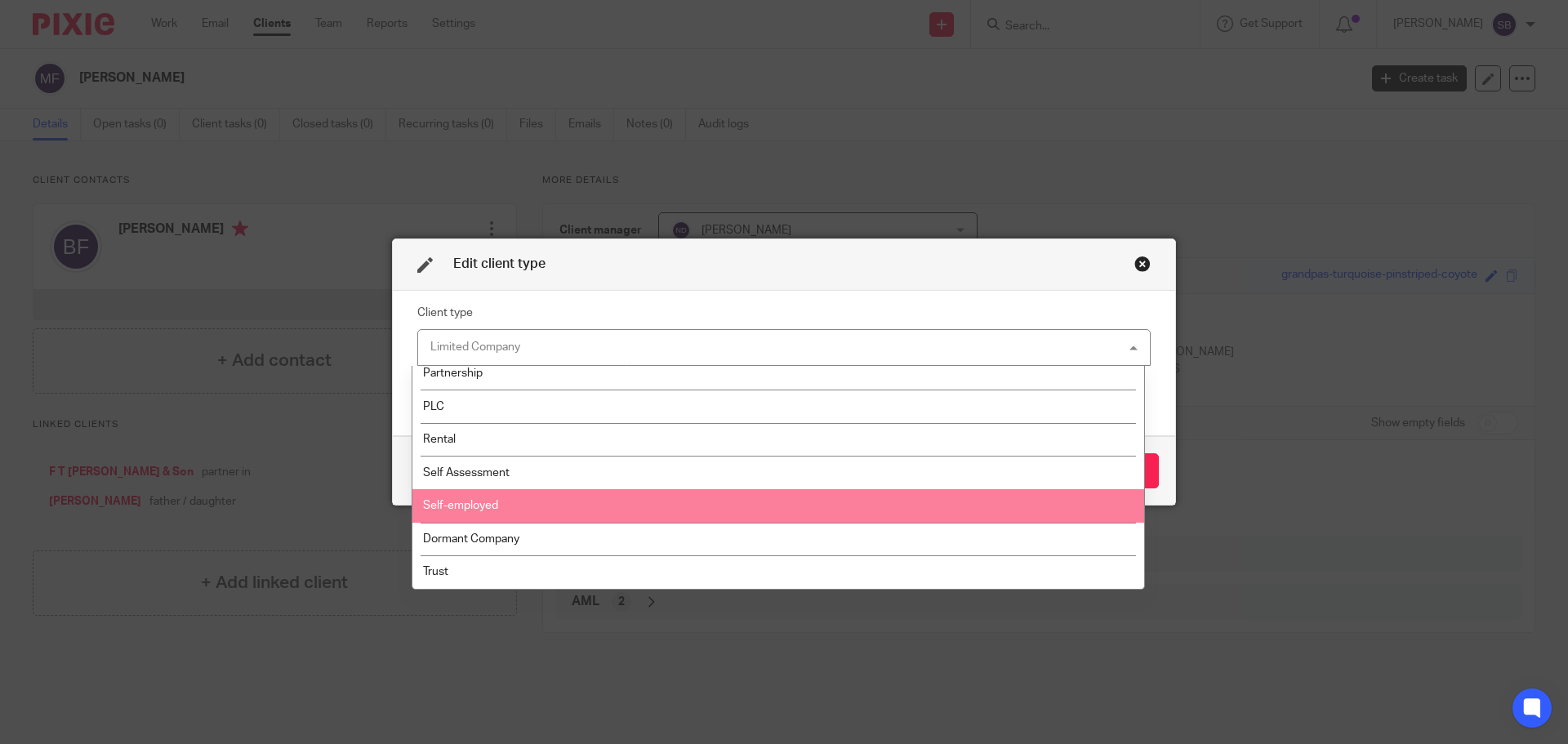
click at [495, 502] on span "Self-employed" at bounding box center [461, 505] width 76 height 11
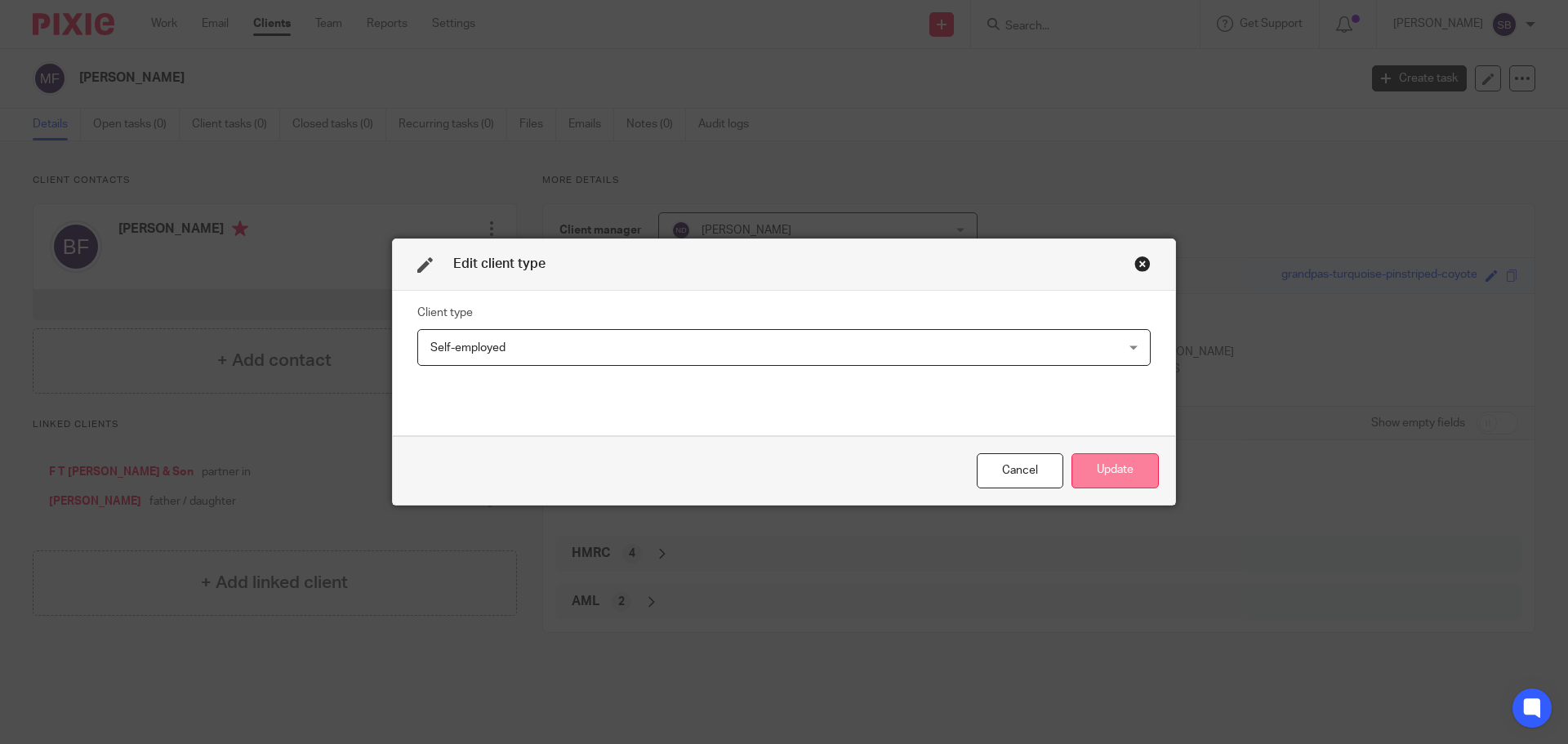
click at [1089, 472] on button "Update" at bounding box center [1116, 470] width 88 height 35
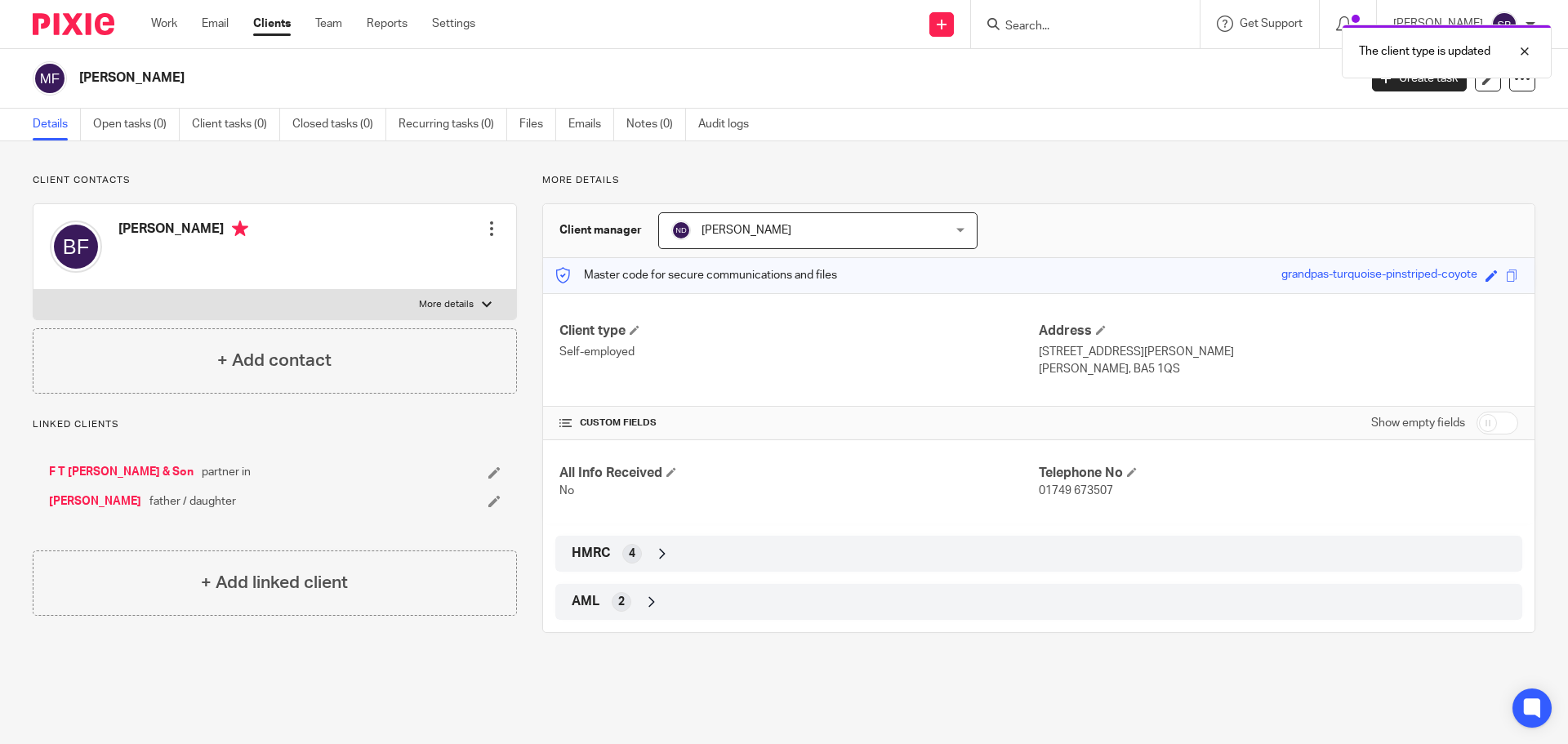
click at [1108, 27] on div "The client type is updated" at bounding box center [1167, 47] width 768 height 62
click at [112, 474] on link "F T [PERSON_NAME] & Son" at bounding box center [121, 471] width 145 height 16
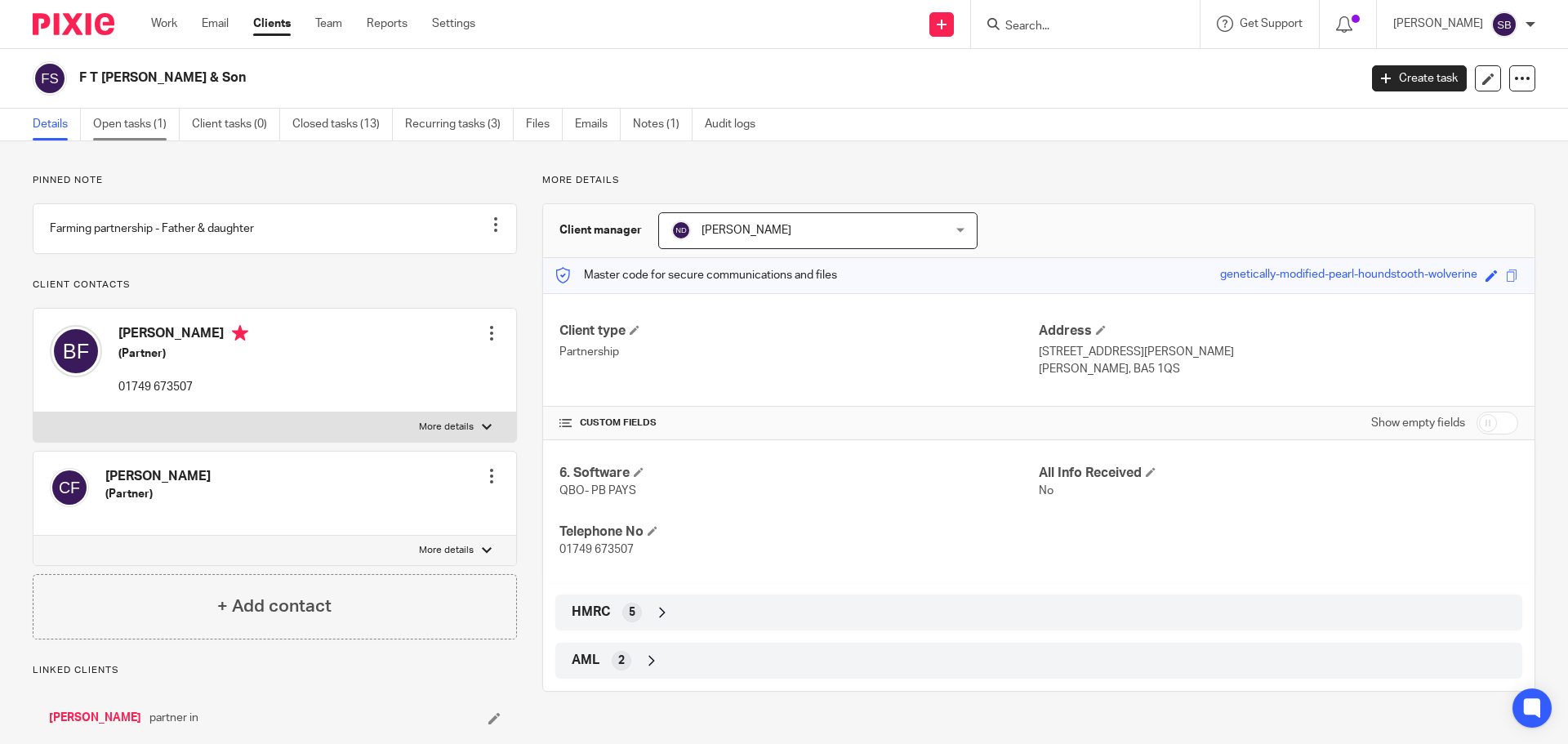
click at [128, 122] on link "Open tasks (1)" at bounding box center [137, 125] width 87 height 32
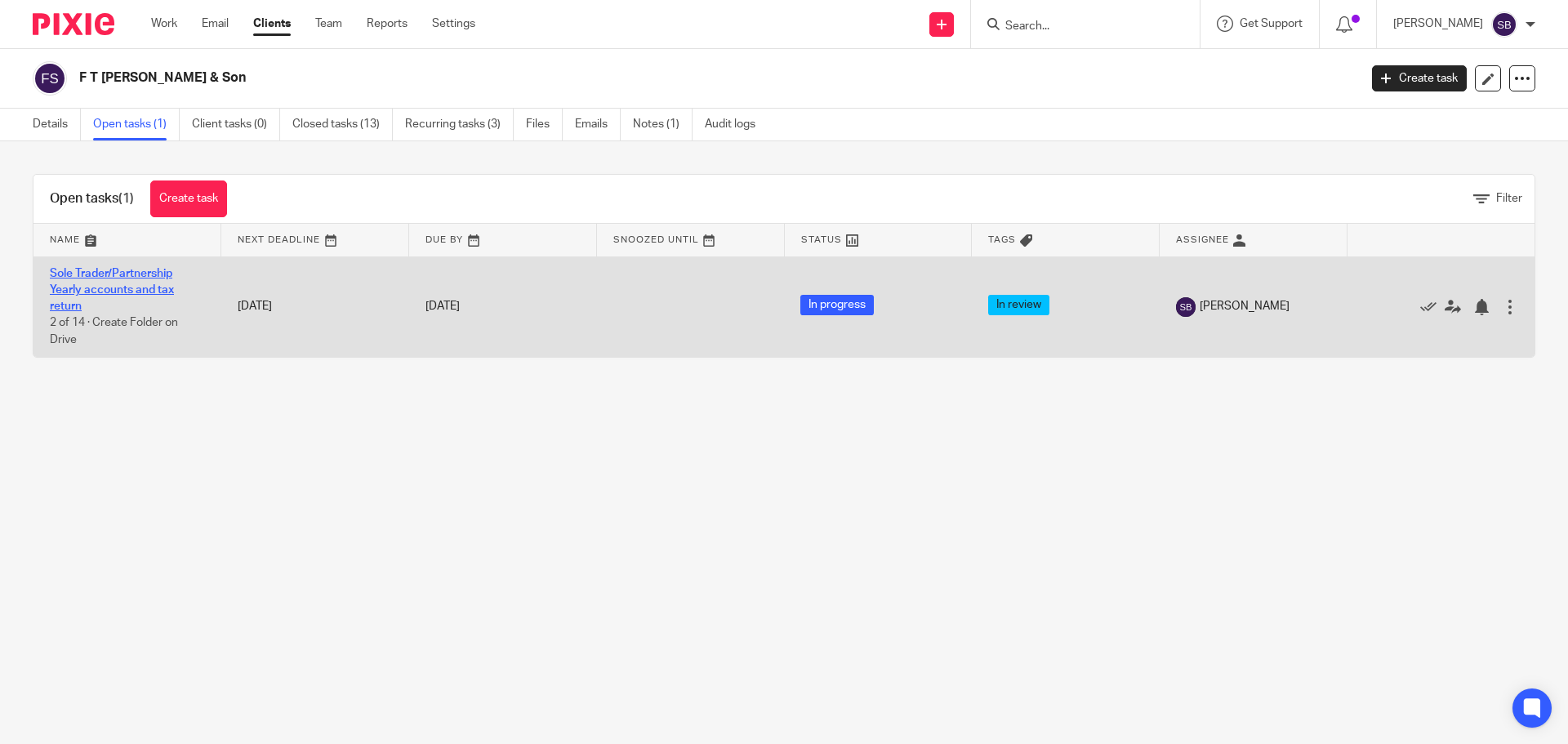
click at [115, 284] on link "Sole Trader/Partnership Yearly accounts and tax return" at bounding box center [111, 291] width 124 height 45
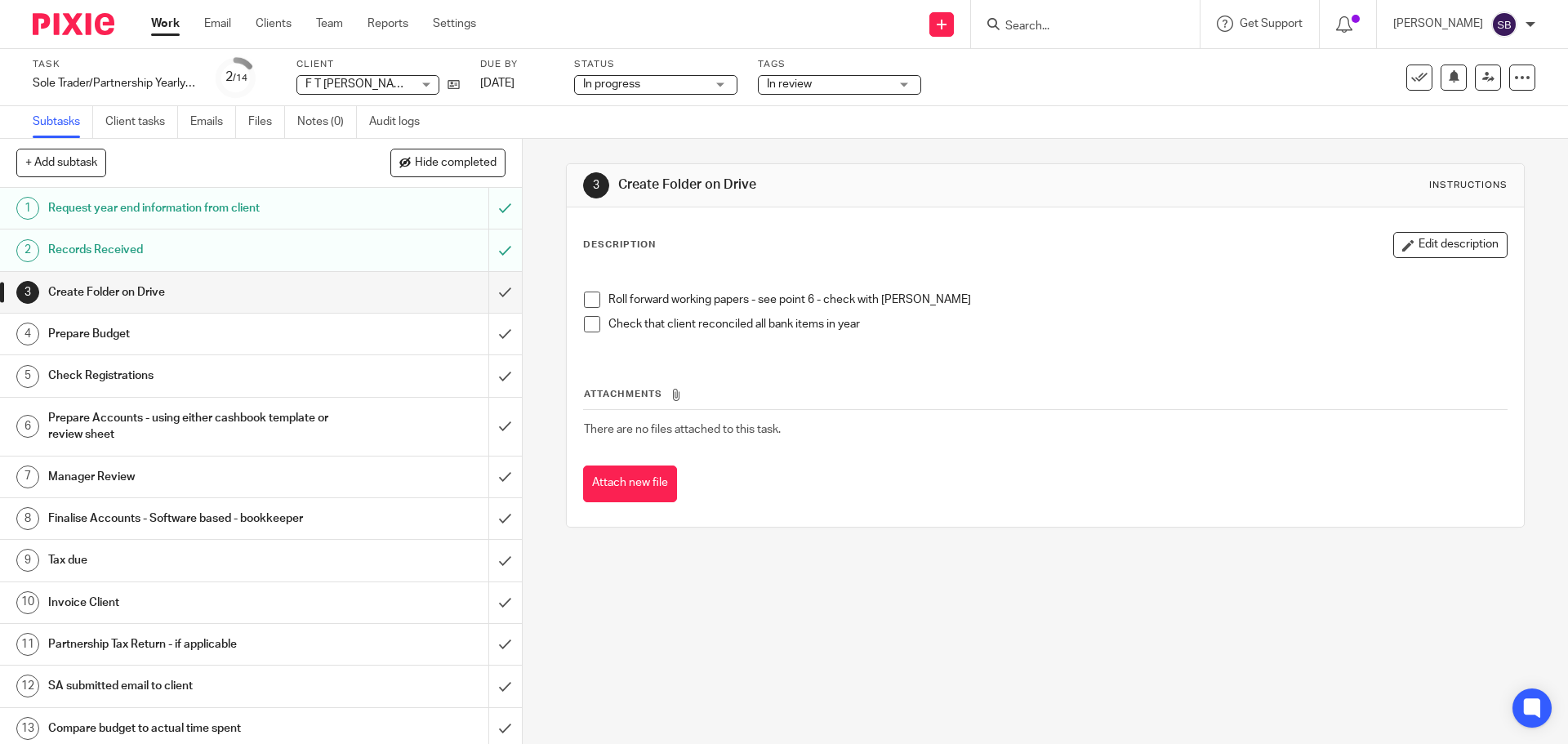
scroll to position [64, 0]
